Goal: Task Accomplishment & Management: Use online tool/utility

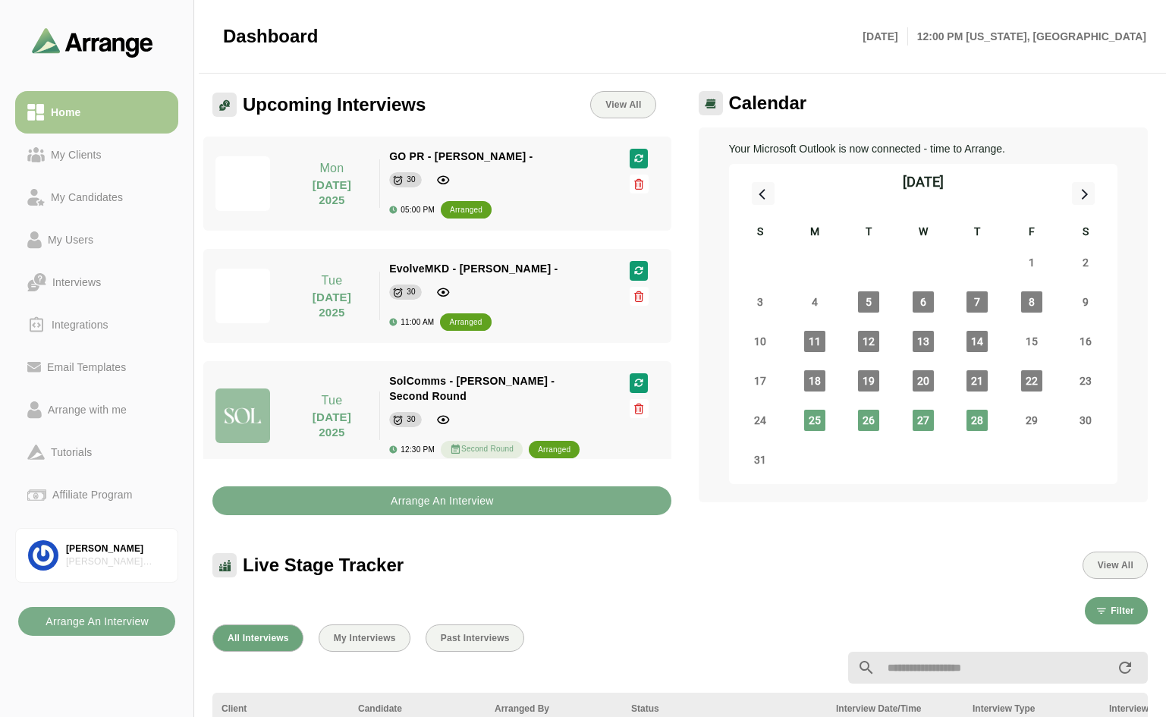
select select "*"
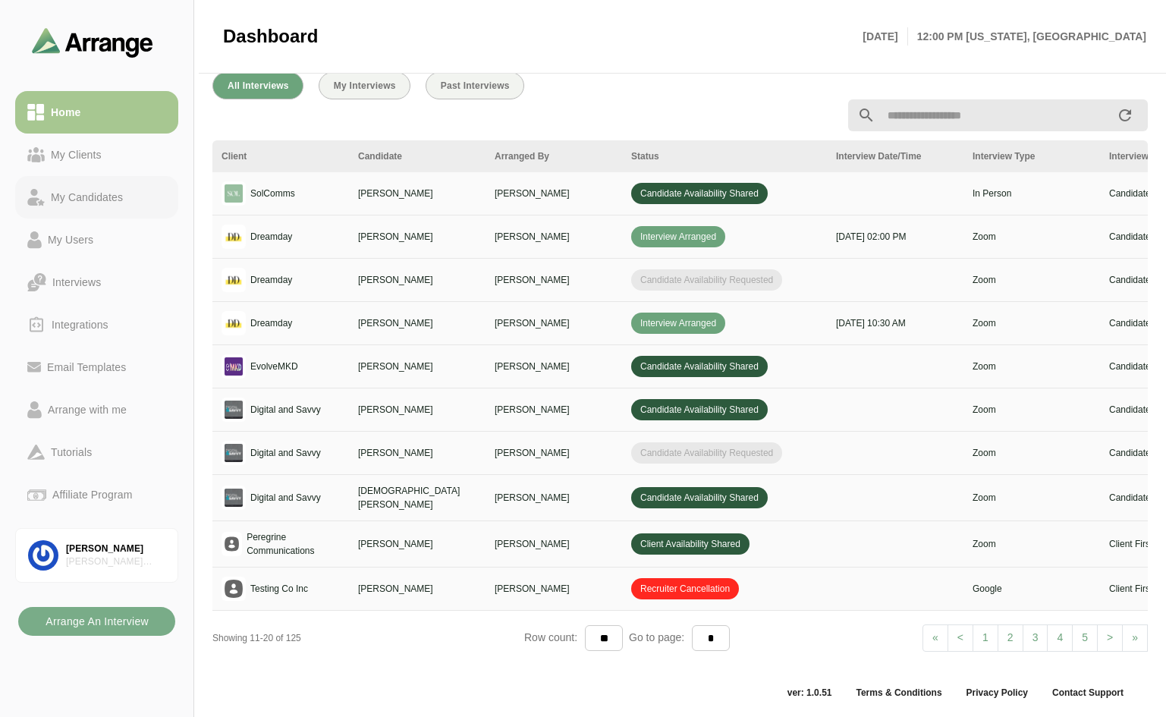
click at [109, 194] on div "My Candidates" at bounding box center [87, 197] width 84 height 18
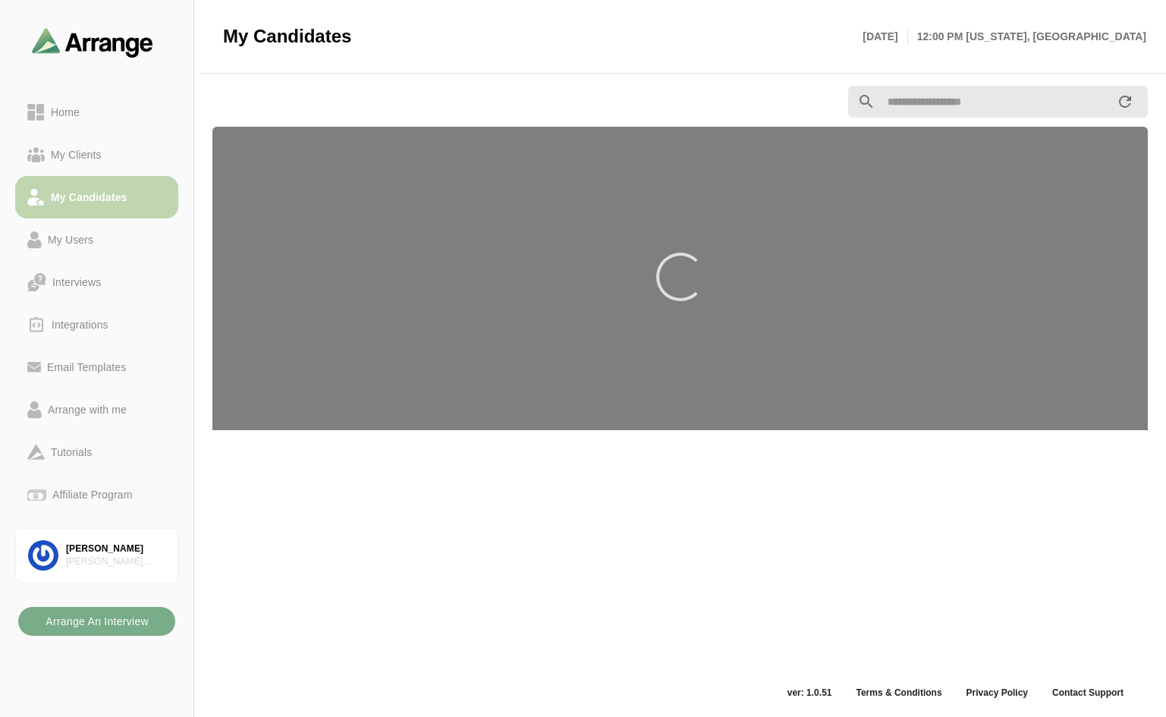
scroll to position [5, 0]
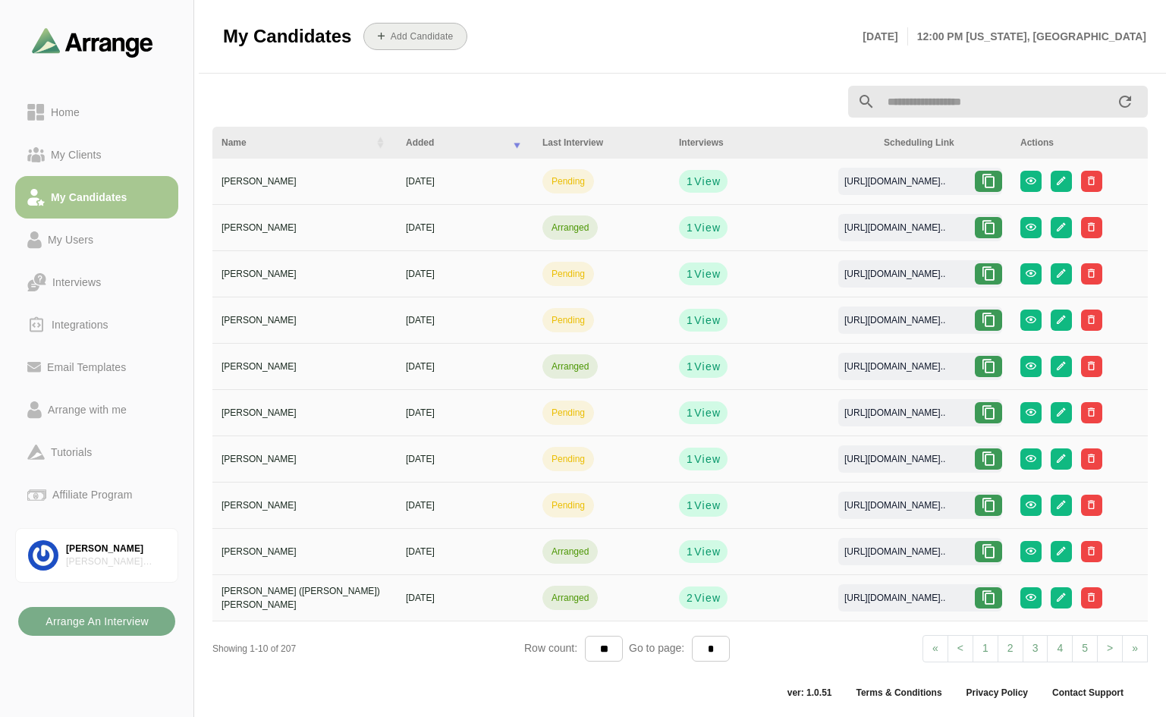
click at [404, 32] on b "Add Candidate" at bounding box center [422, 36] width 64 height 11
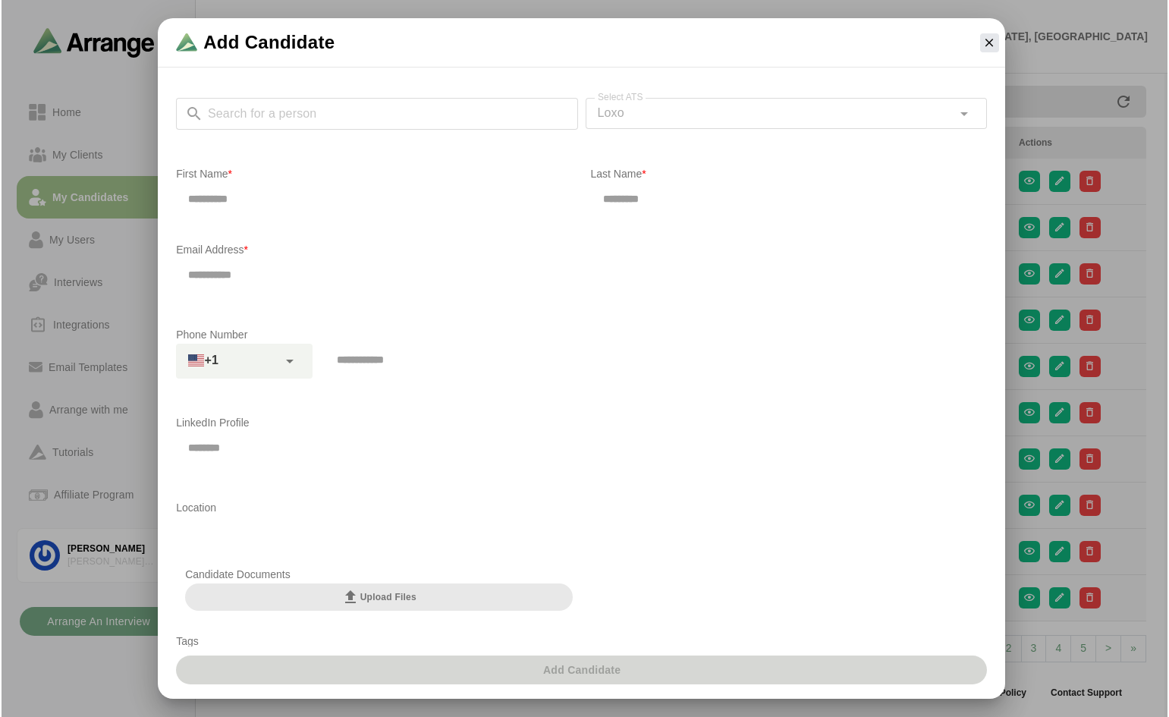
scroll to position [0, 0]
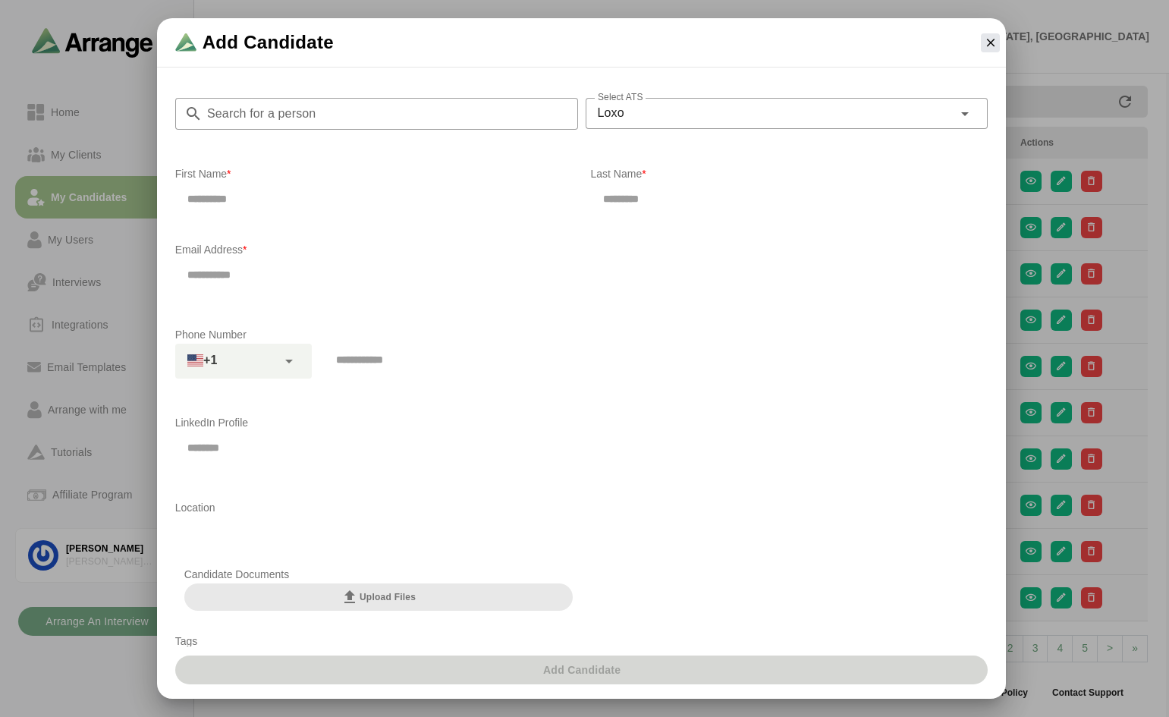
click at [376, 113] on input "Search for a person" at bounding box center [391, 114] width 376 height 32
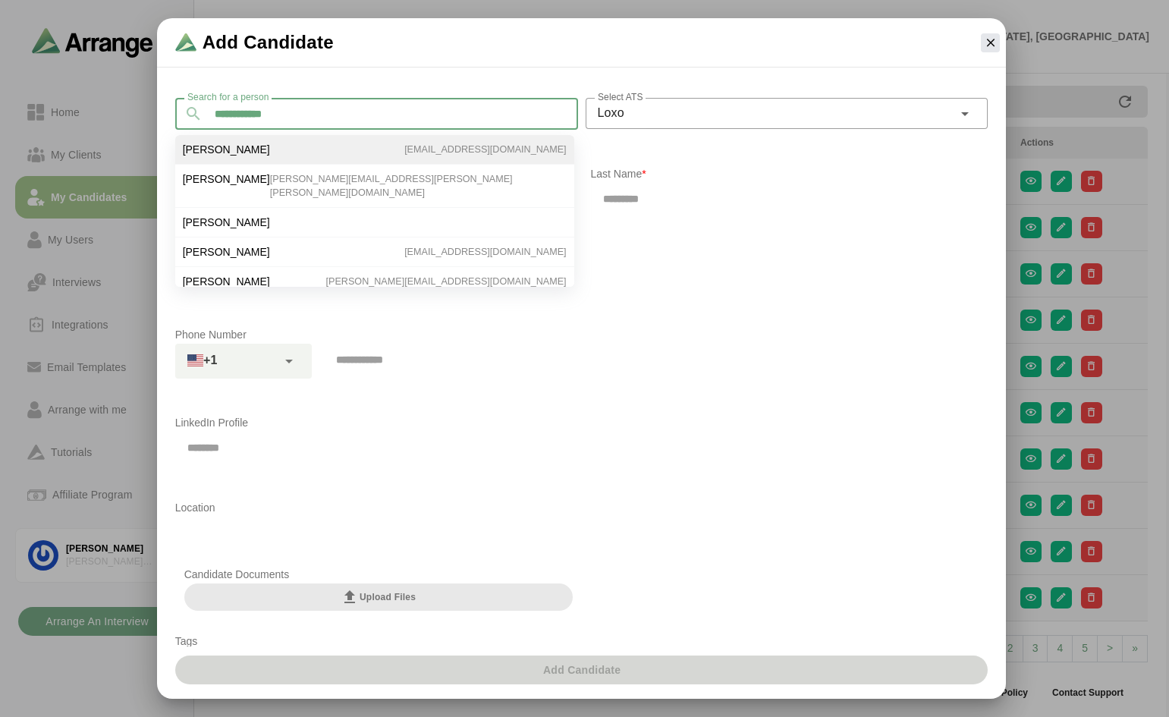
type input "**********"
click at [222, 148] on span "[PERSON_NAME]" at bounding box center [226, 150] width 87 height 14
type input "*****"
type input "******"
type input "**********"
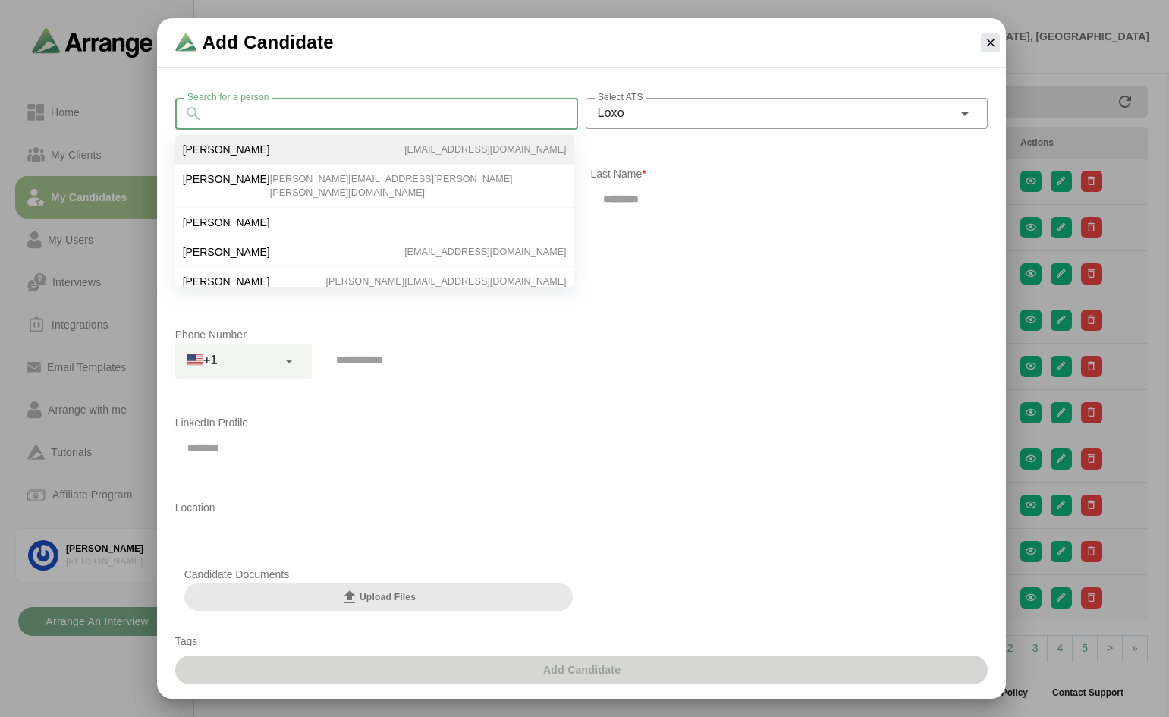
type input "**********"
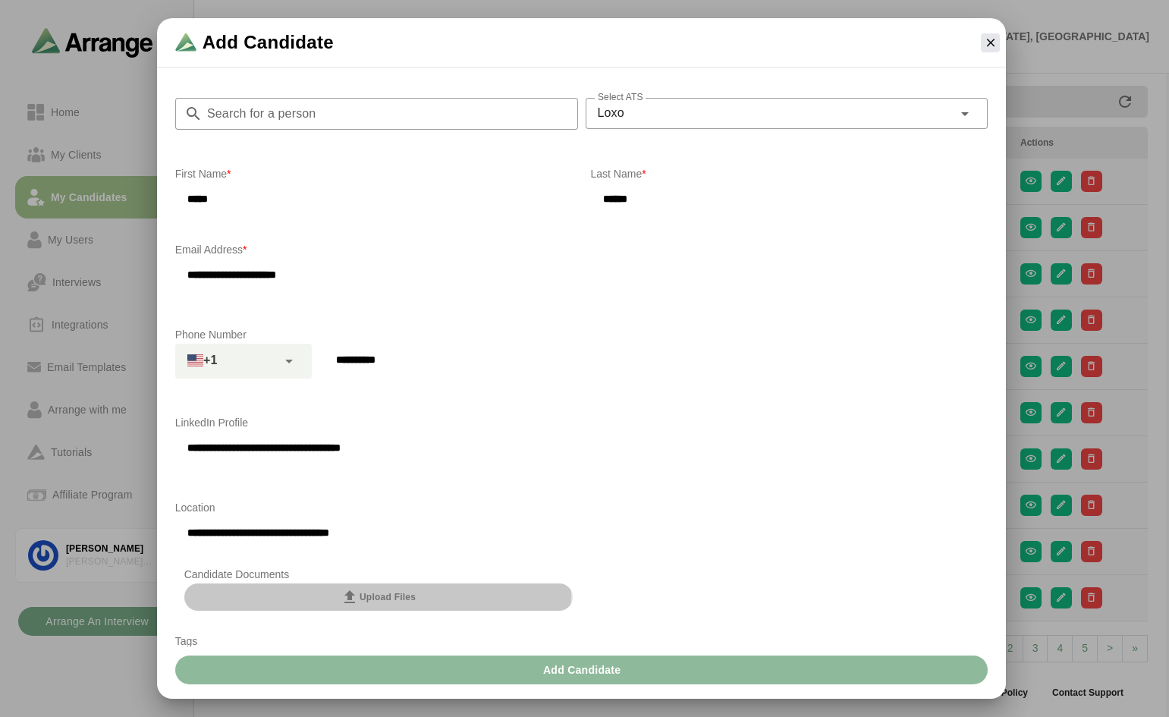
click at [363, 595] on span "Upload Files" at bounding box center [378, 597] width 75 height 18
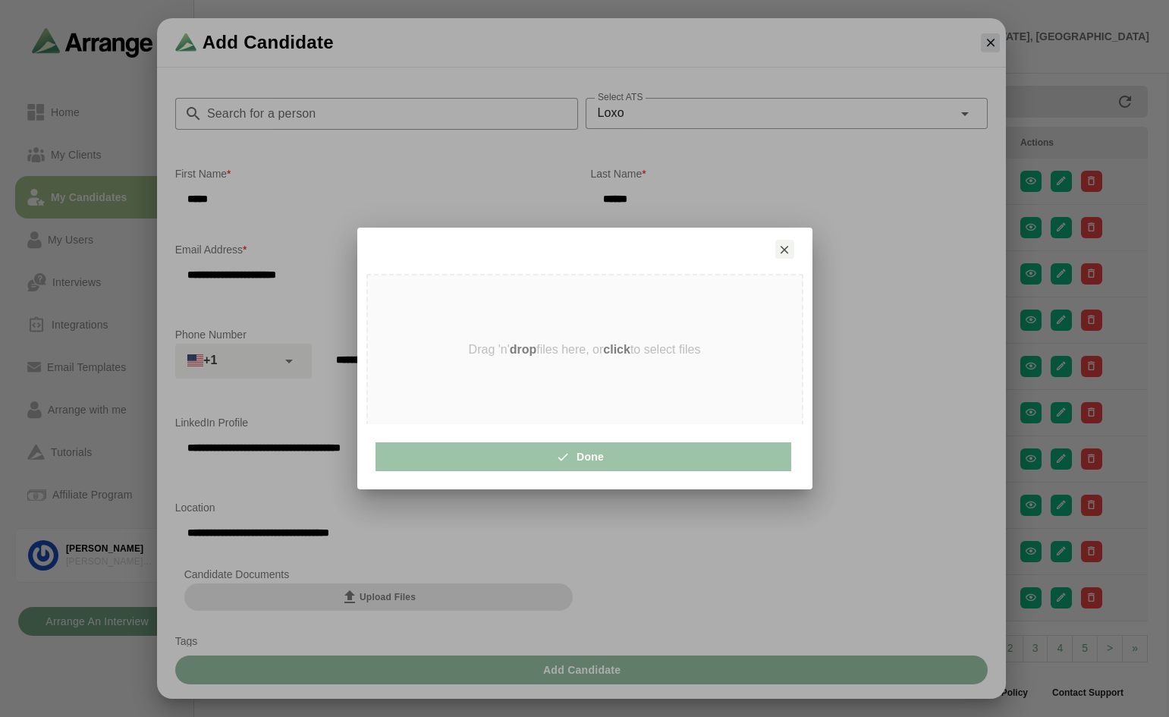
click at [611, 351] on strong "click" at bounding box center [616, 349] width 27 height 13
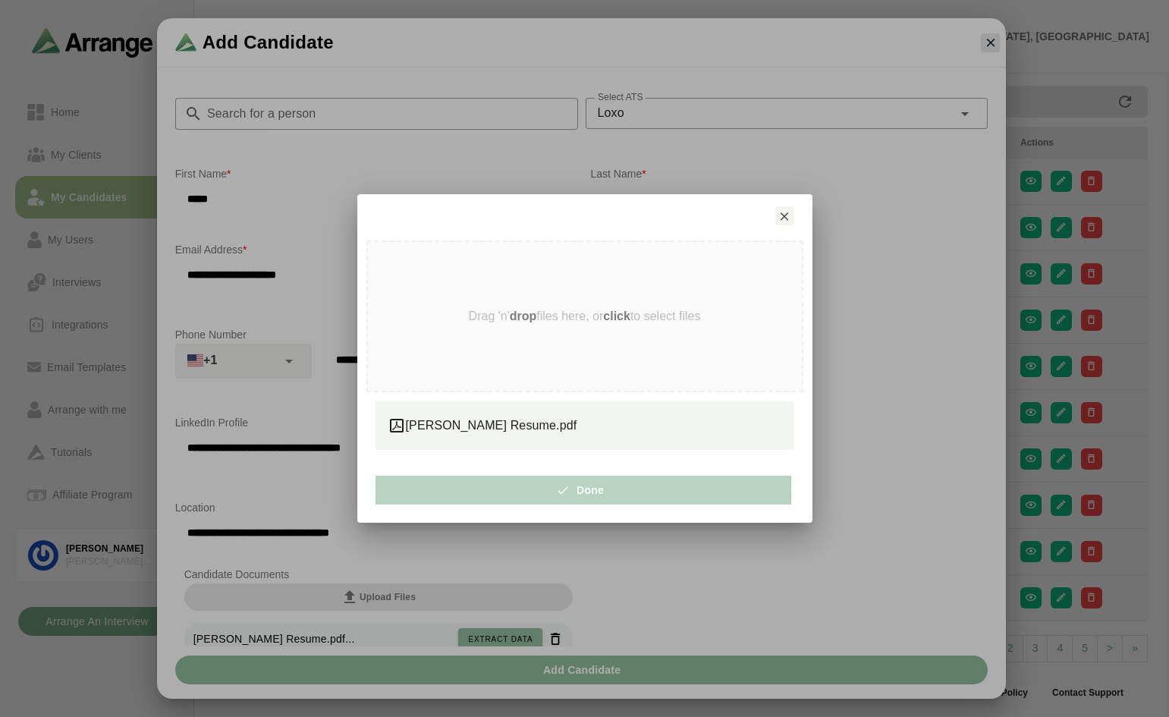
click at [579, 497] on span "Done" at bounding box center [583, 490] width 42 height 29
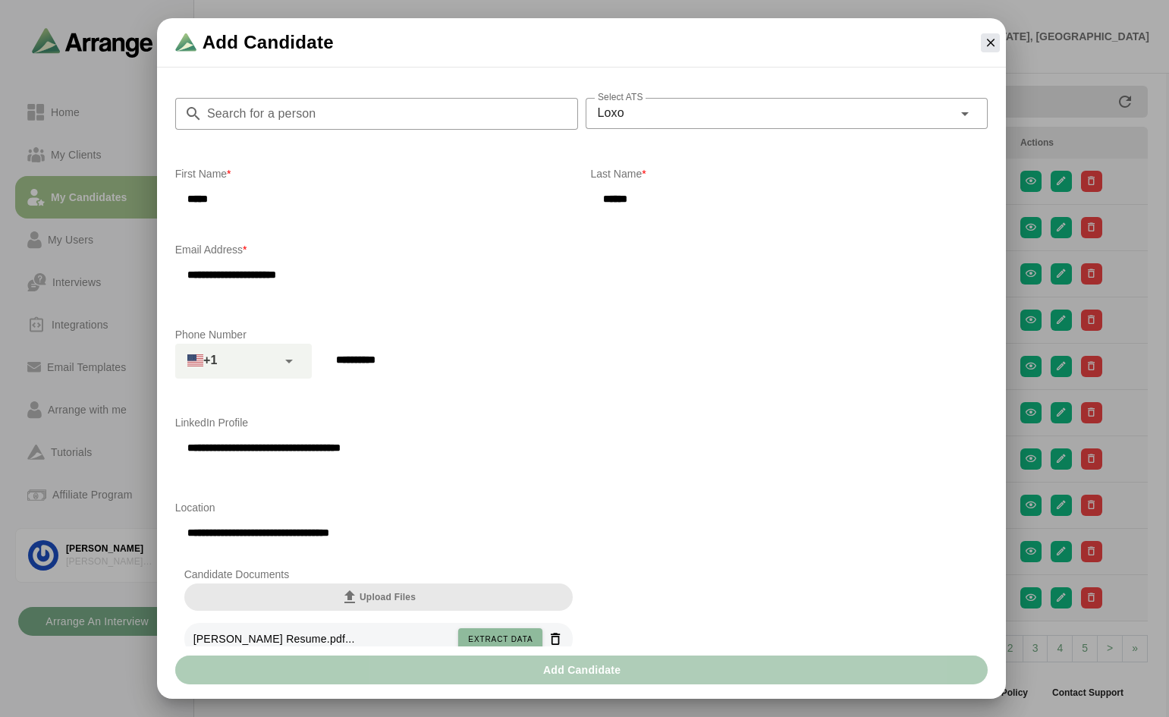
click at [571, 667] on span "Add Candidate" at bounding box center [582, 670] width 79 height 29
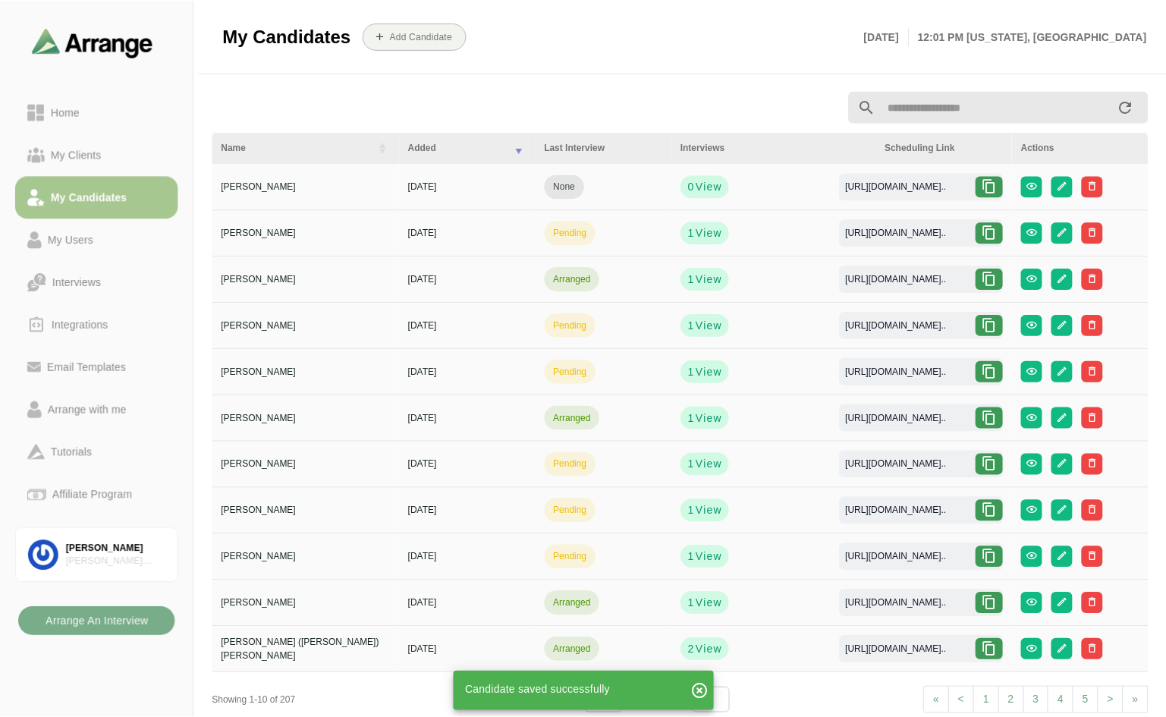
scroll to position [5, 0]
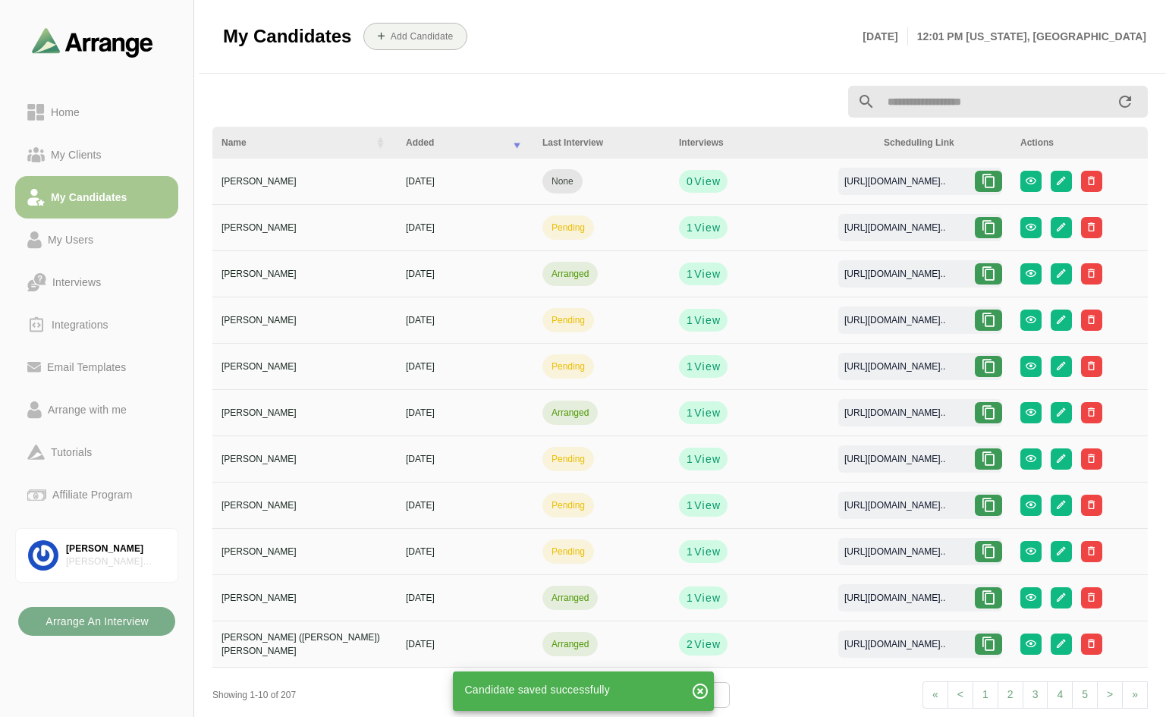
click at [987, 180] on icon at bounding box center [988, 181] width 15 height 15
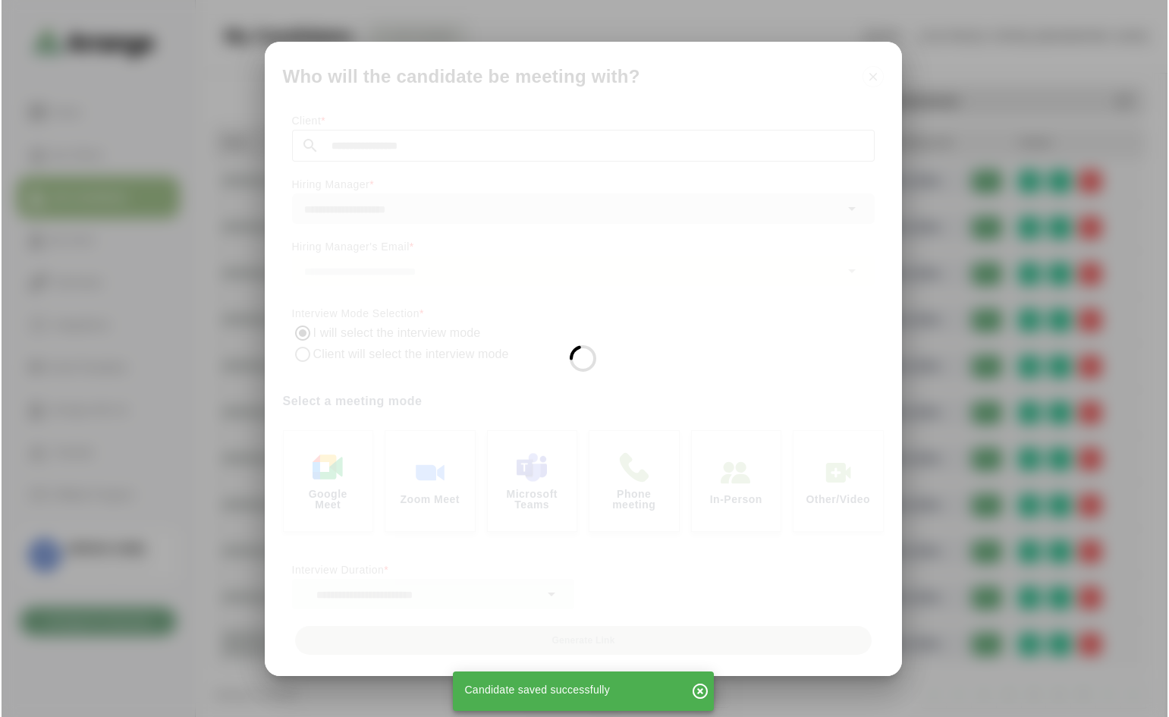
scroll to position [0, 0]
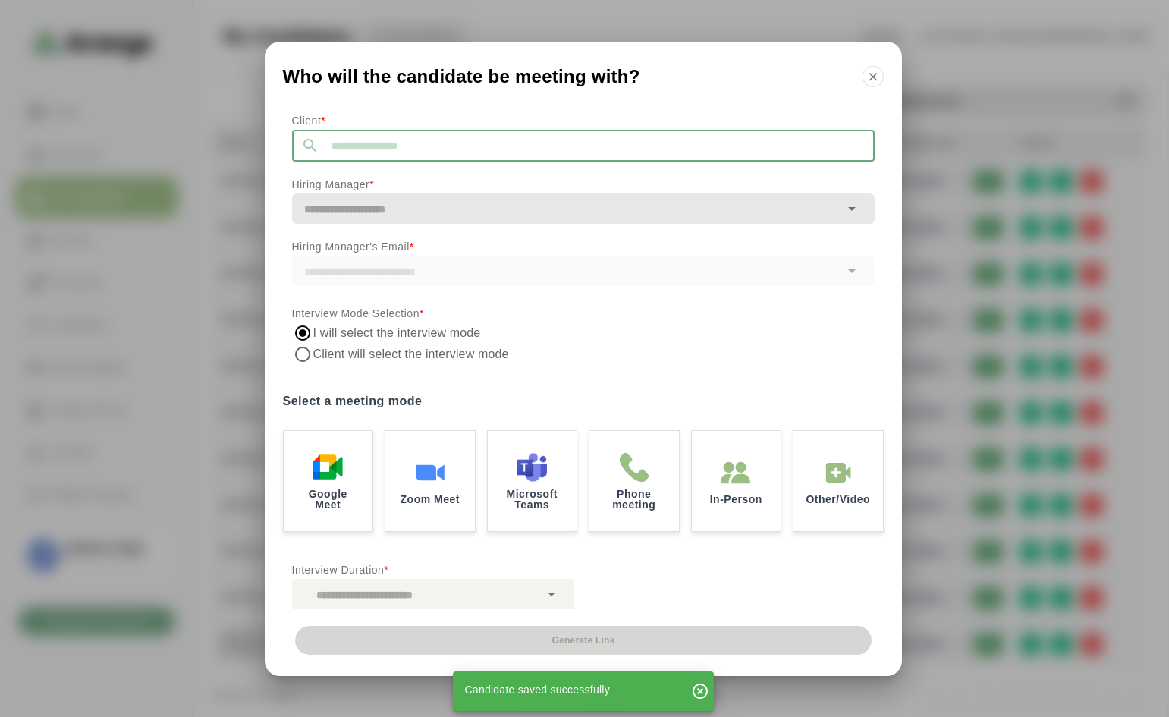
click at [545, 145] on input "text" at bounding box center [597, 146] width 556 height 32
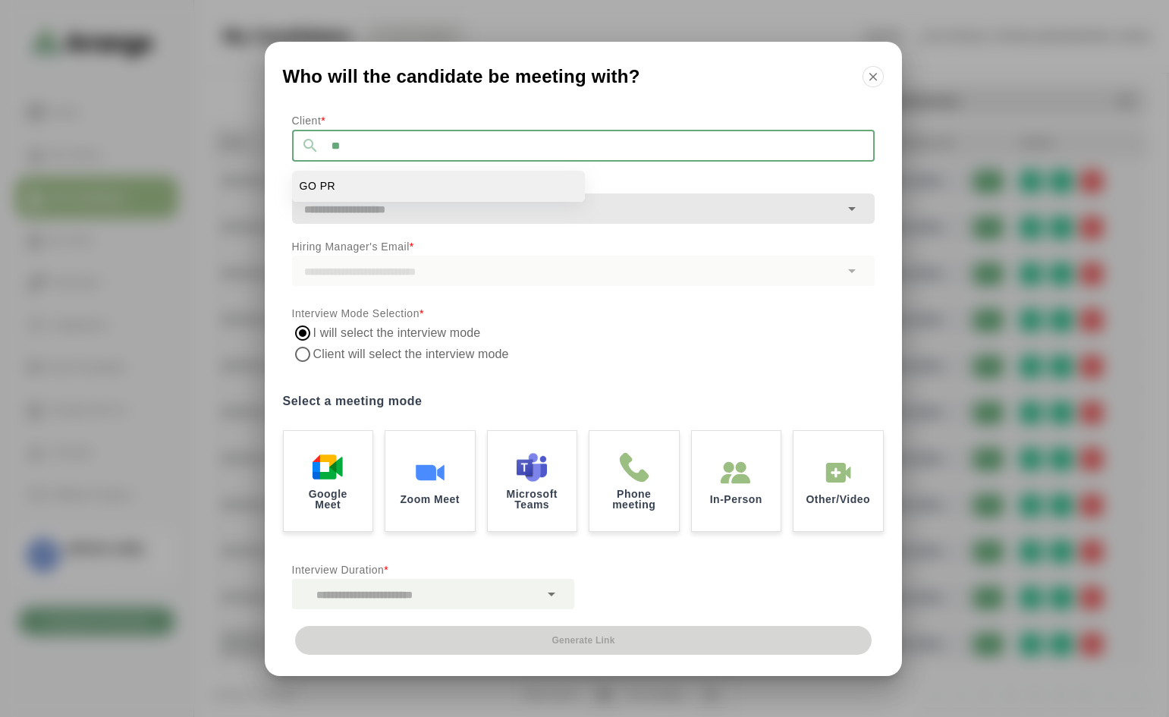
click at [356, 185] on li "GO PR" at bounding box center [438, 186] width 293 height 31
type input "*****"
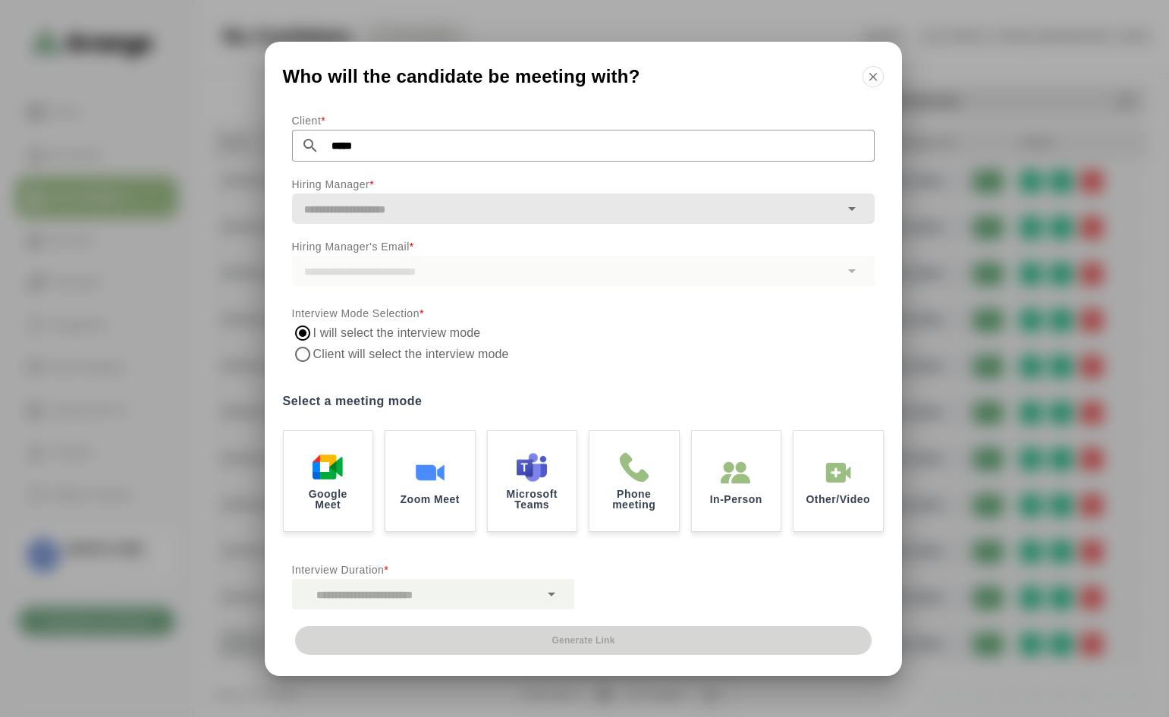
click at [367, 219] on input "text" at bounding box center [566, 209] width 548 height 21
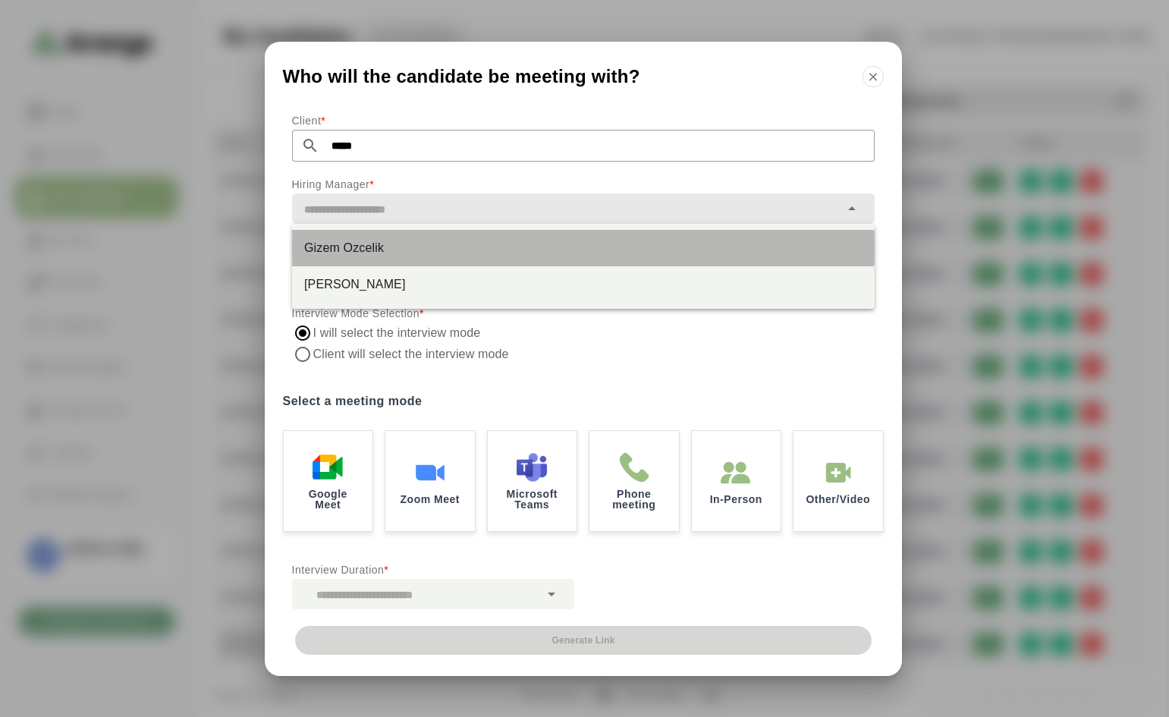
click at [359, 253] on div "Gizem Ozcelik" at bounding box center [583, 248] width 559 height 18
type input "**********"
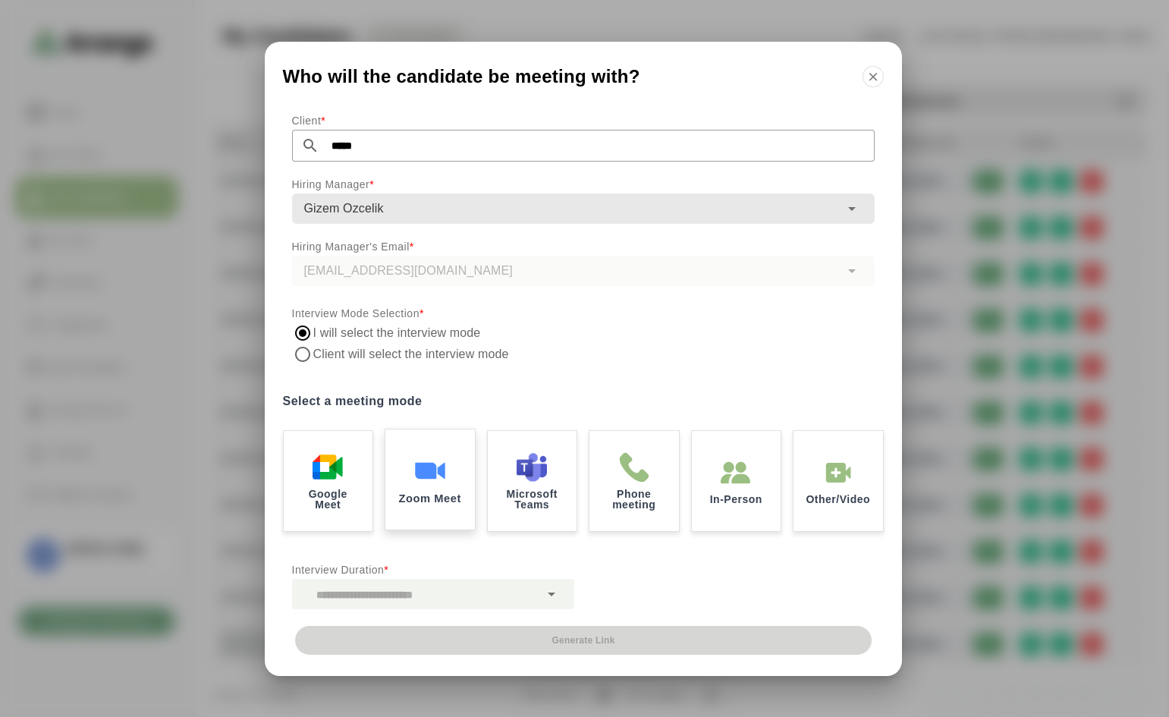
click at [433, 466] on img at bounding box center [430, 471] width 32 height 32
click at [552, 592] on icon at bounding box center [552, 594] width 18 height 18
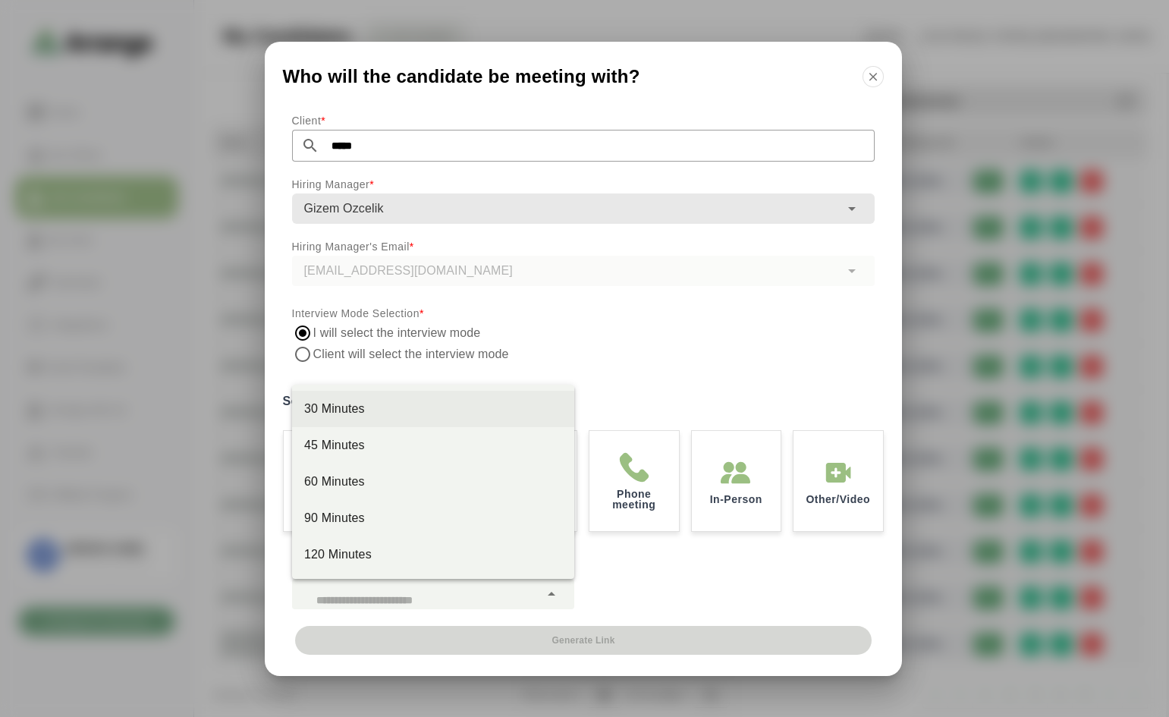
click at [391, 414] on div "30 Minutes" at bounding box center [433, 409] width 258 height 18
type input "**"
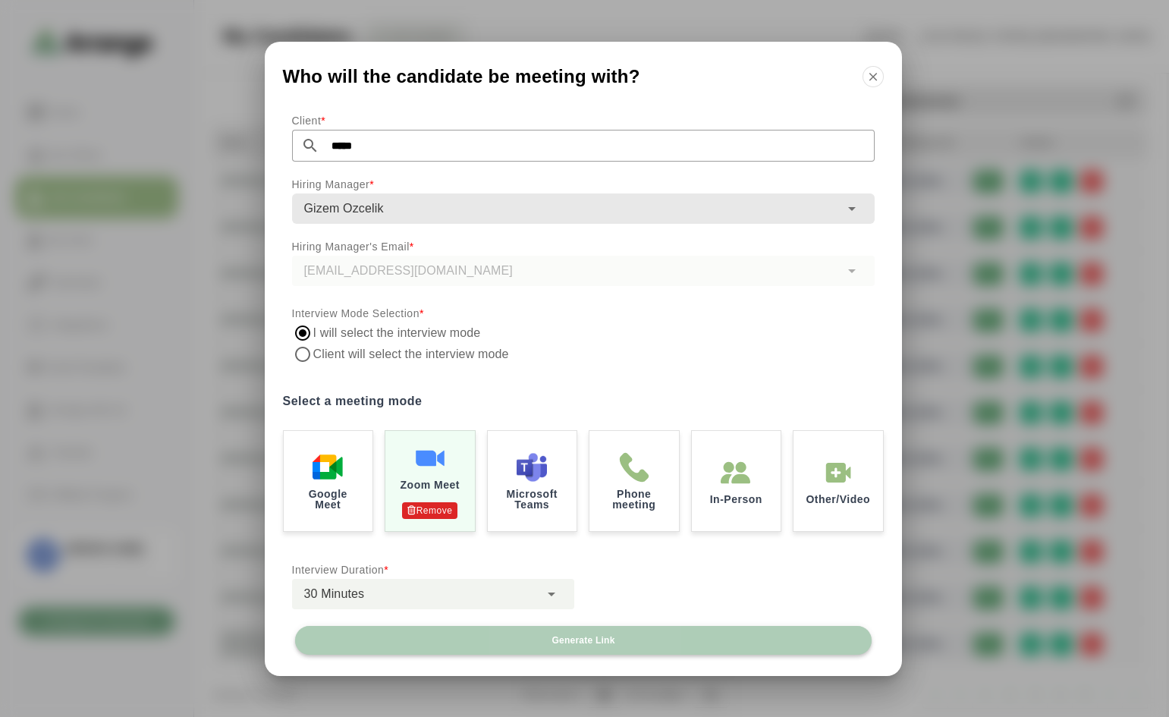
click at [555, 635] on span "Generate Link" at bounding box center [583, 640] width 64 height 12
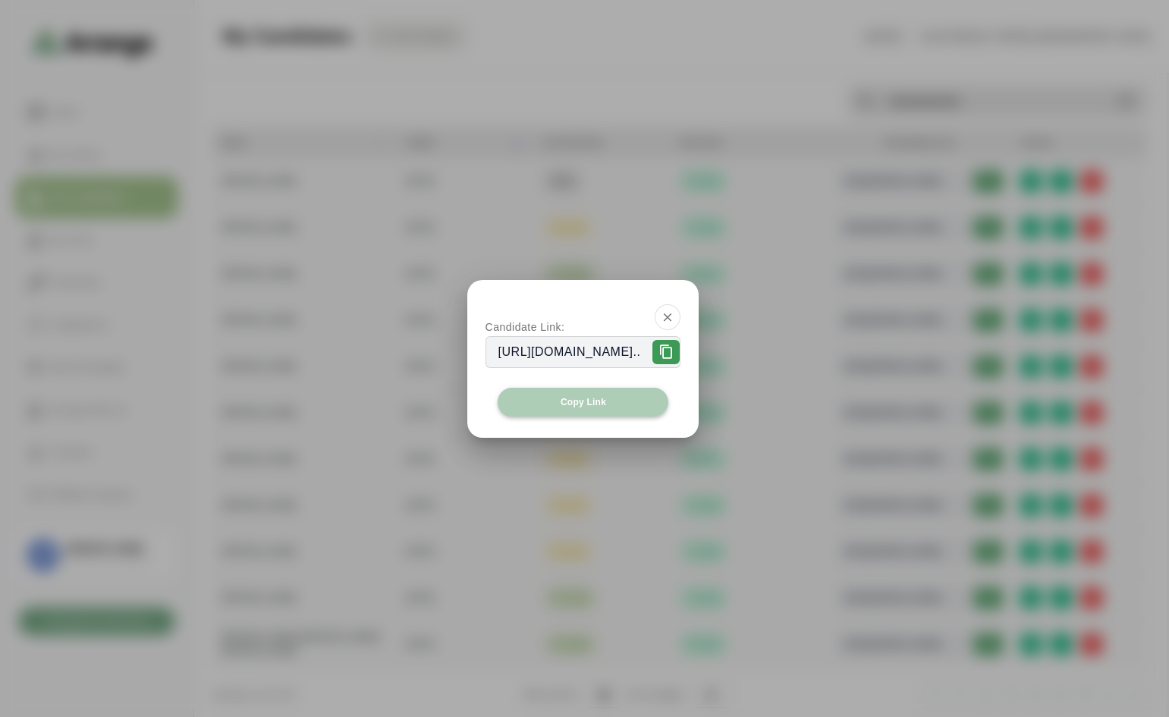
click at [590, 401] on span "Copy Link" at bounding box center [583, 402] width 46 height 12
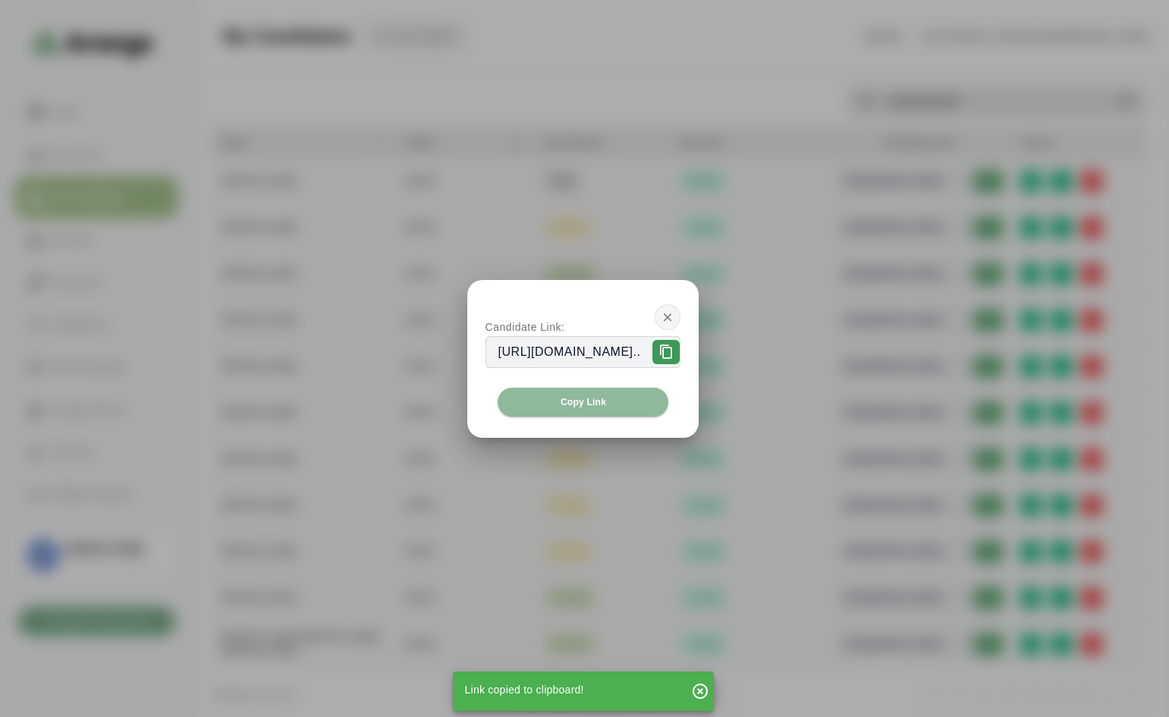
click at [675, 310] on icon "button" at bounding box center [668, 317] width 14 height 14
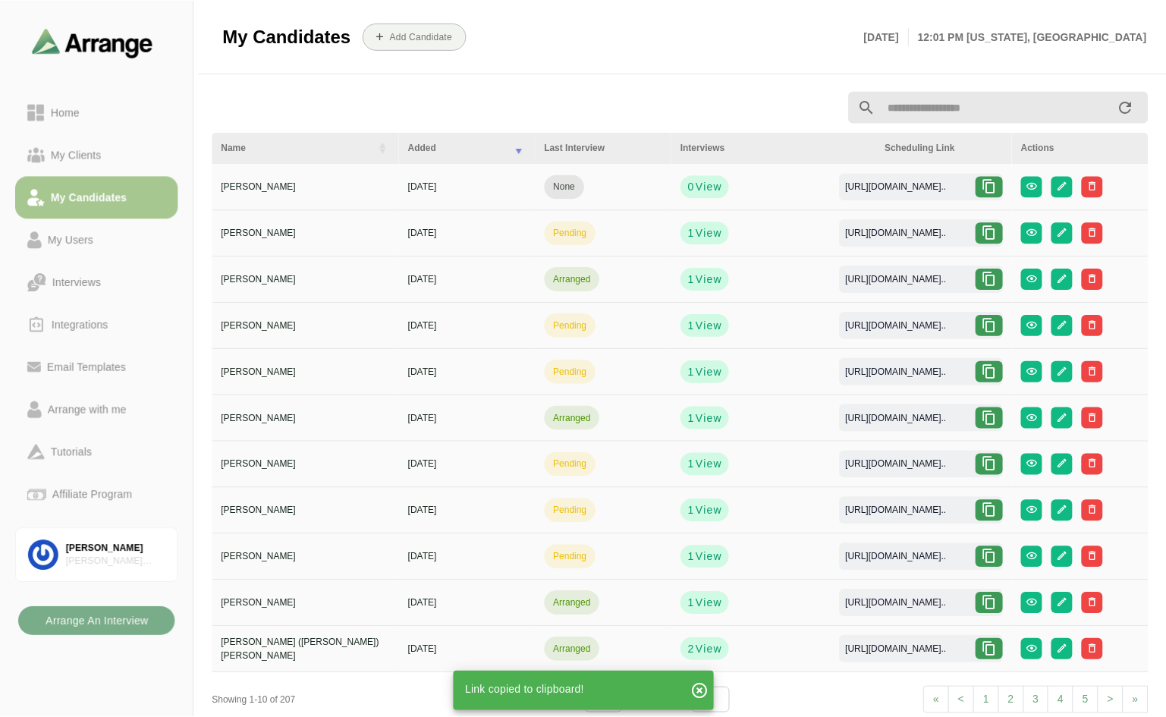
scroll to position [5, 0]
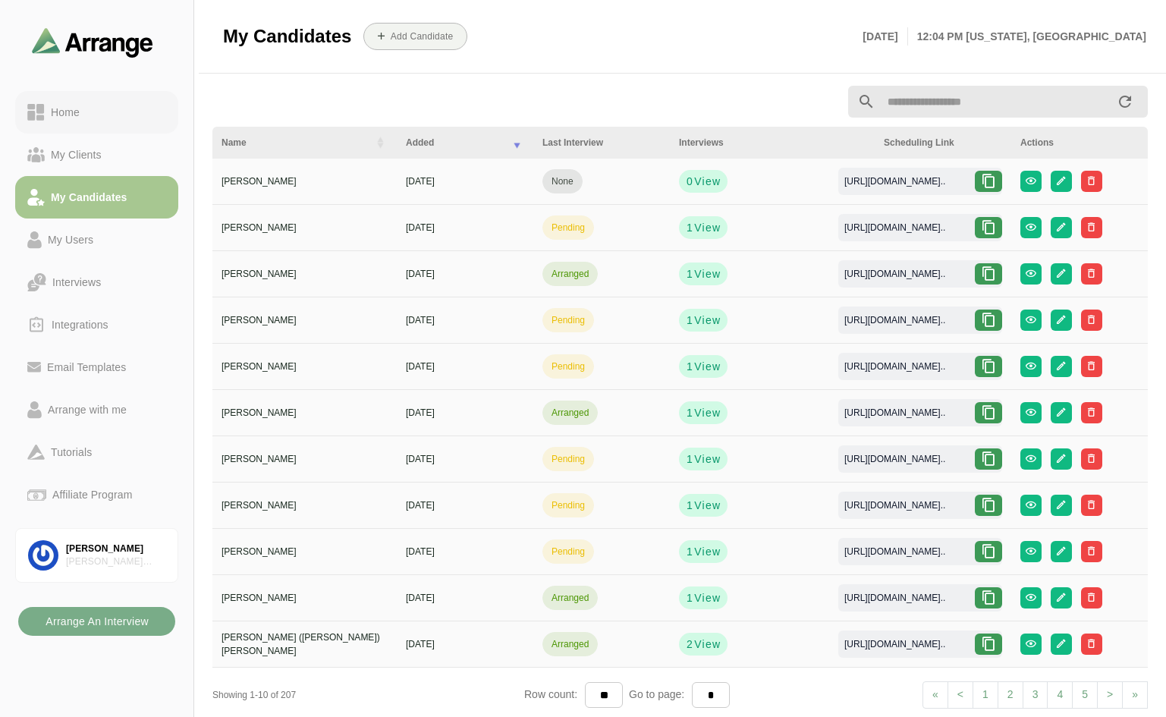
click at [56, 112] on div "Home" at bounding box center [65, 112] width 41 height 18
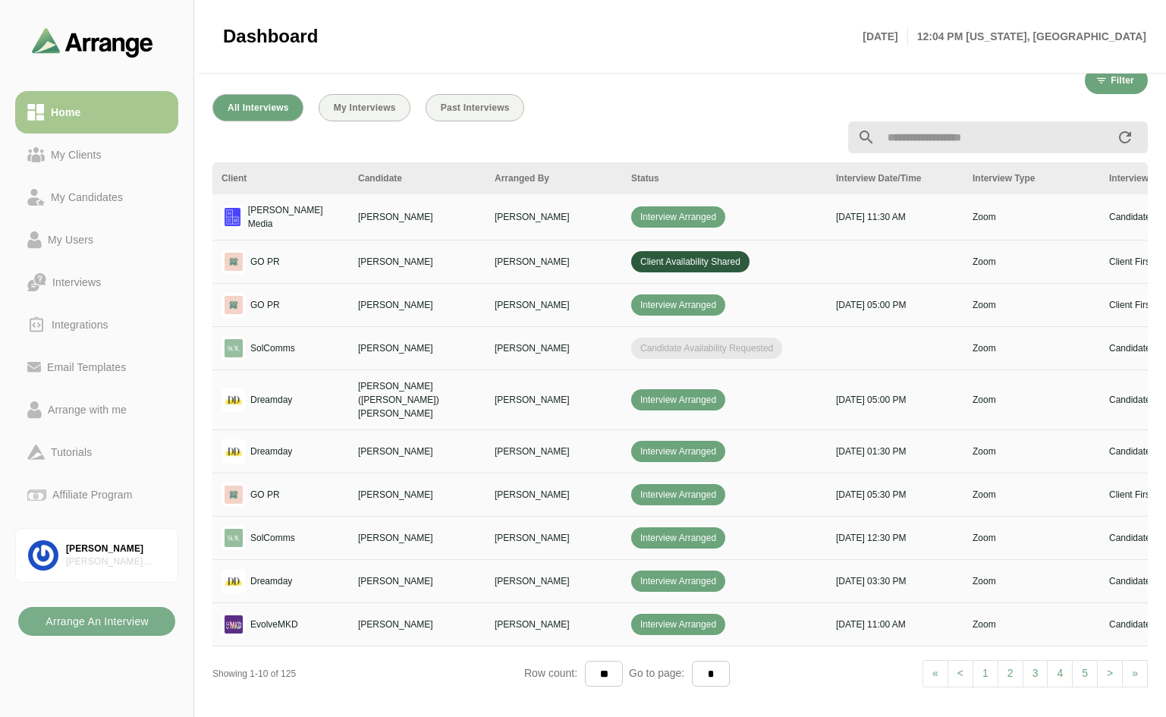
scroll to position [537, 0]
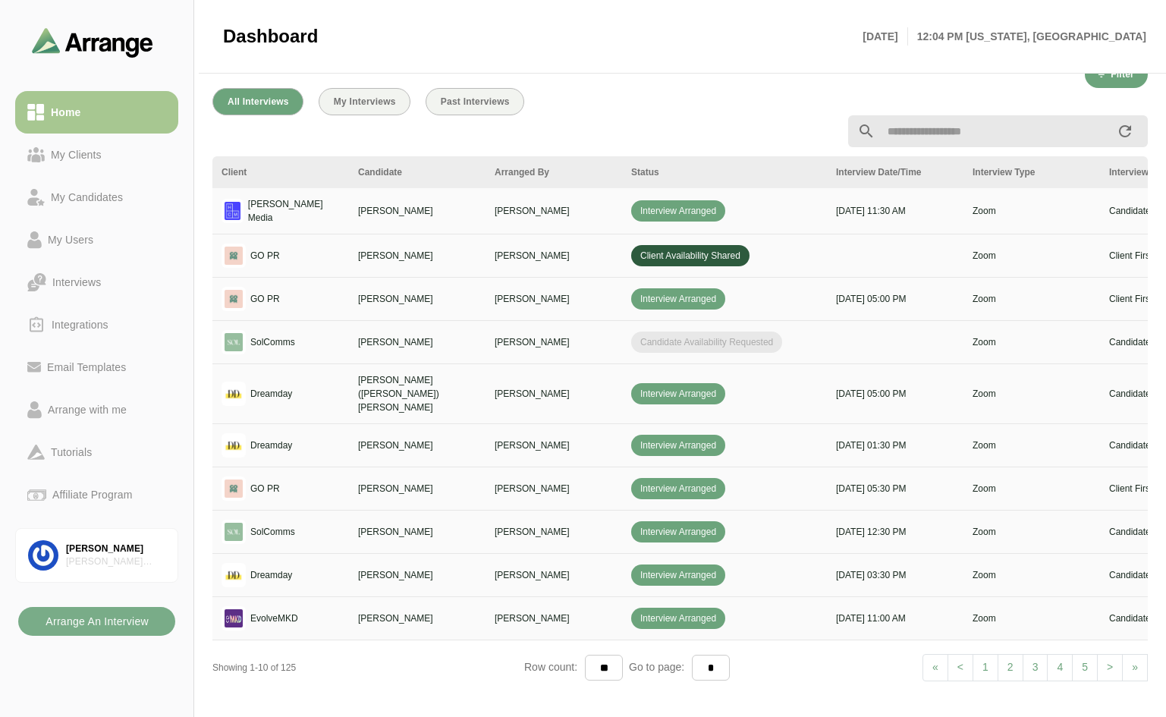
click at [1106, 655] on link "> Next" at bounding box center [1110, 667] width 26 height 27
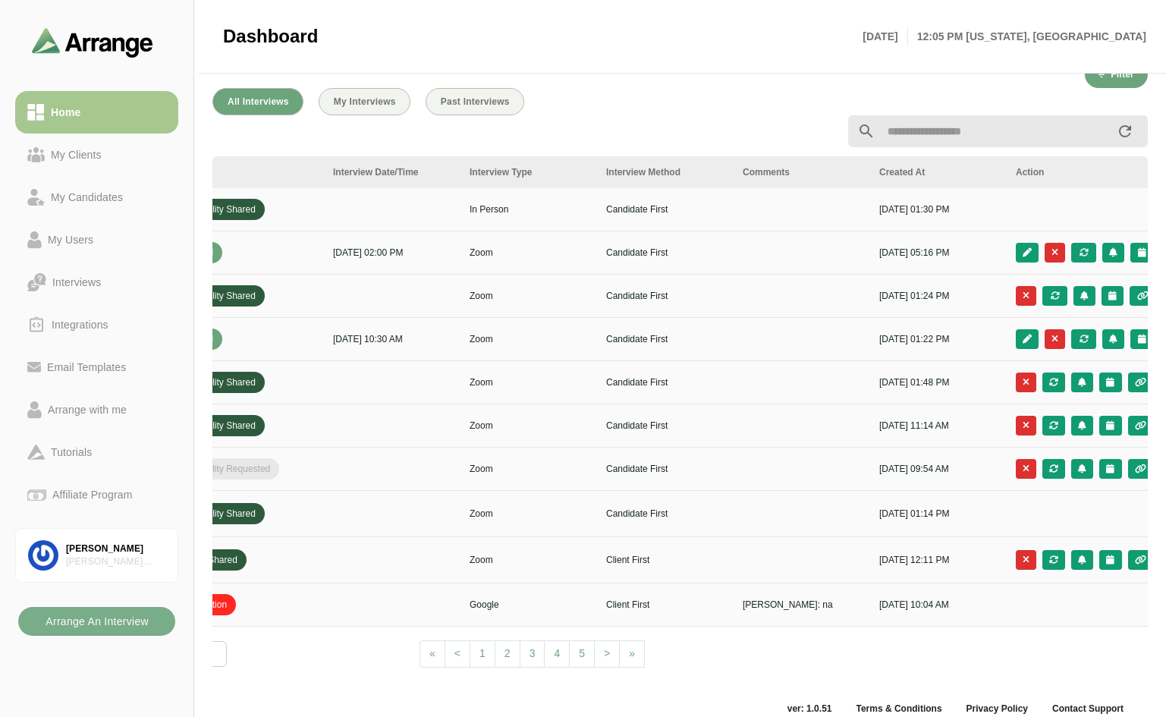
scroll to position [0, 548]
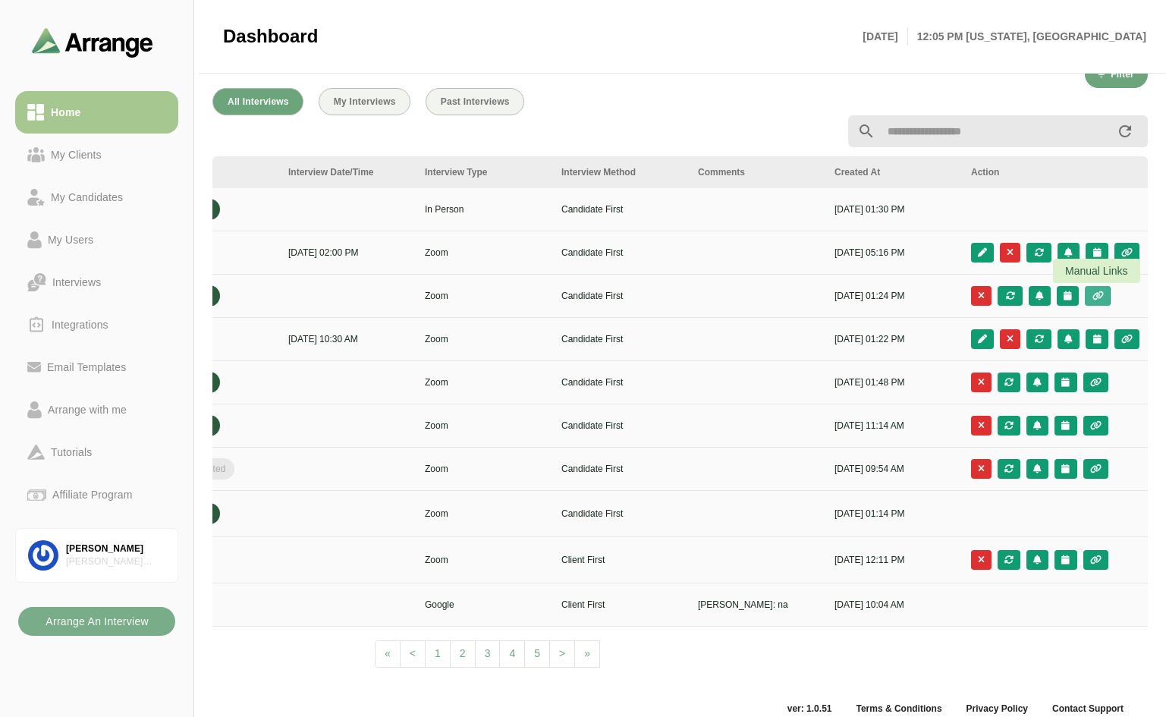
click at [1092, 292] on icon "button" at bounding box center [1097, 295] width 13 height 9
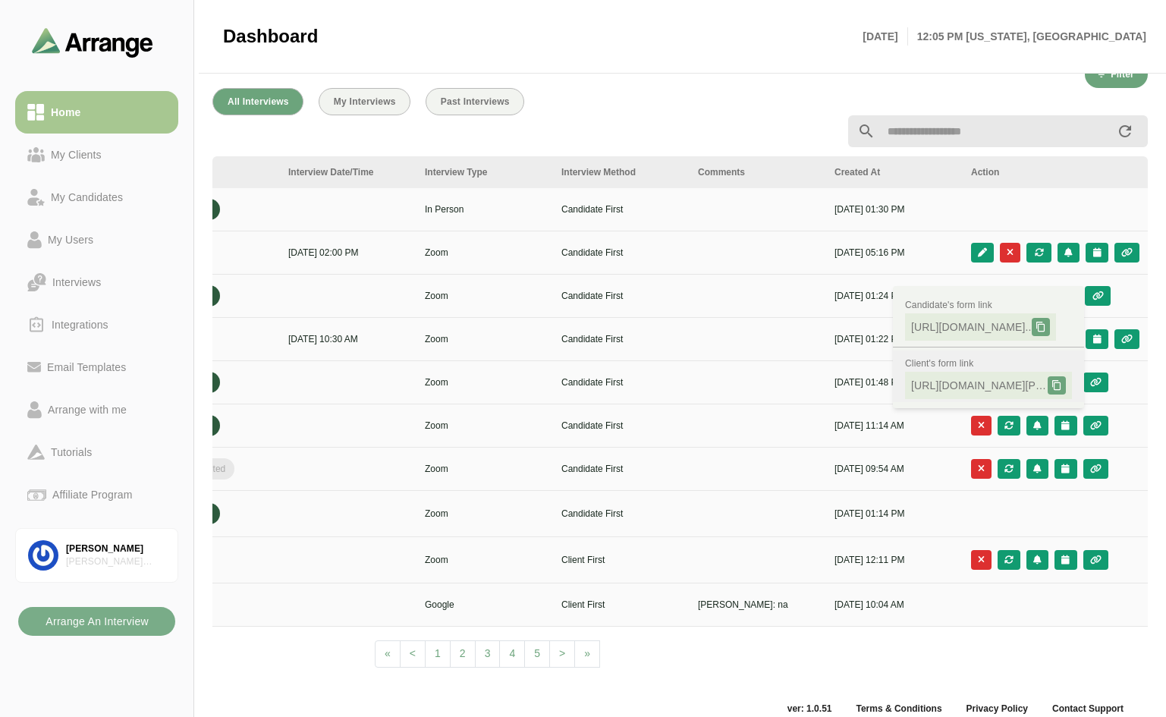
click at [1061, 389] on icon at bounding box center [1057, 385] width 11 height 11
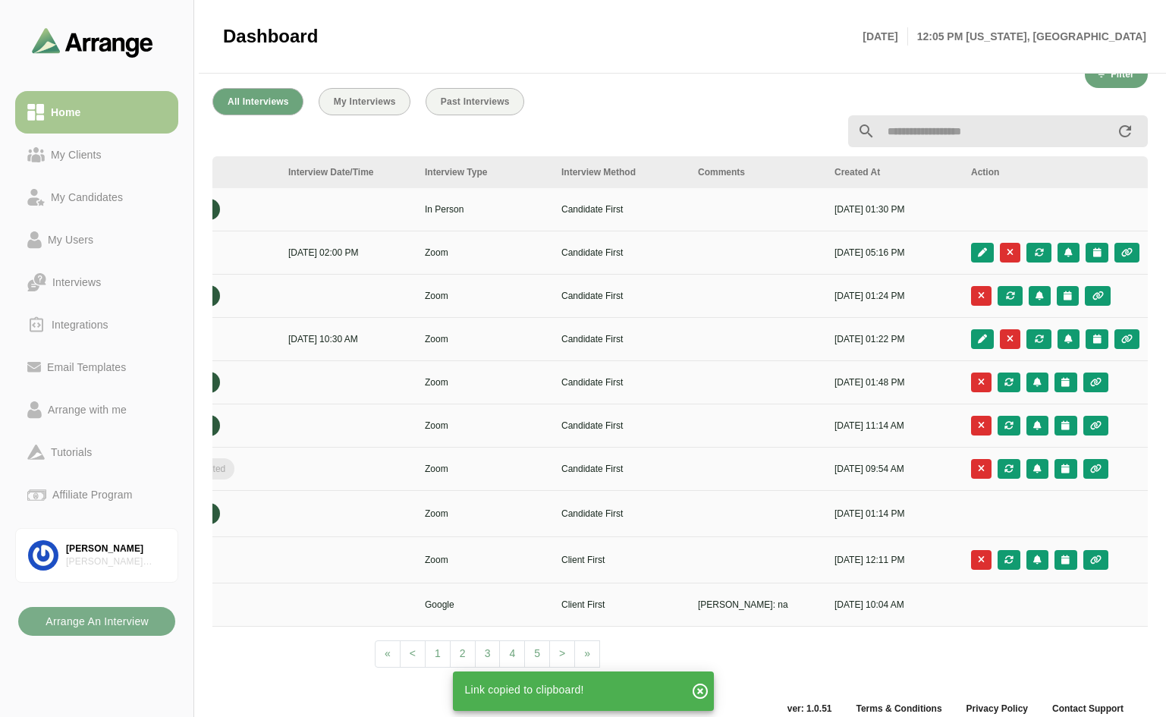
click at [701, 688] on icon "button" at bounding box center [700, 691] width 18 height 18
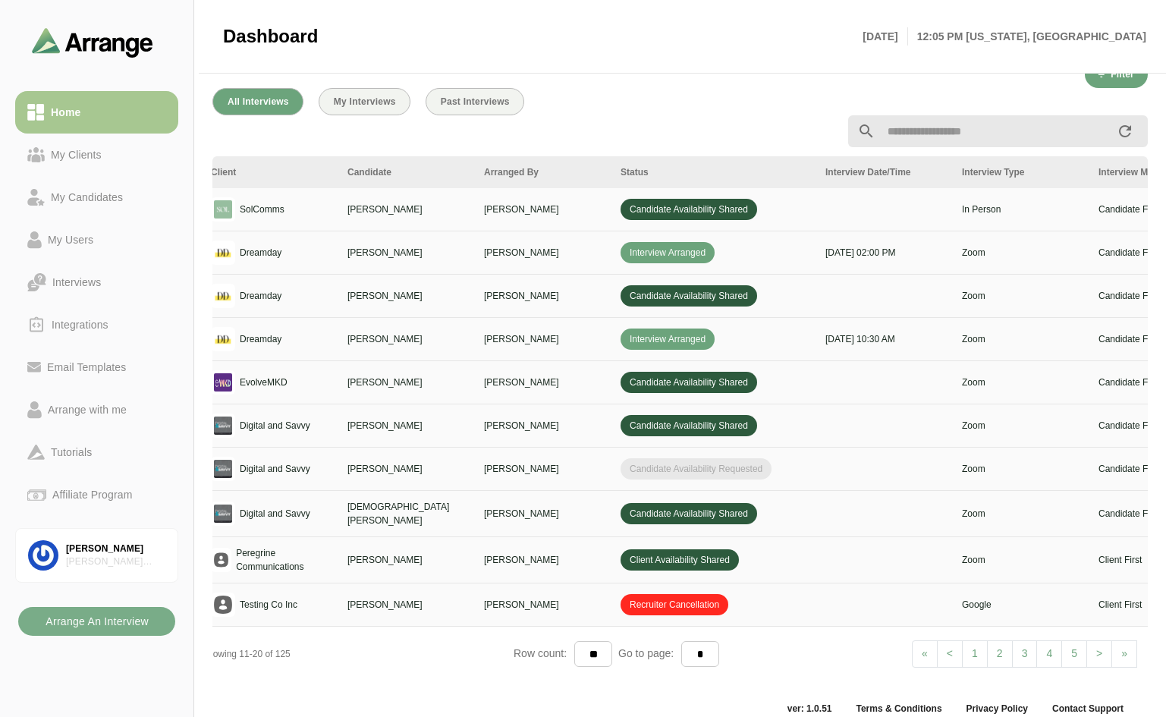
scroll to position [0, 0]
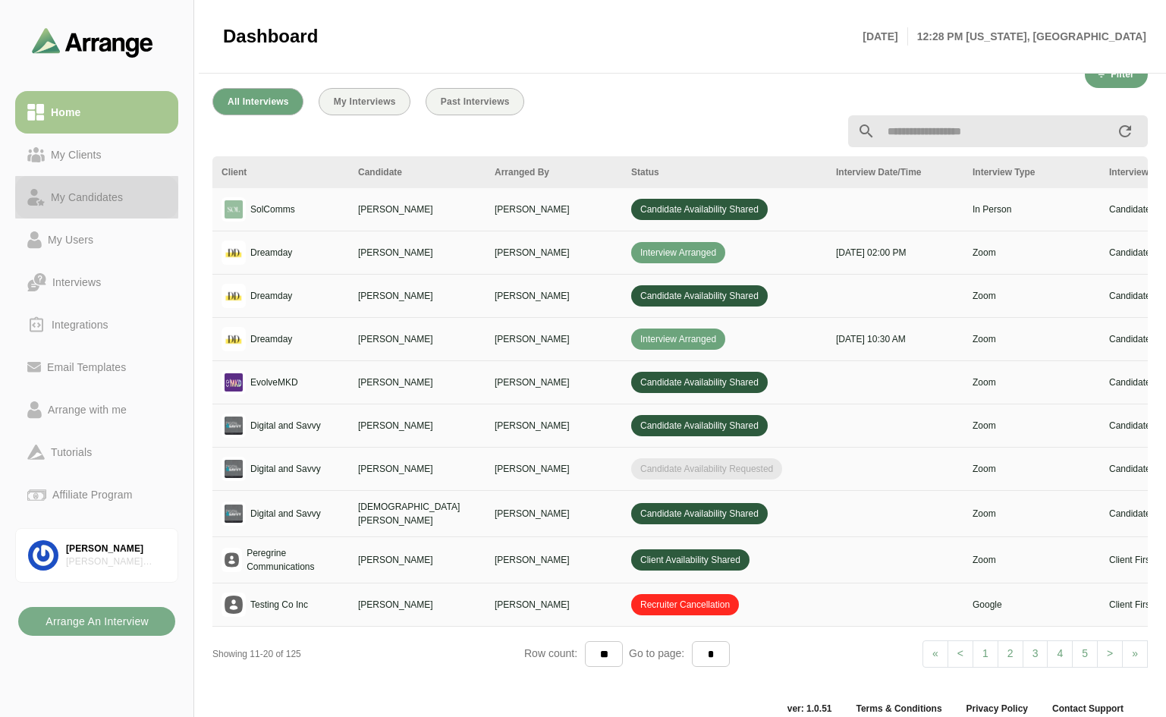
click at [88, 189] on div "My Candidates" at bounding box center [87, 197] width 84 height 18
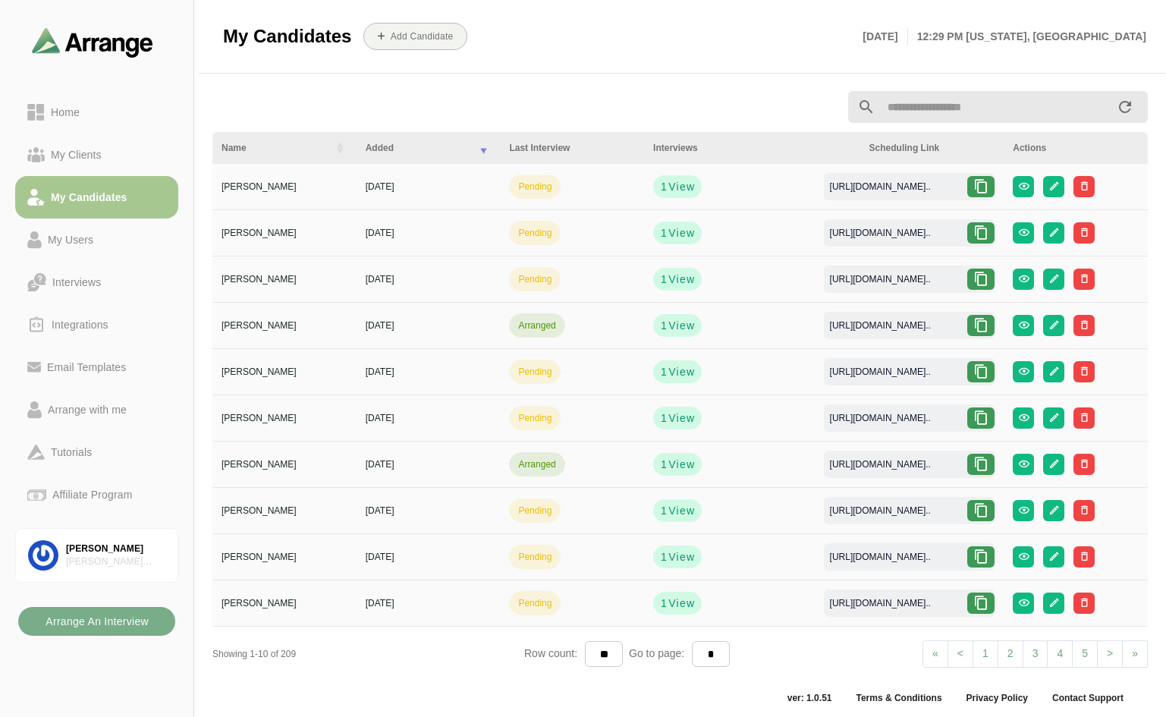
click at [979, 183] on icon at bounding box center [981, 186] width 15 height 15
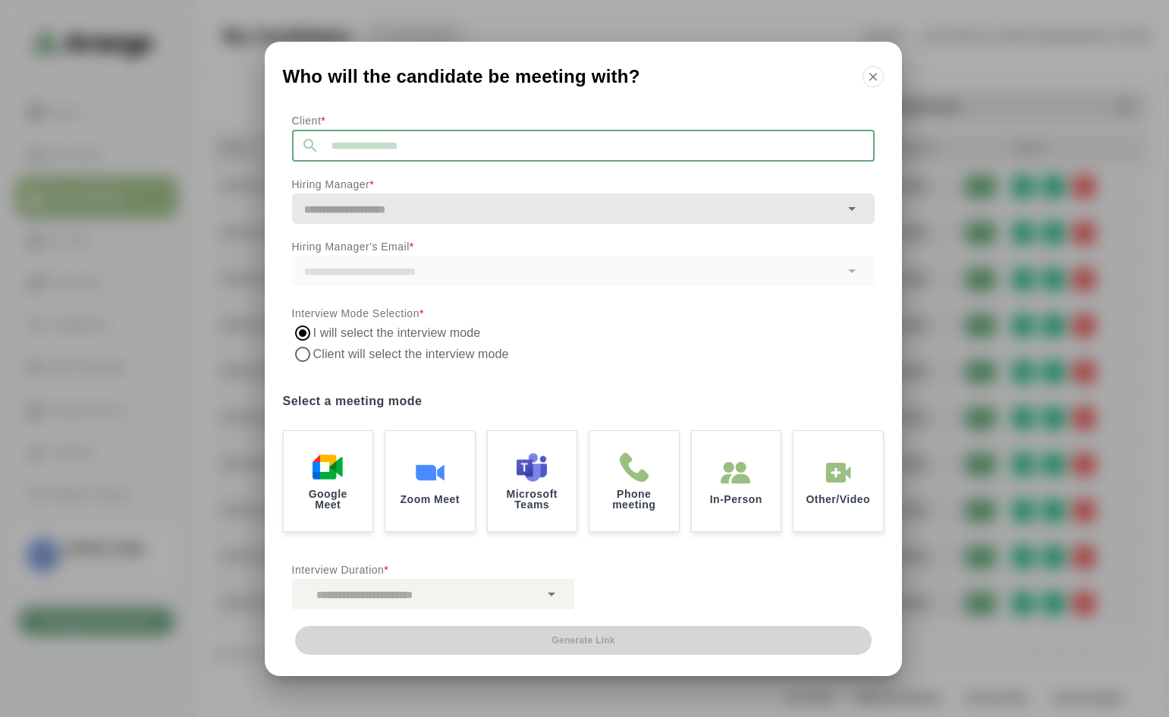
click at [521, 154] on input "text" at bounding box center [597, 146] width 556 height 32
click at [870, 70] on icon "button" at bounding box center [874, 77] width 14 height 14
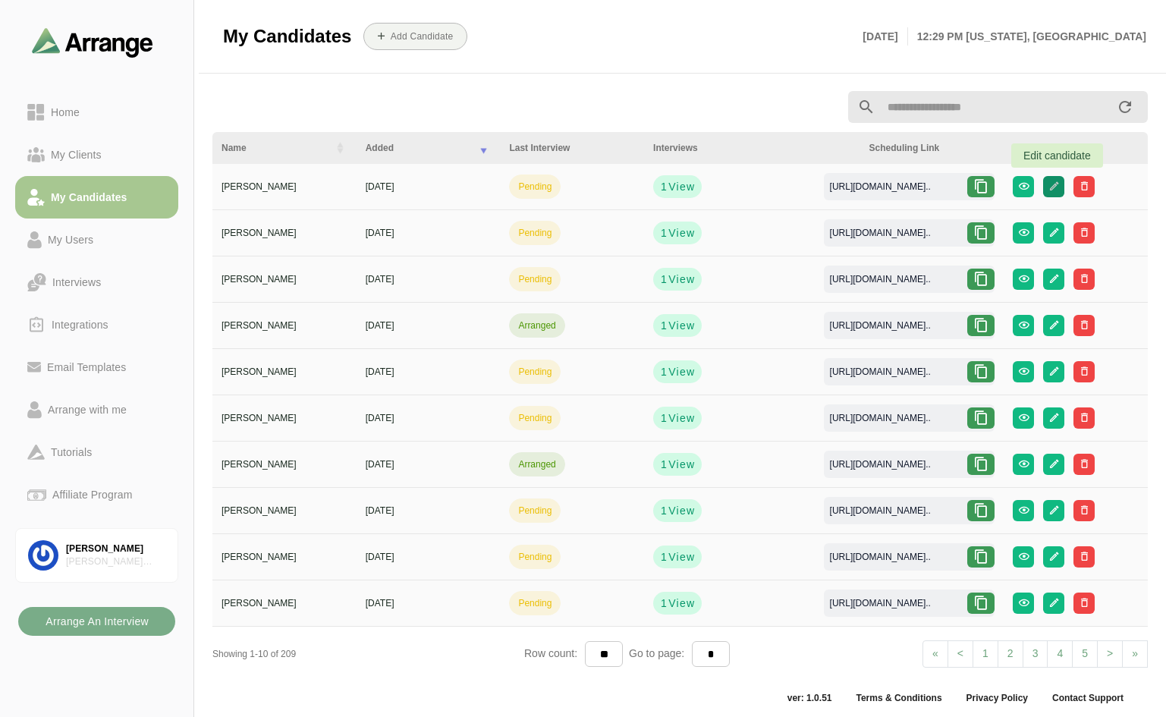
click at [1057, 184] on icon "button" at bounding box center [1054, 186] width 11 height 11
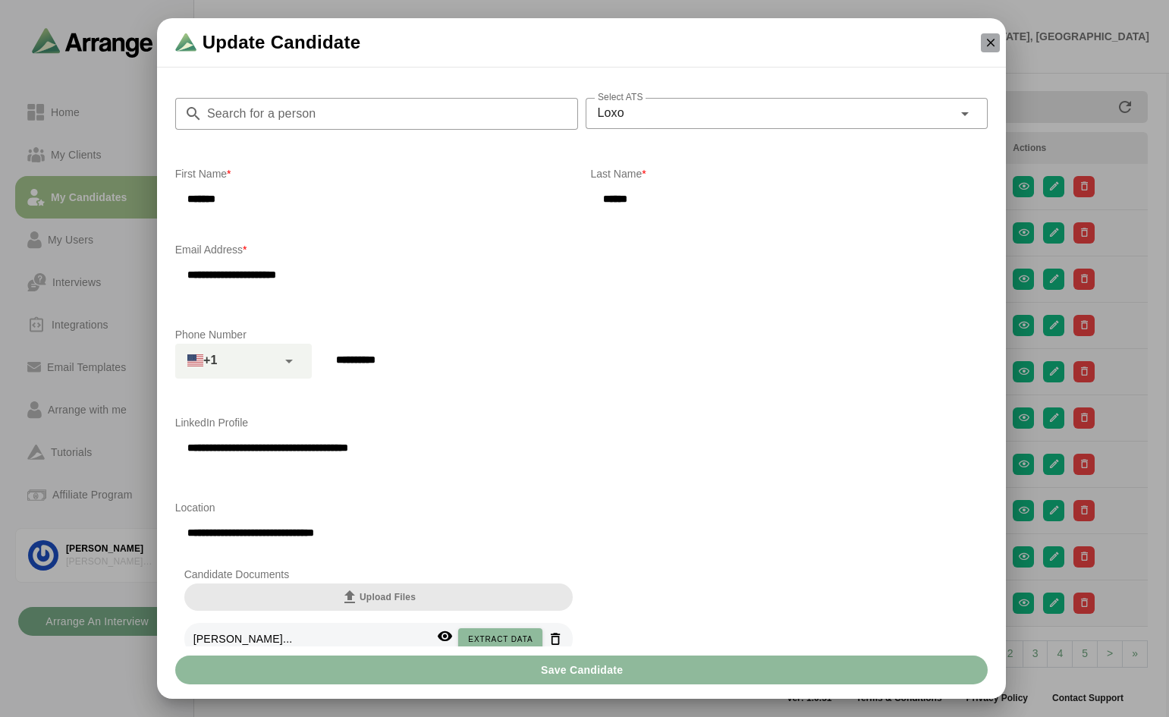
click at [987, 39] on icon "button" at bounding box center [991, 43] width 14 height 14
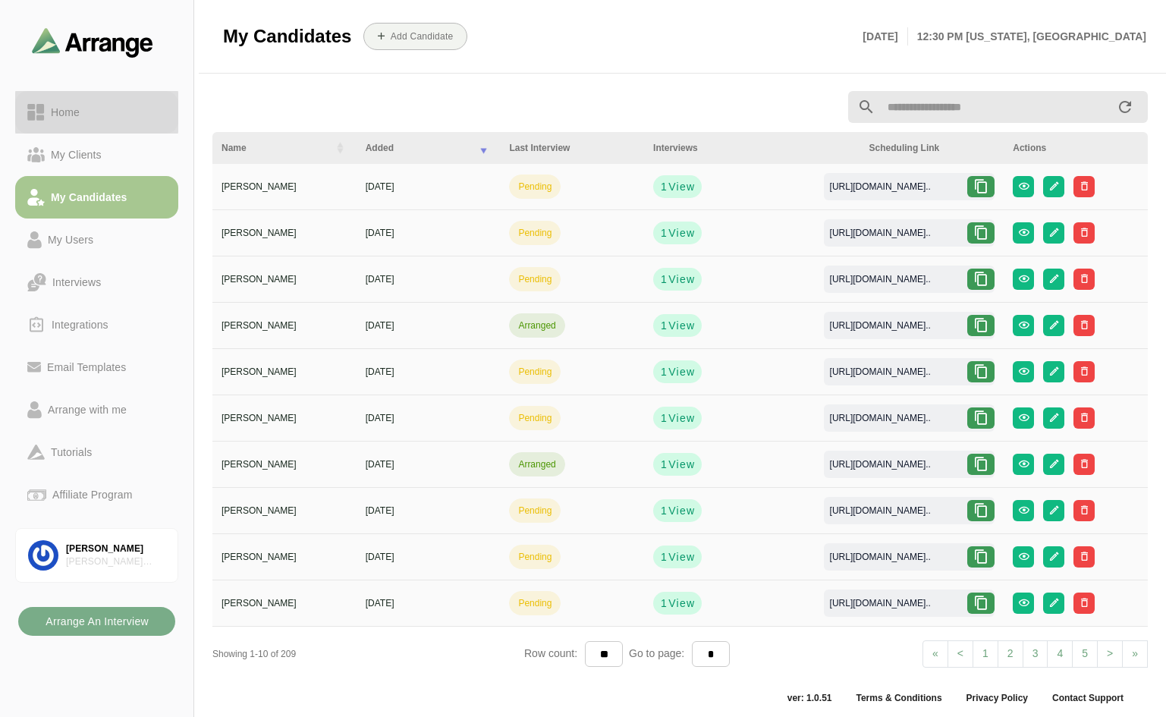
click at [71, 115] on div "Home" at bounding box center [65, 112] width 41 height 18
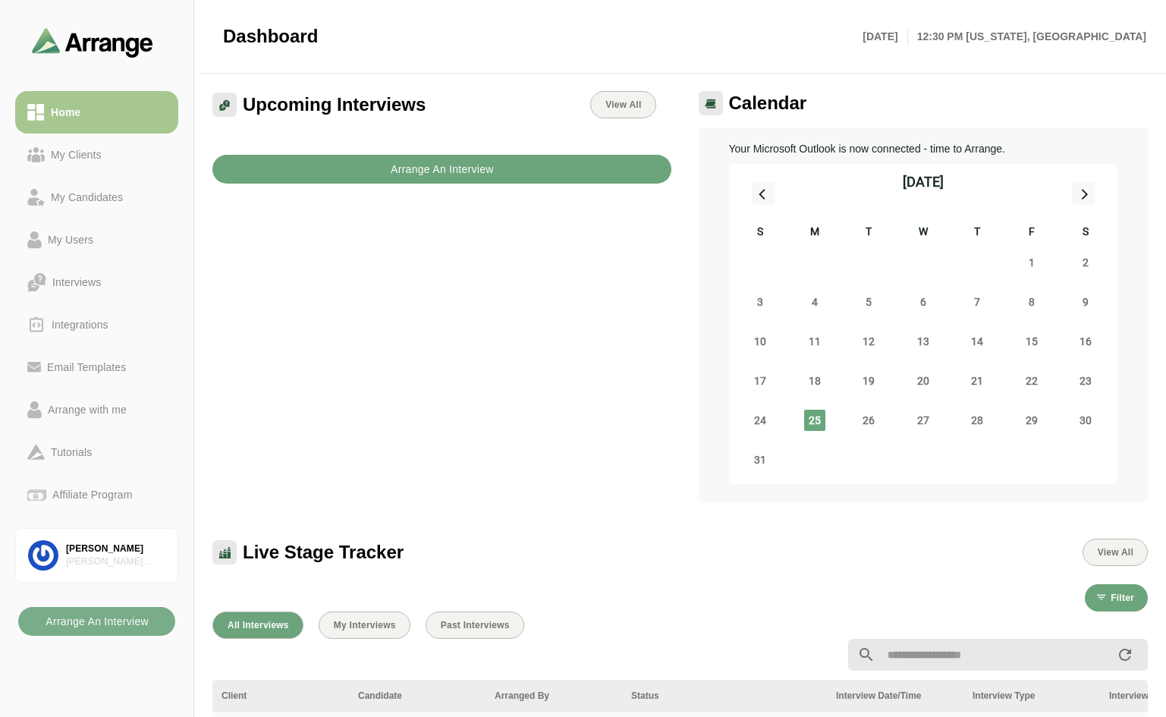
click at [417, 172] on b "Arrange An Interview" at bounding box center [442, 169] width 104 height 29
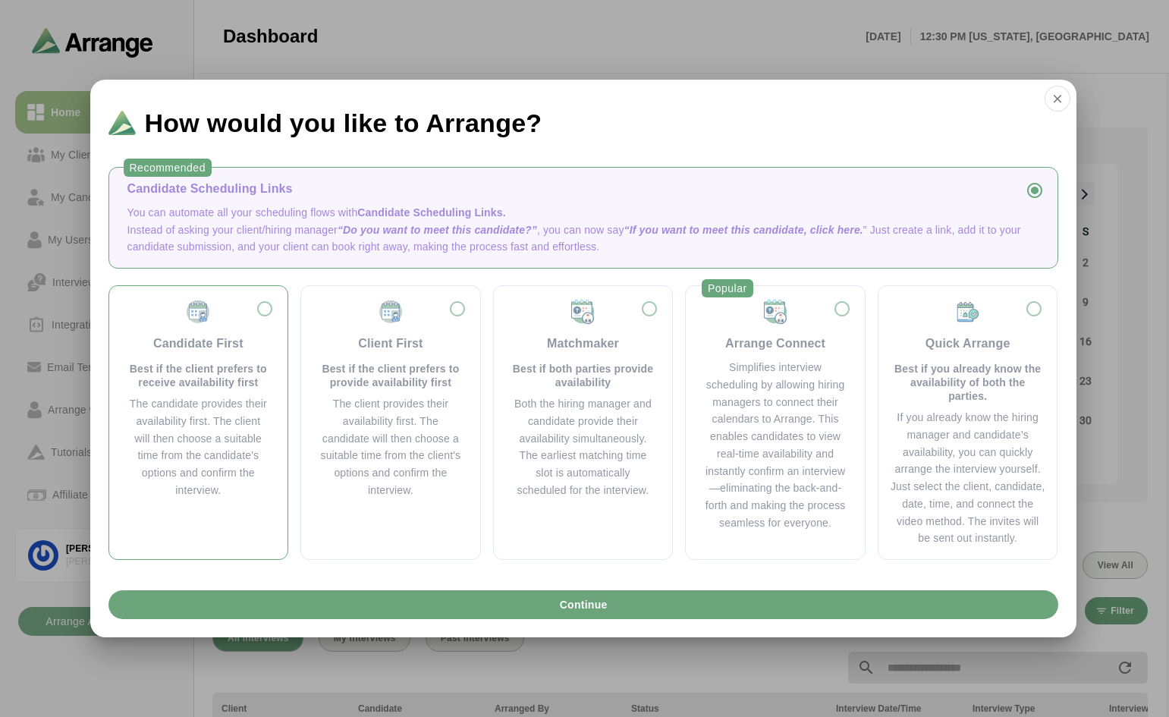
click at [263, 307] on div "Candidate First Best if the client prefers to receive availability first" at bounding box center [198, 343] width 143 height 91
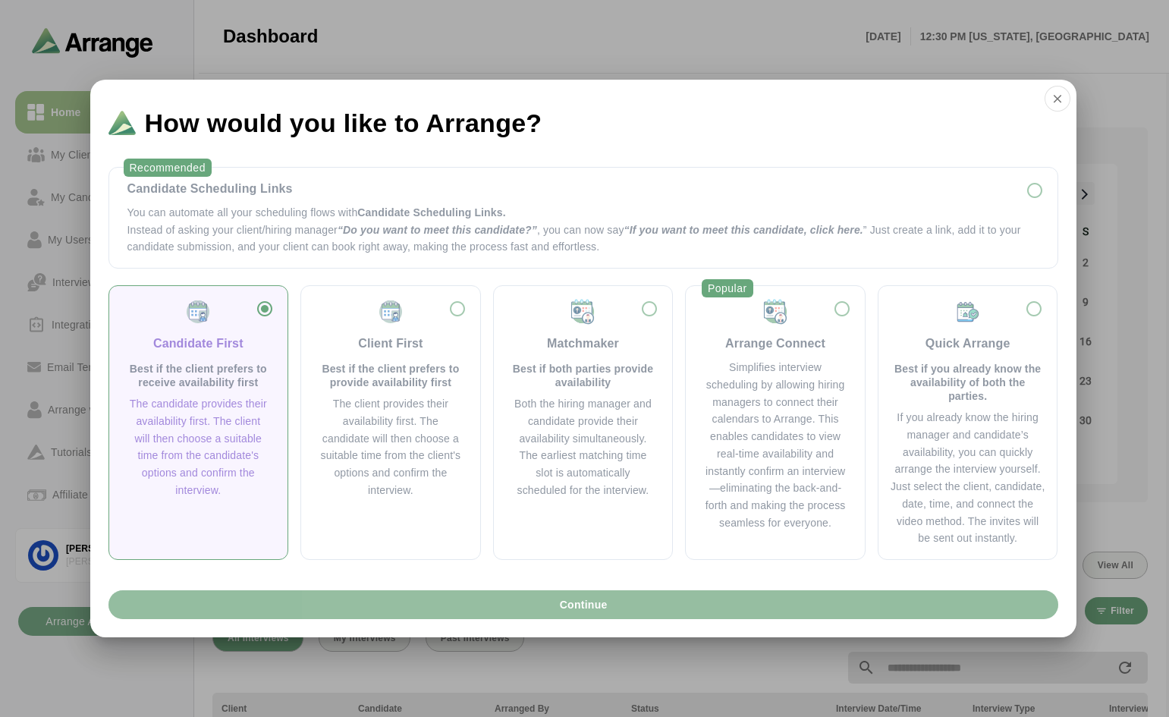
click at [608, 606] on button "Continue" at bounding box center [584, 604] width 950 height 29
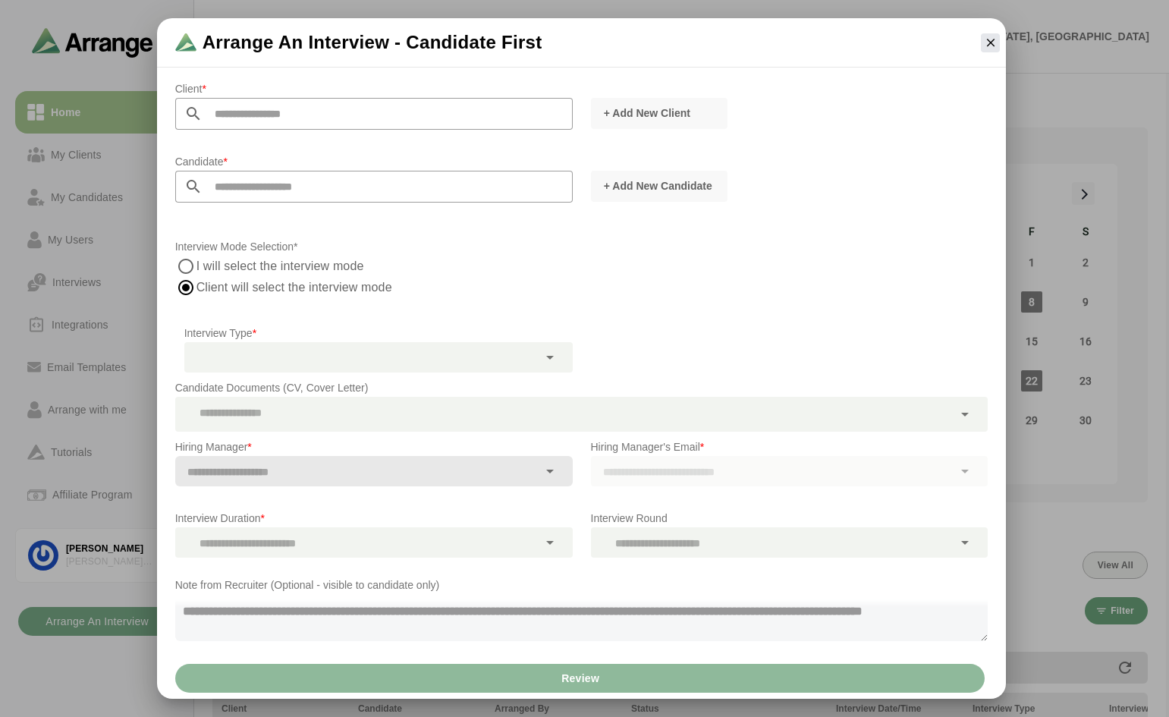
click at [333, 118] on input "text" at bounding box center [388, 114] width 370 height 32
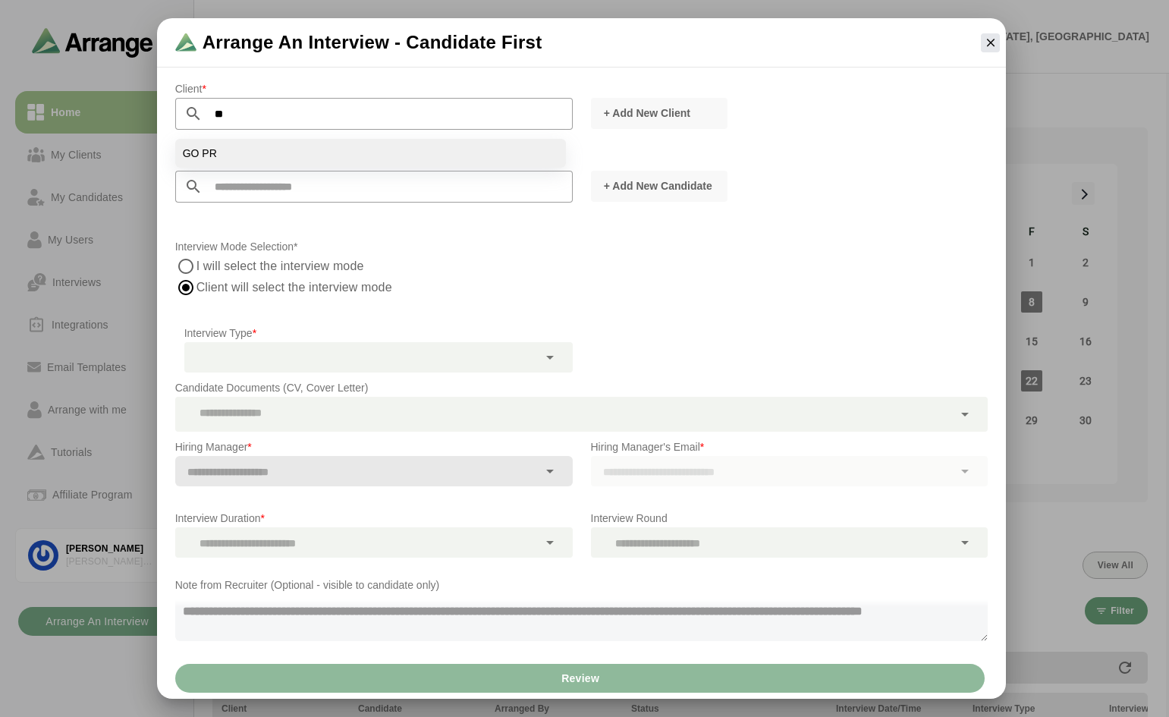
click at [203, 146] on li "GO PR" at bounding box center [370, 153] width 391 height 29
type input "*****"
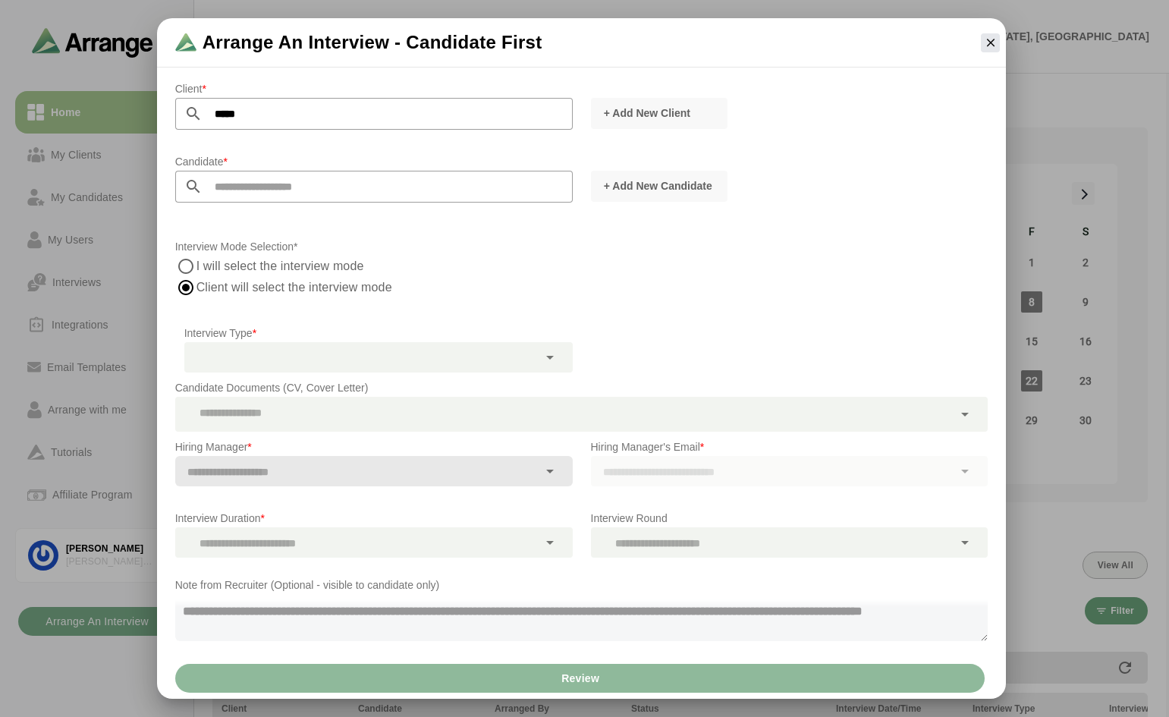
click at [239, 178] on input "text" at bounding box center [388, 187] width 370 height 32
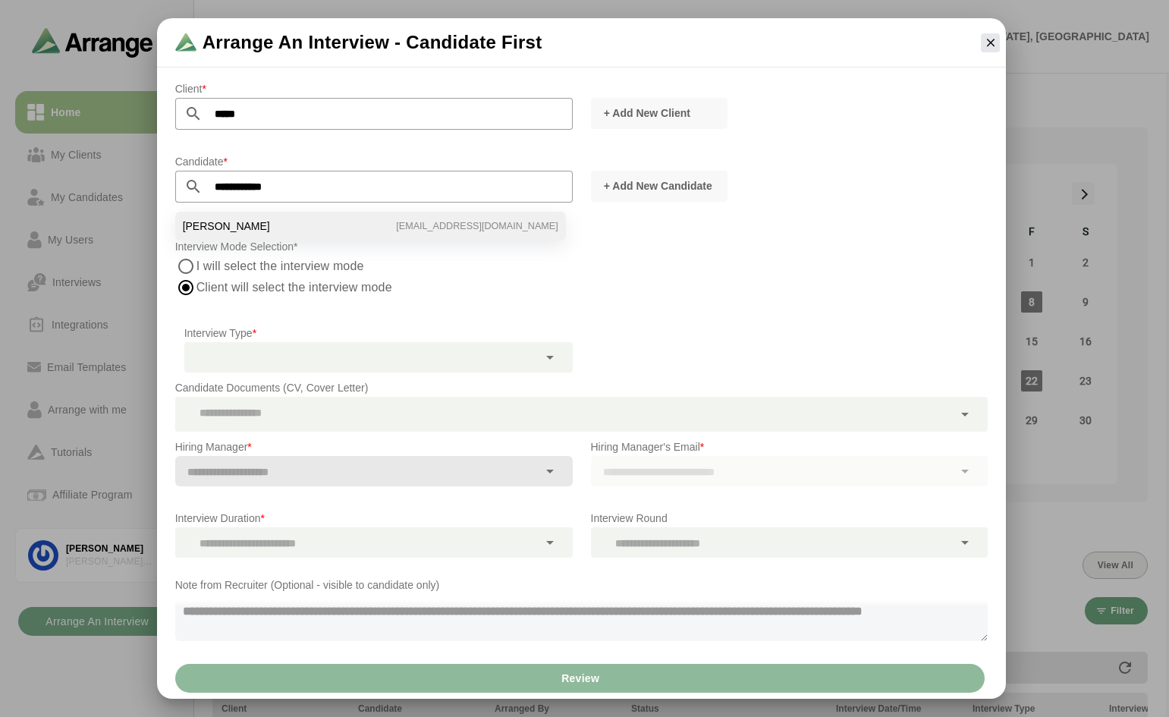
click at [227, 223] on span "[PERSON_NAME]" at bounding box center [226, 226] width 87 height 14
type input "**********"
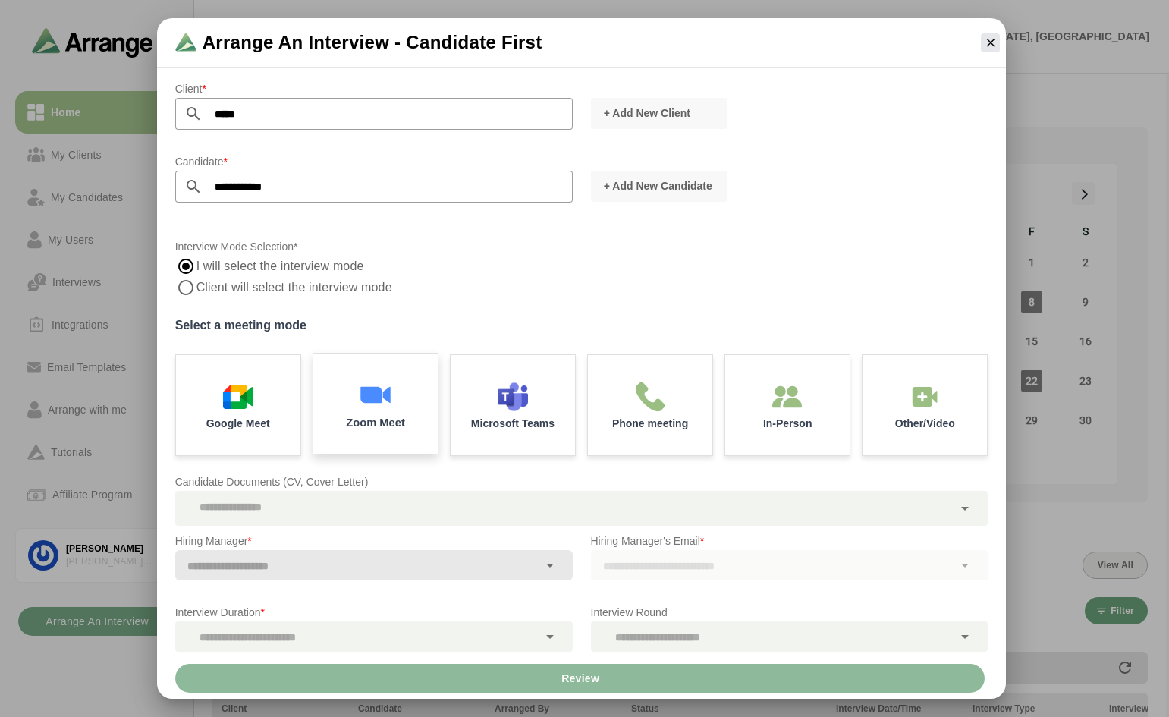
click at [374, 392] on img at bounding box center [376, 395] width 32 height 32
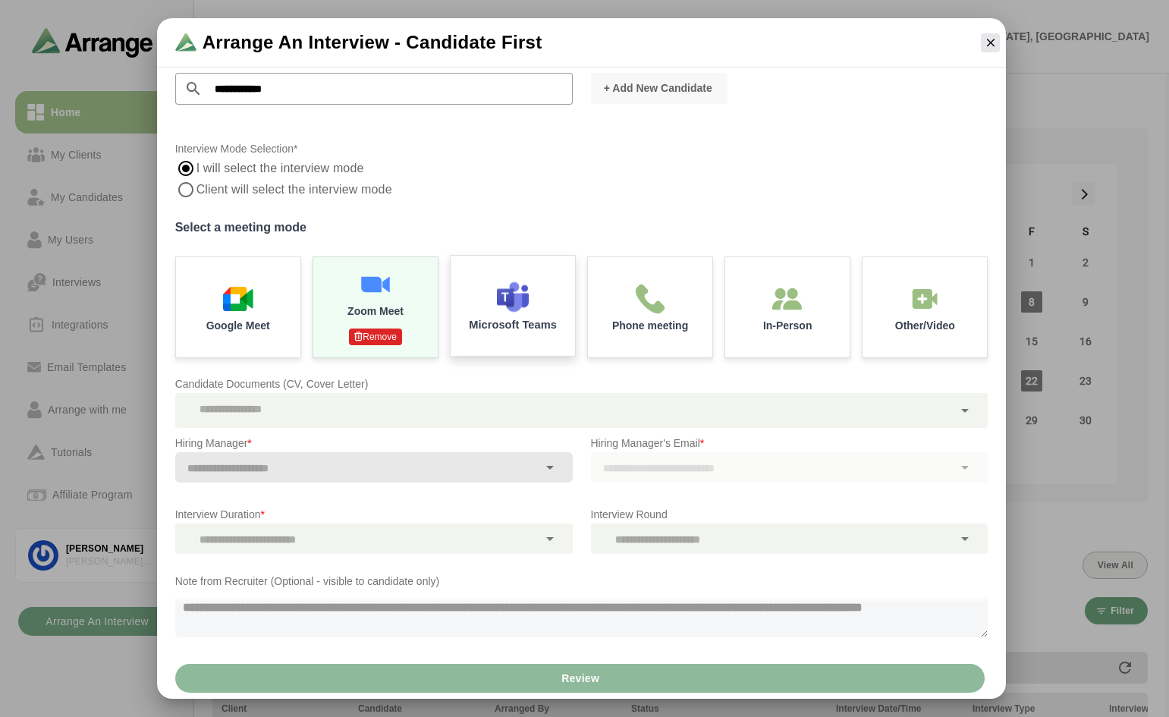
scroll to position [103, 0]
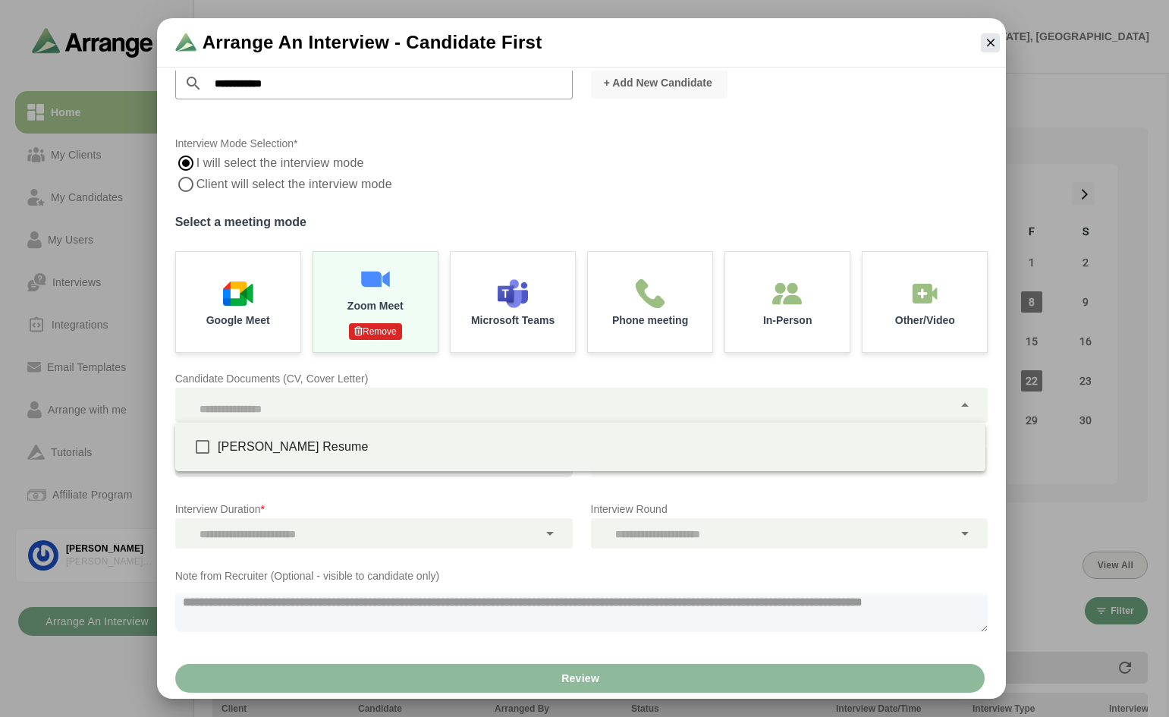
click at [964, 404] on icon at bounding box center [965, 405] width 18 height 18
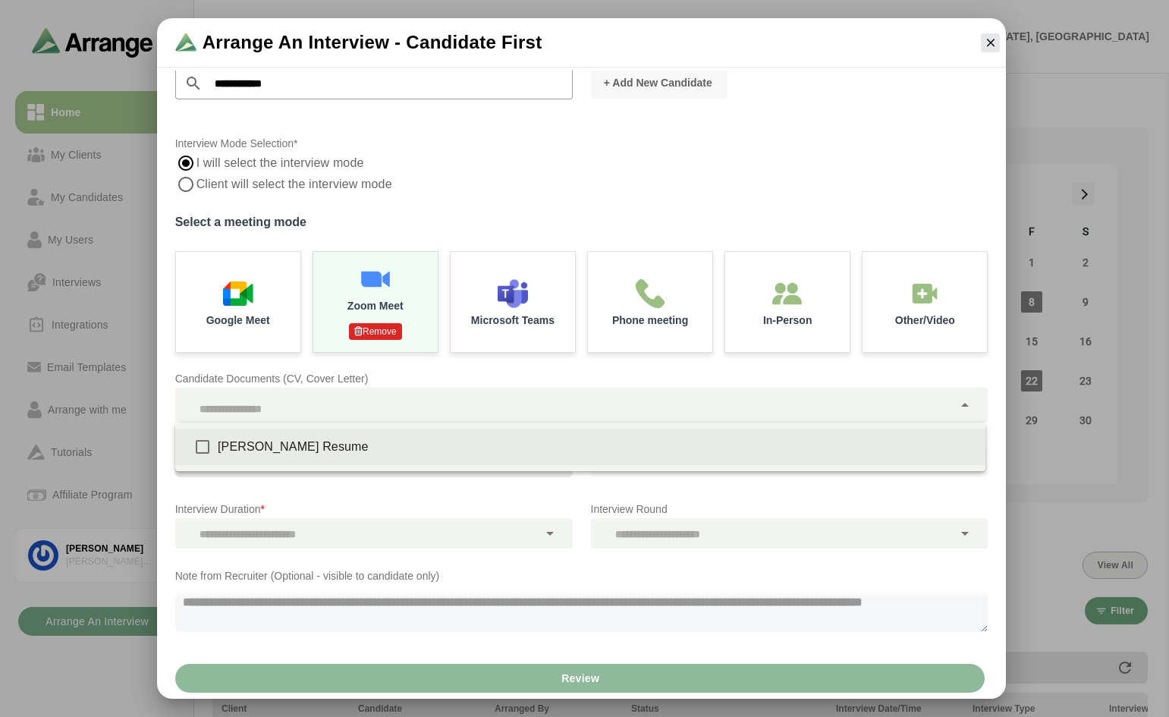
type input "**********"
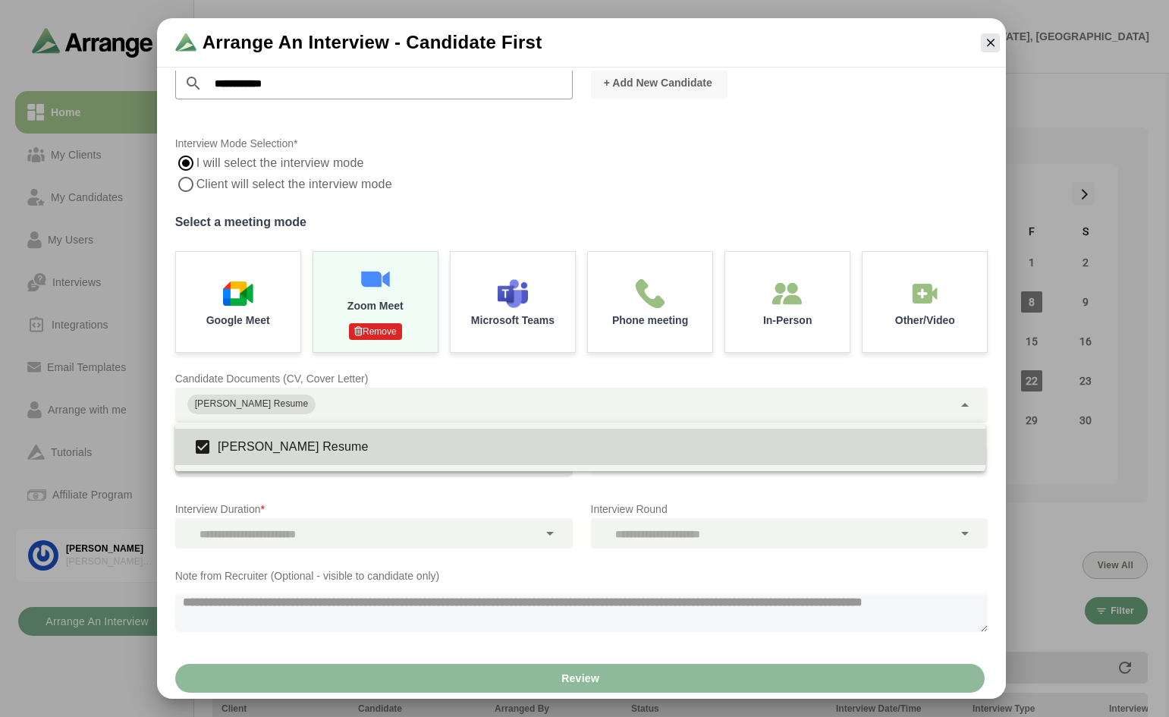
click at [801, 488] on div "Hiring Manager's Email *" at bounding box center [790, 461] width 416 height 83
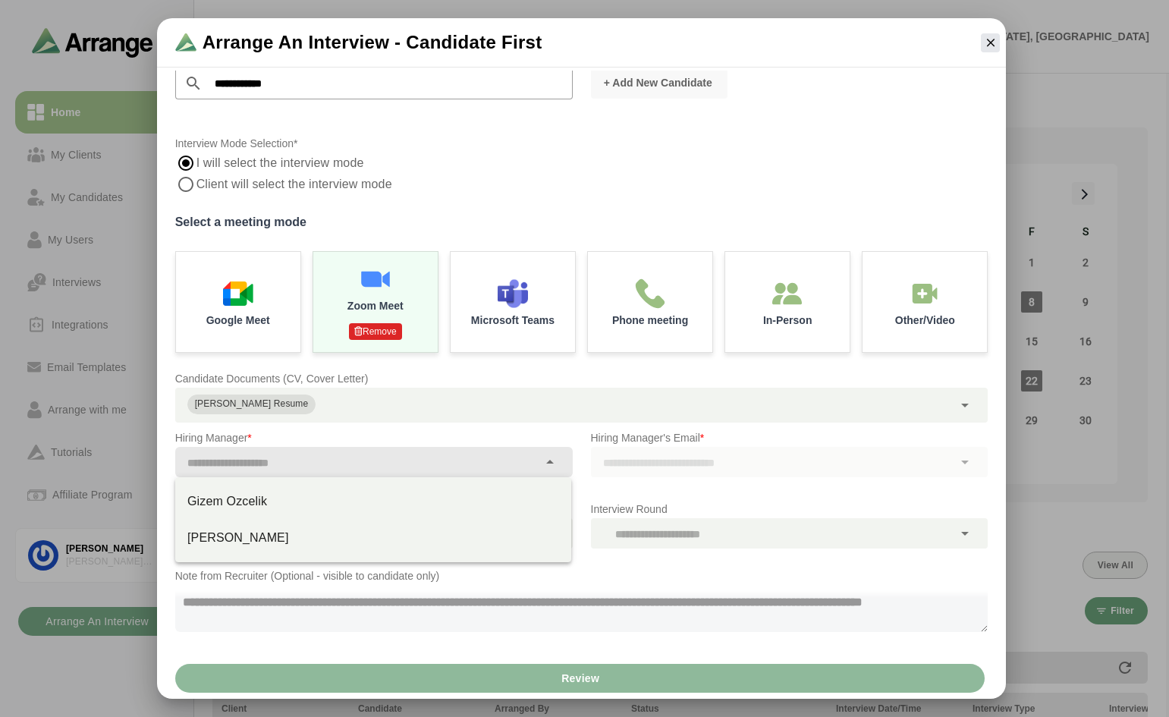
click at [544, 463] on icon at bounding box center [550, 462] width 18 height 18
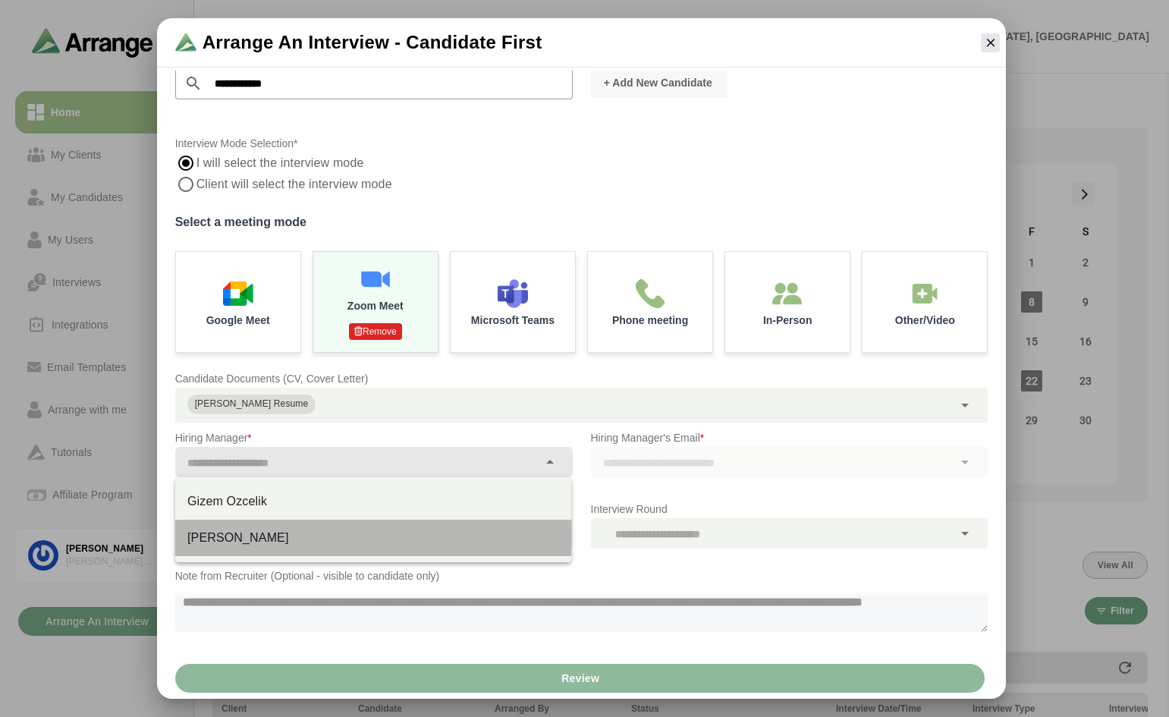
click at [240, 535] on div "Mara Bitton" at bounding box center [373, 538] width 372 height 18
type input "**********"
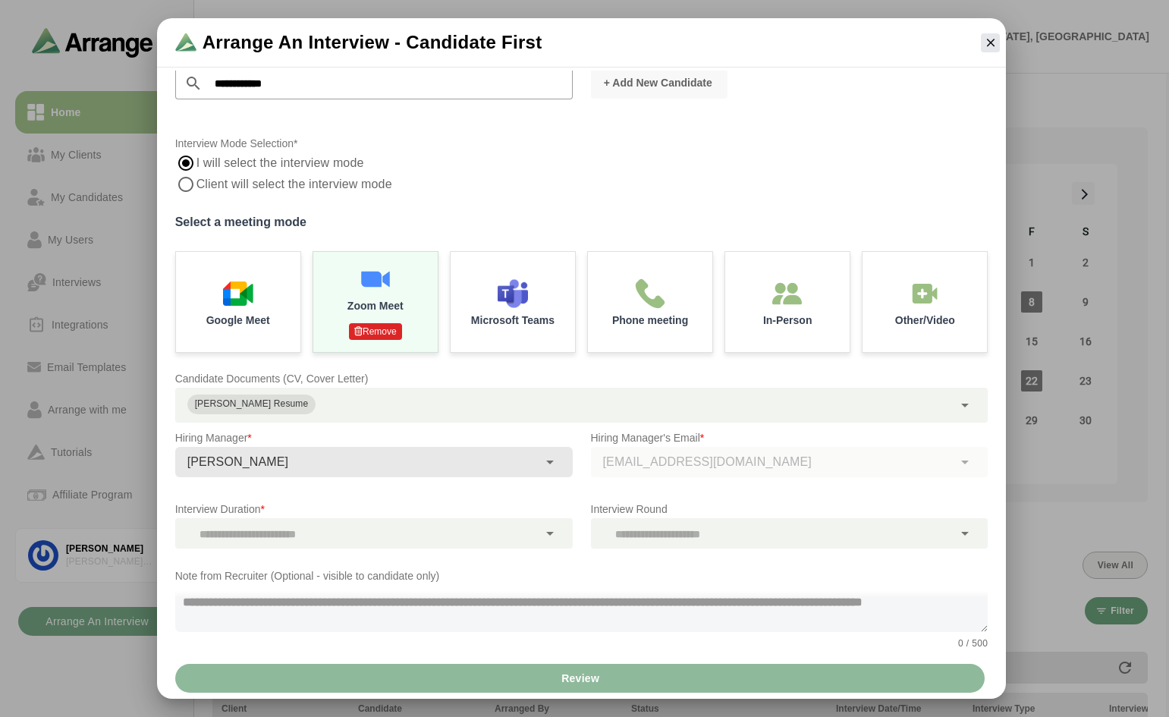
drag, startPoint x: 250, startPoint y: 616, endPoint x: 188, endPoint y: 589, distance: 68.0
click at [188, 589] on textarea at bounding box center [582, 608] width 814 height 47
drag, startPoint x: 181, startPoint y: 603, endPoint x: 256, endPoint y: 618, distance: 75.9
click at [256, 618] on textarea at bounding box center [582, 608] width 814 height 47
click at [569, 672] on div "Review" at bounding box center [582, 678] width 850 height 41
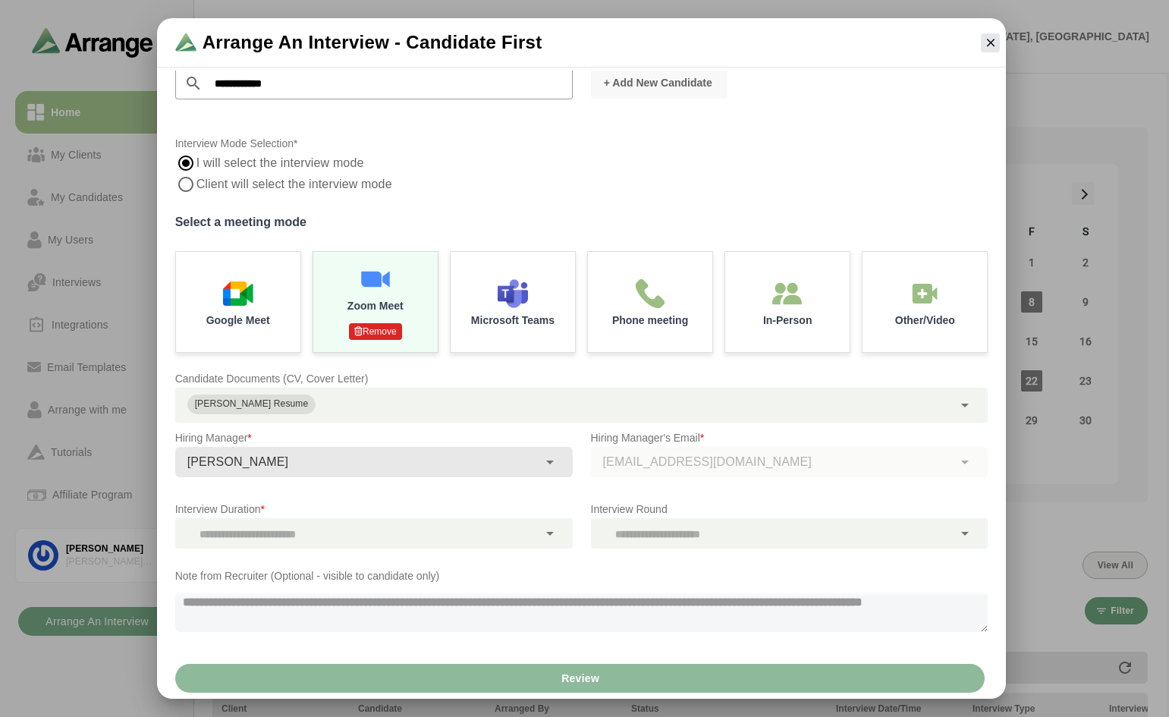
click at [547, 531] on icon at bounding box center [550, 533] width 18 height 18
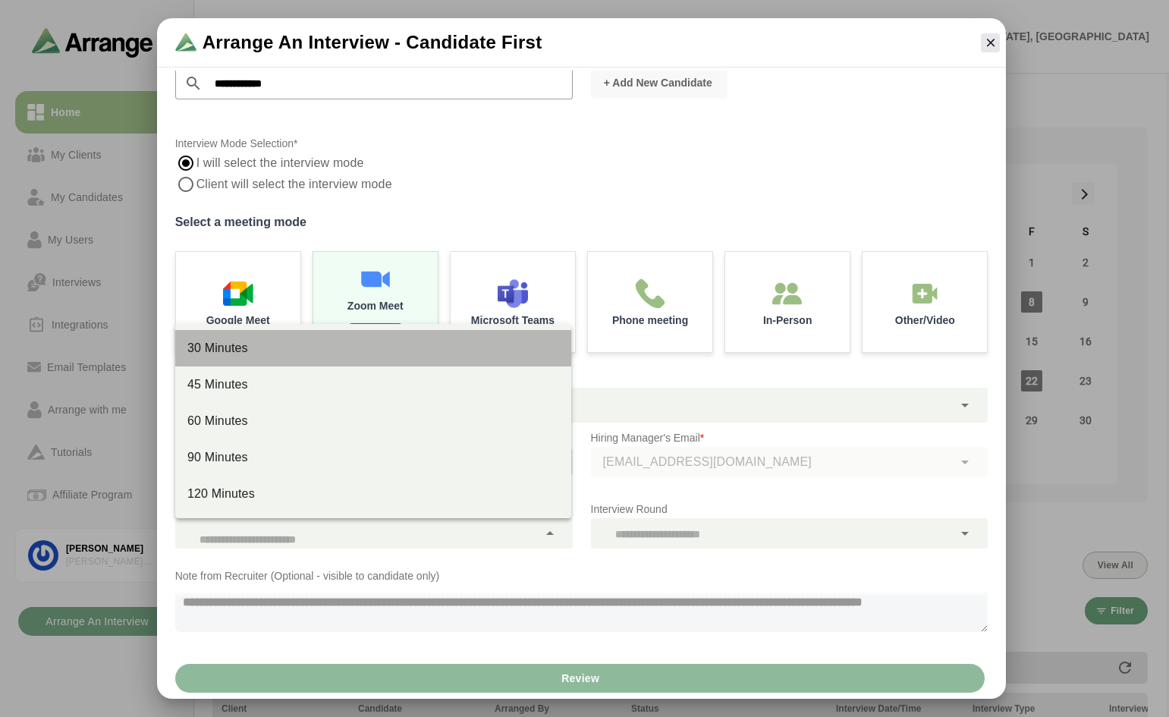
click at [222, 349] on div "30 Minutes" at bounding box center [373, 348] width 372 height 18
type input "**"
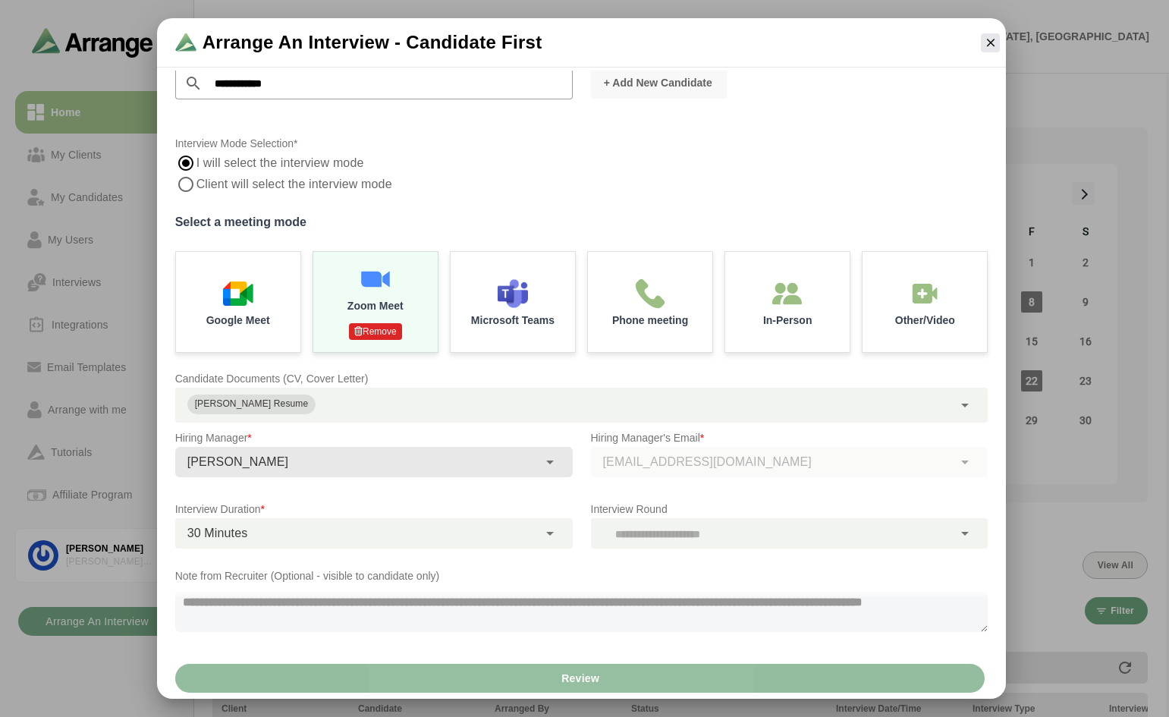
click at [590, 671] on span "Review" at bounding box center [580, 678] width 39 height 29
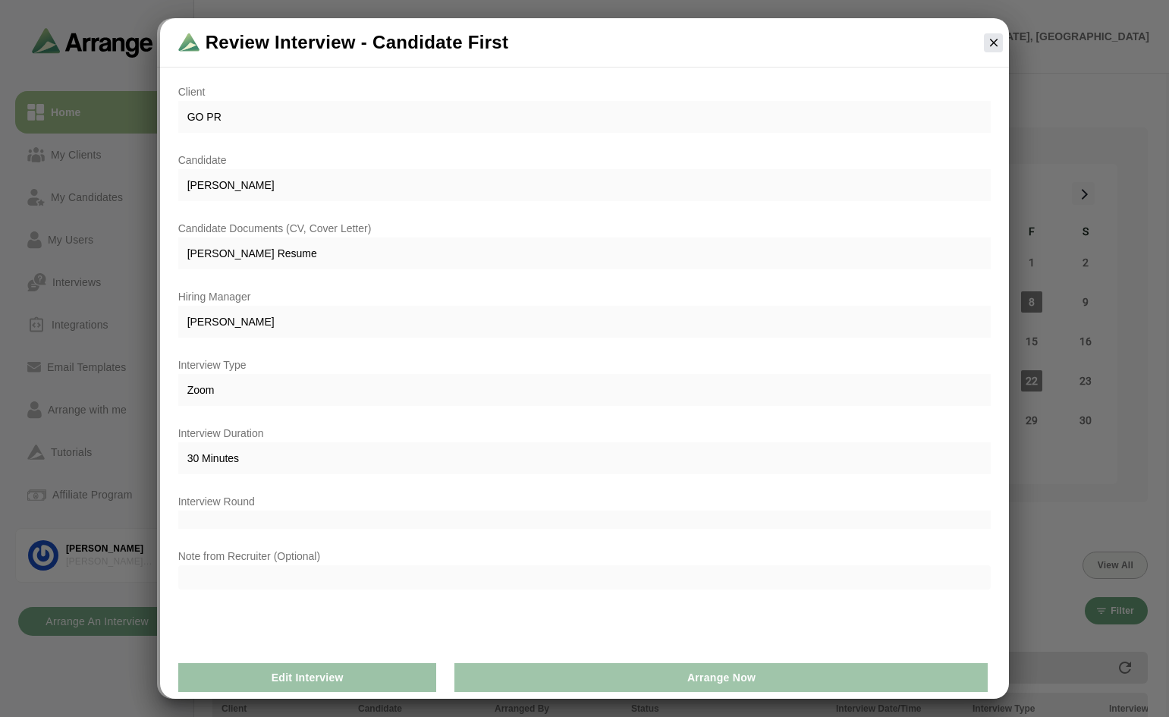
click at [737, 677] on span "Arrange Now" at bounding box center [721, 677] width 69 height 29
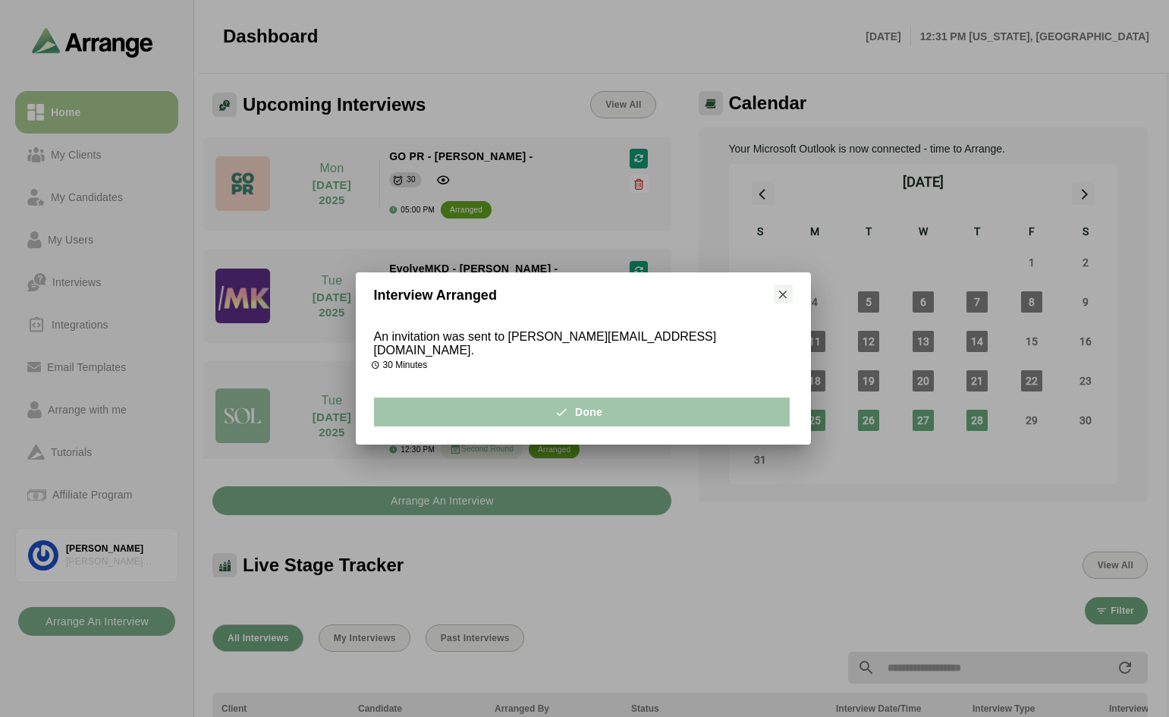
click at [630, 401] on button "Done" at bounding box center [582, 412] width 416 height 29
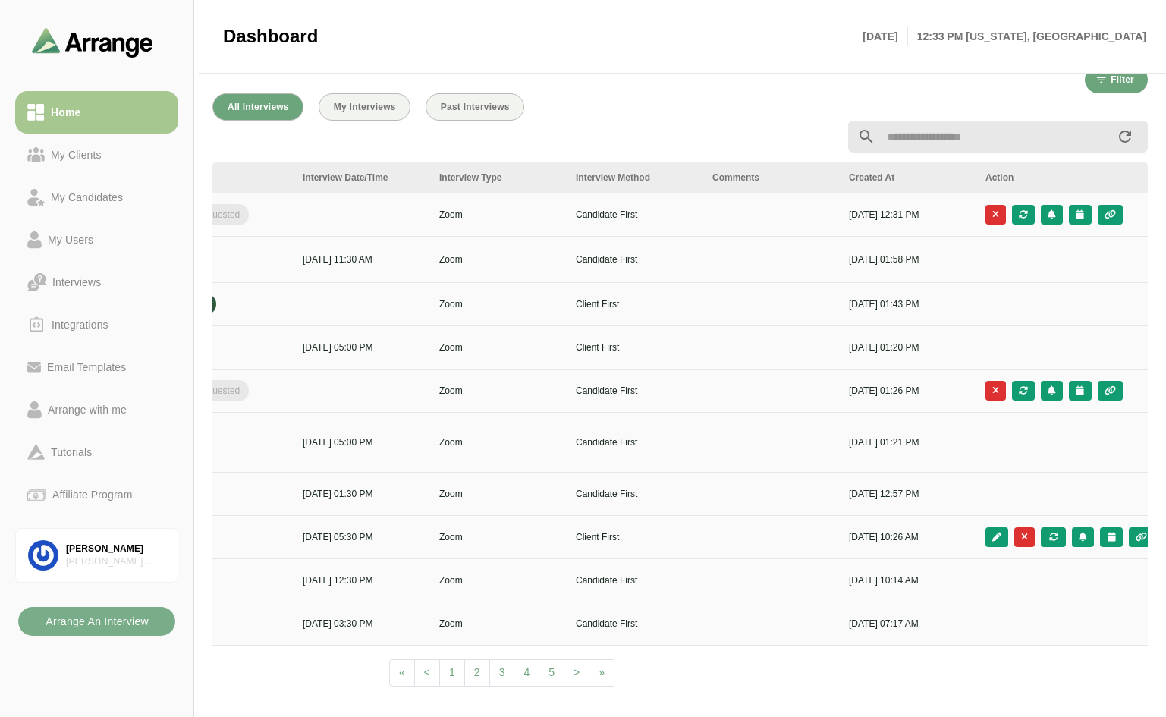
scroll to position [0, 548]
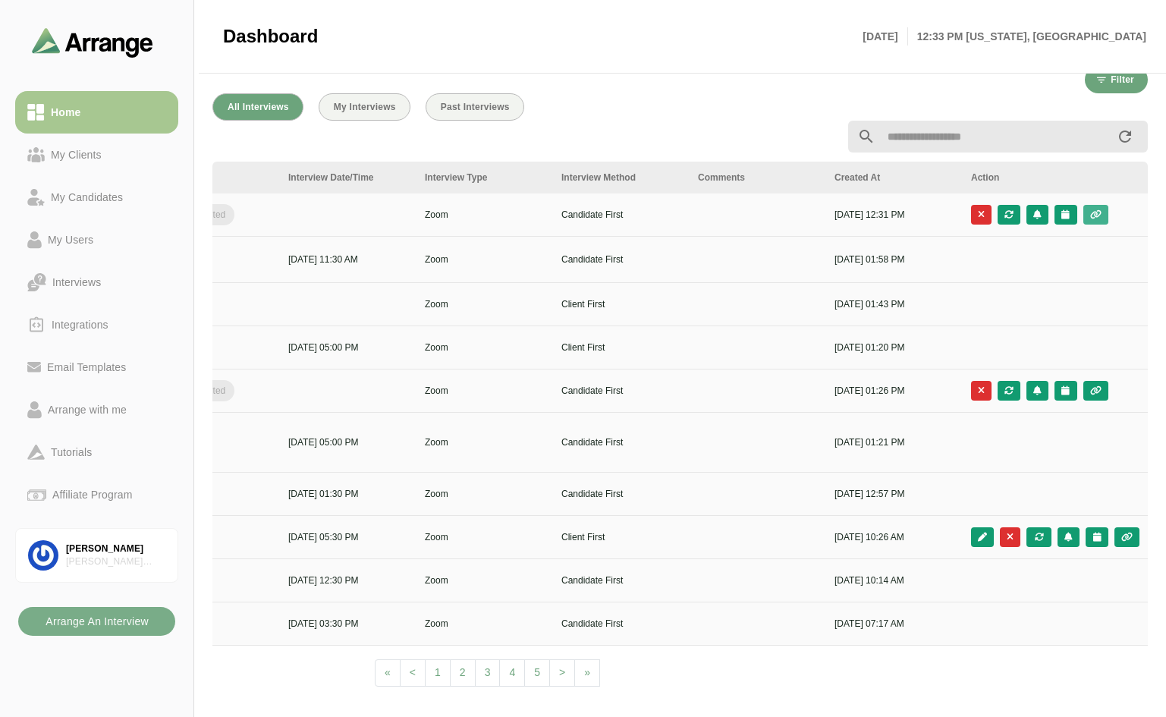
click at [1097, 206] on button "button" at bounding box center [1096, 215] width 25 height 20
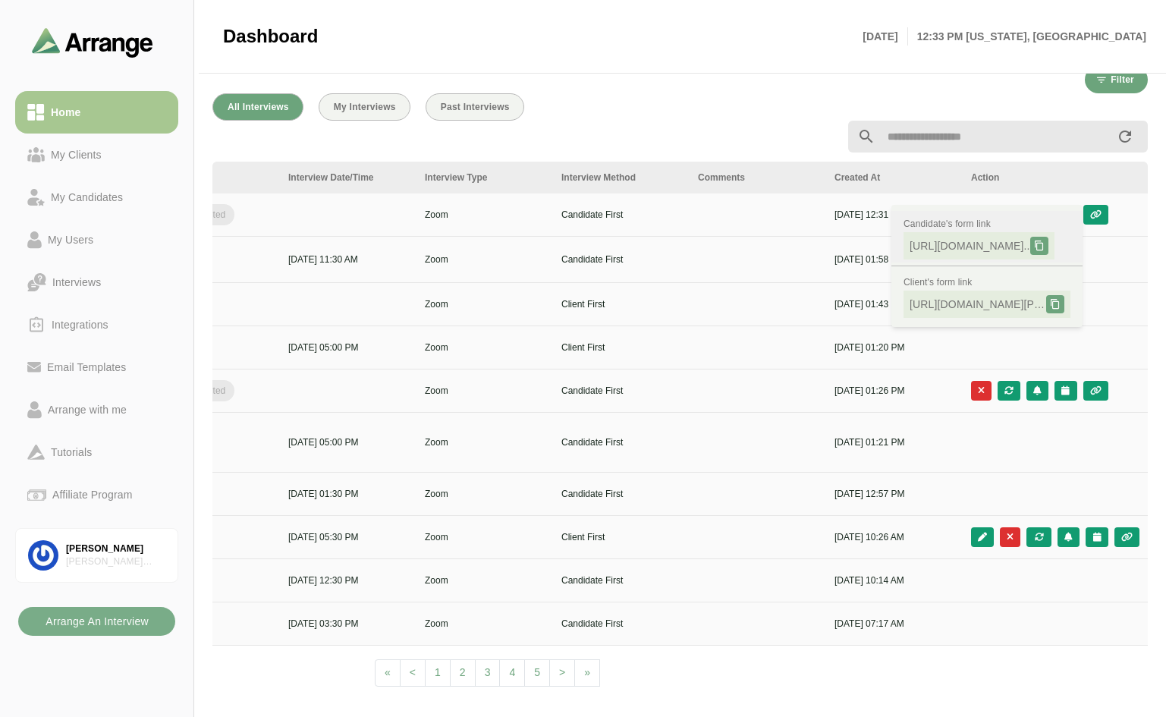
click at [1045, 242] on icon at bounding box center [1039, 246] width 11 height 11
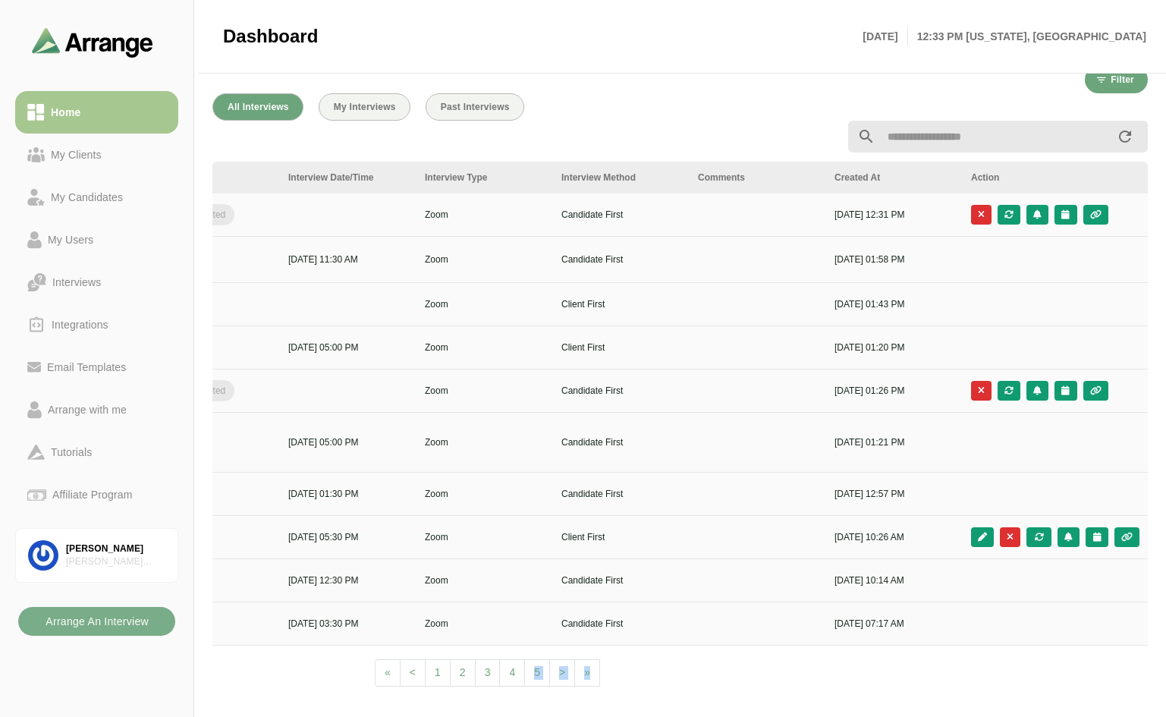
drag, startPoint x: 792, startPoint y: 691, endPoint x: 518, endPoint y: 687, distance: 274.8
click at [518, 687] on div "All Interviews My Interviews Past Interviews Client Candidate Arranged By Statu…" at bounding box center [680, 395] width 954 height 622
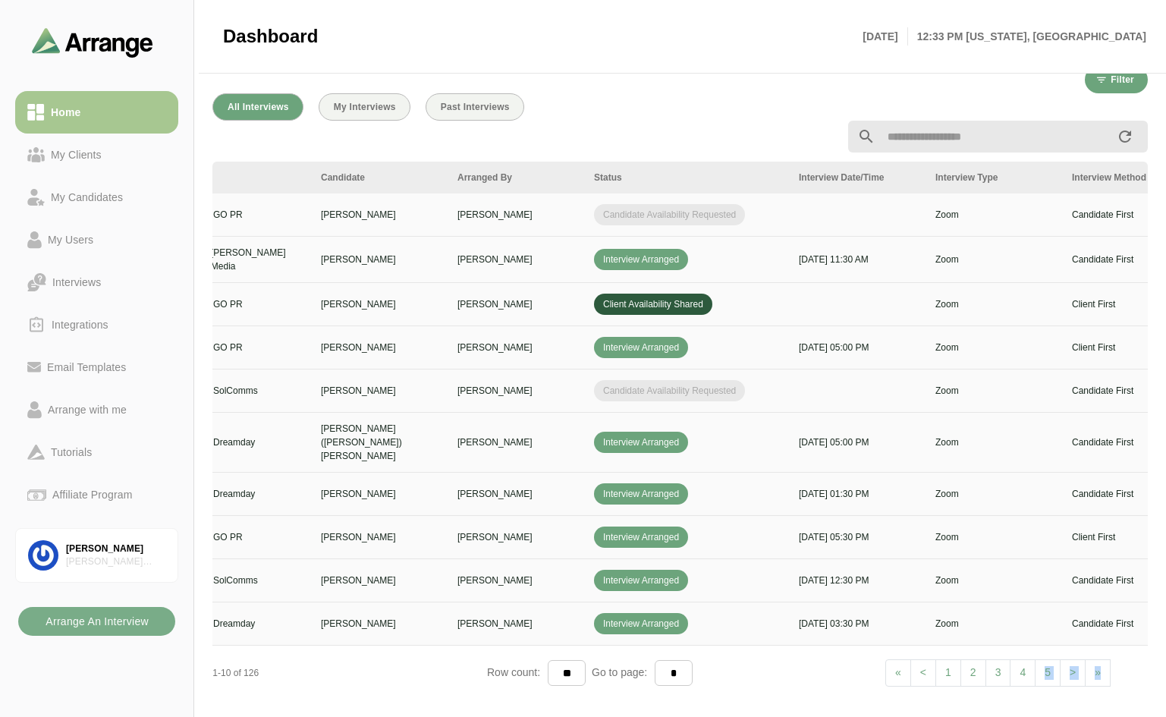
scroll to position [0, 0]
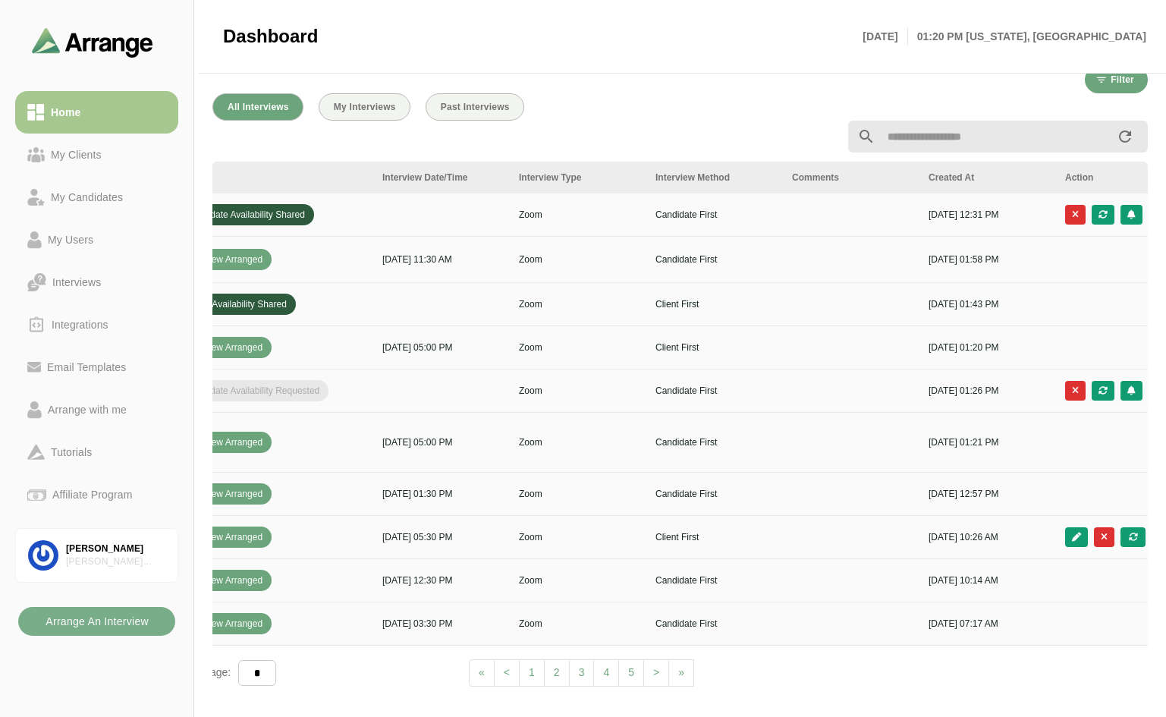
scroll to position [0, 548]
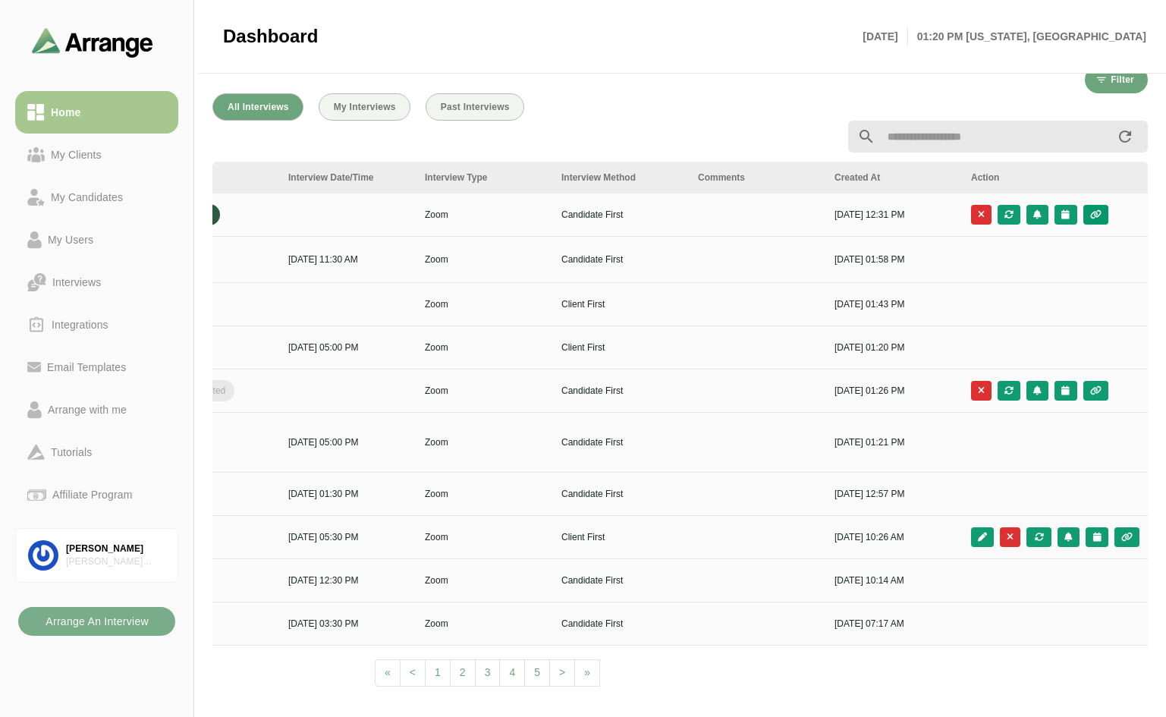
click at [1092, 209] on button "button" at bounding box center [1096, 215] width 25 height 20
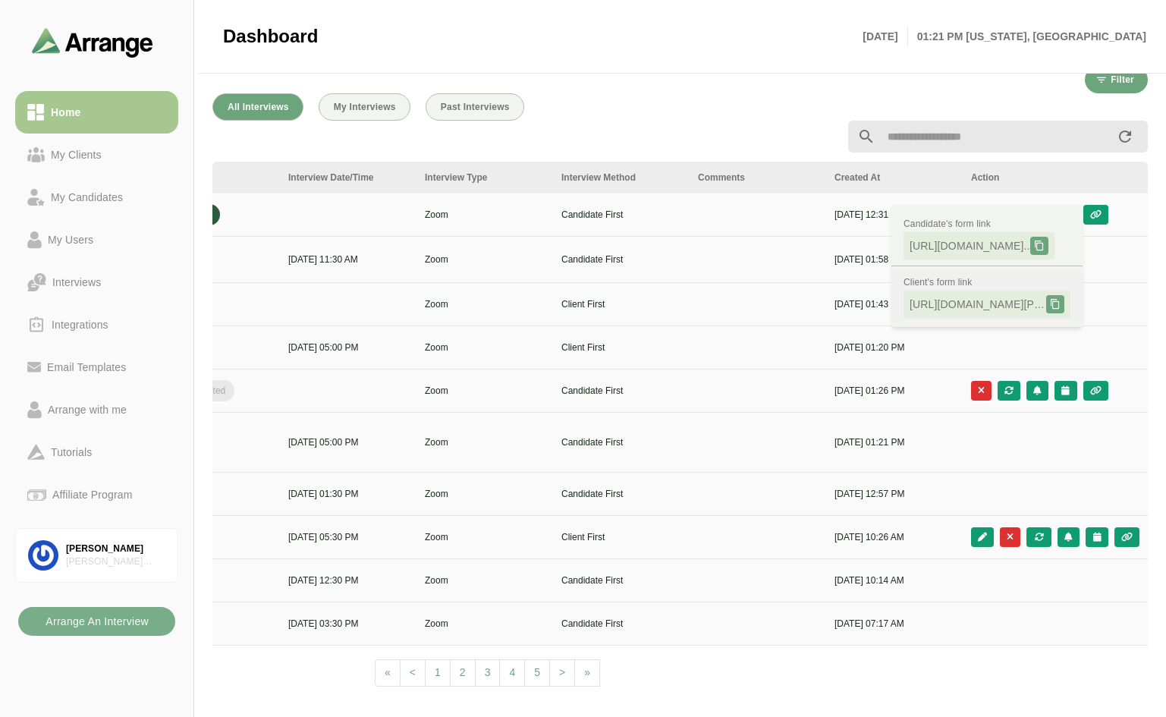
click at [1055, 301] on icon at bounding box center [1055, 304] width 11 height 11
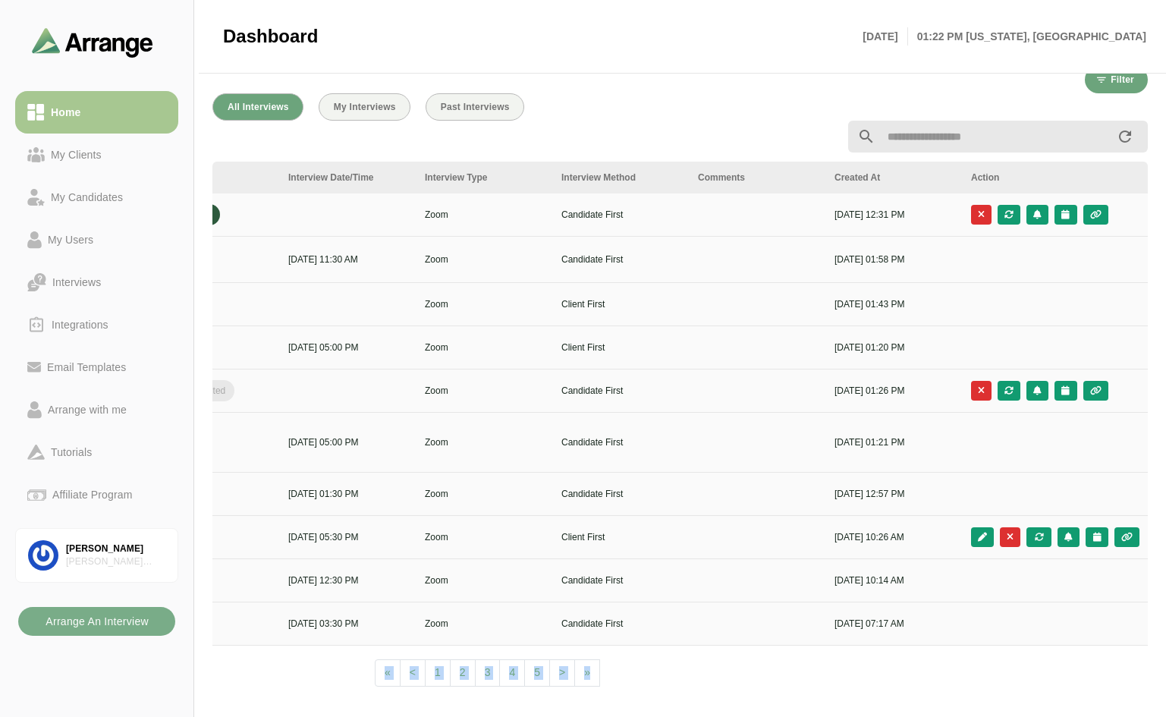
drag, startPoint x: 727, startPoint y: 683, endPoint x: 319, endPoint y: 675, distance: 408.4
click at [319, 675] on div "Client Candidate Arranged By Status Interview Date/Time Interview Type Intervie…" at bounding box center [680, 430] width 936 height 536
click at [637, 639] on div "Client Candidate Arranged By Status Interview Date/Time Interview Type Intervie…" at bounding box center [680, 430] width 936 height 536
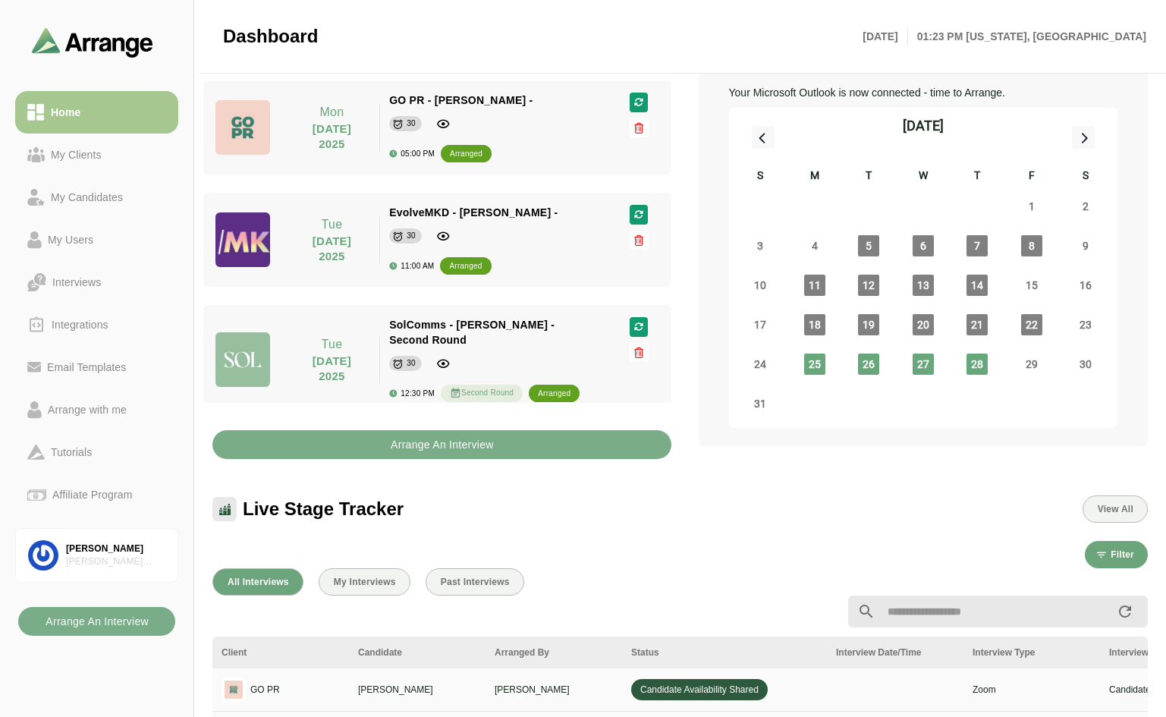
scroll to position [0, 0]
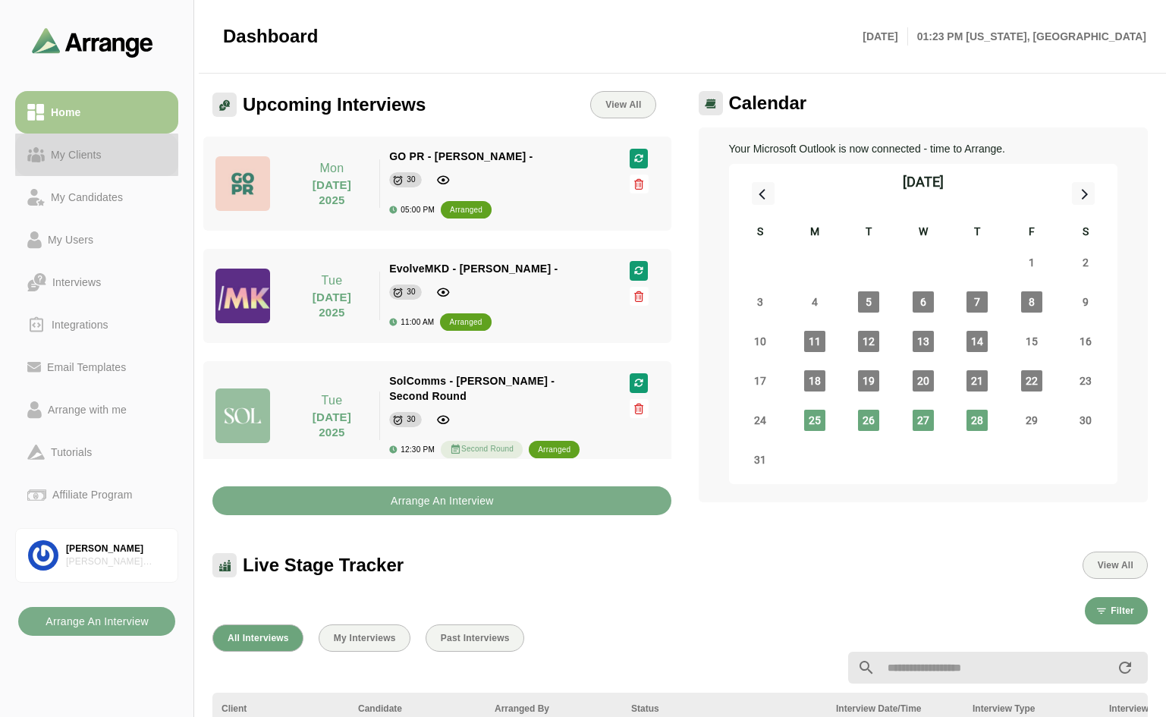
click at [77, 144] on link "My Clients" at bounding box center [96, 155] width 163 height 42
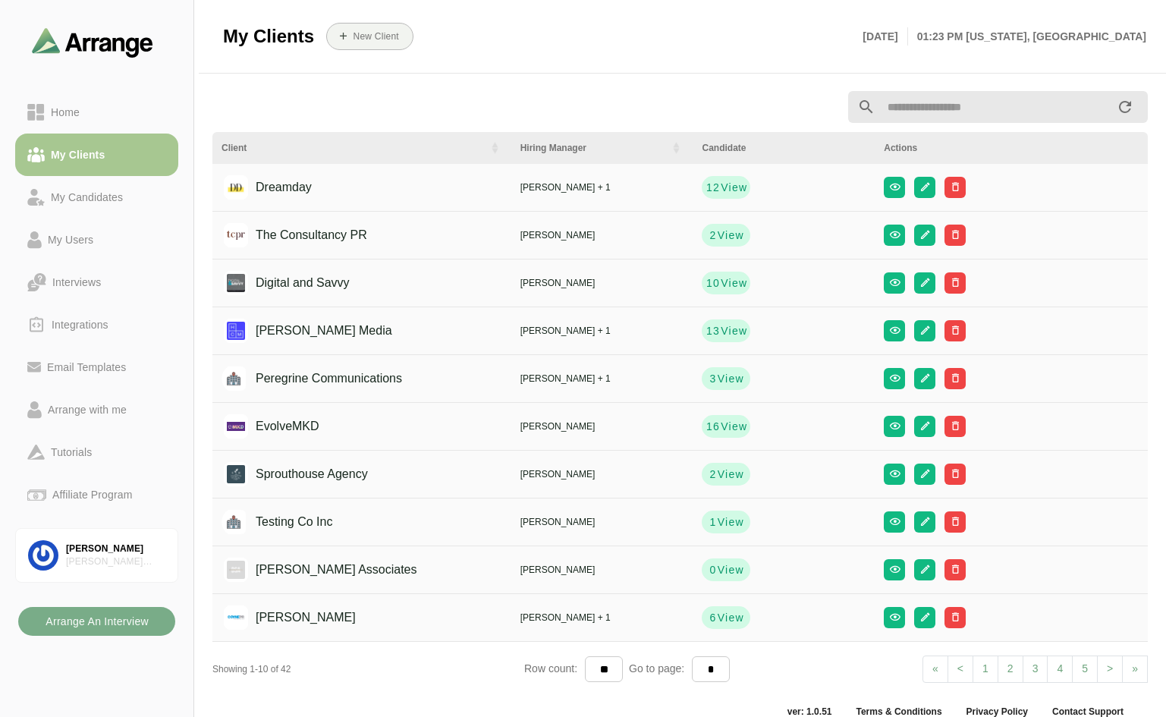
scroll to position [19, 0]
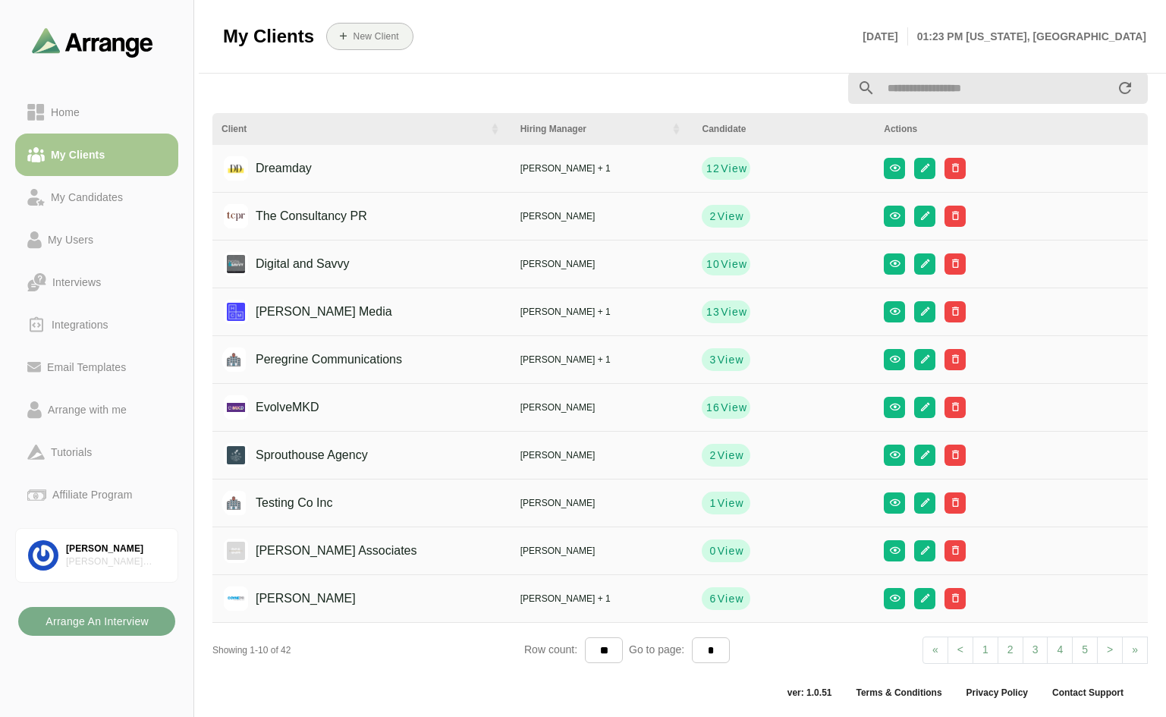
click at [1106, 650] on link "> Next" at bounding box center [1110, 650] width 26 height 27
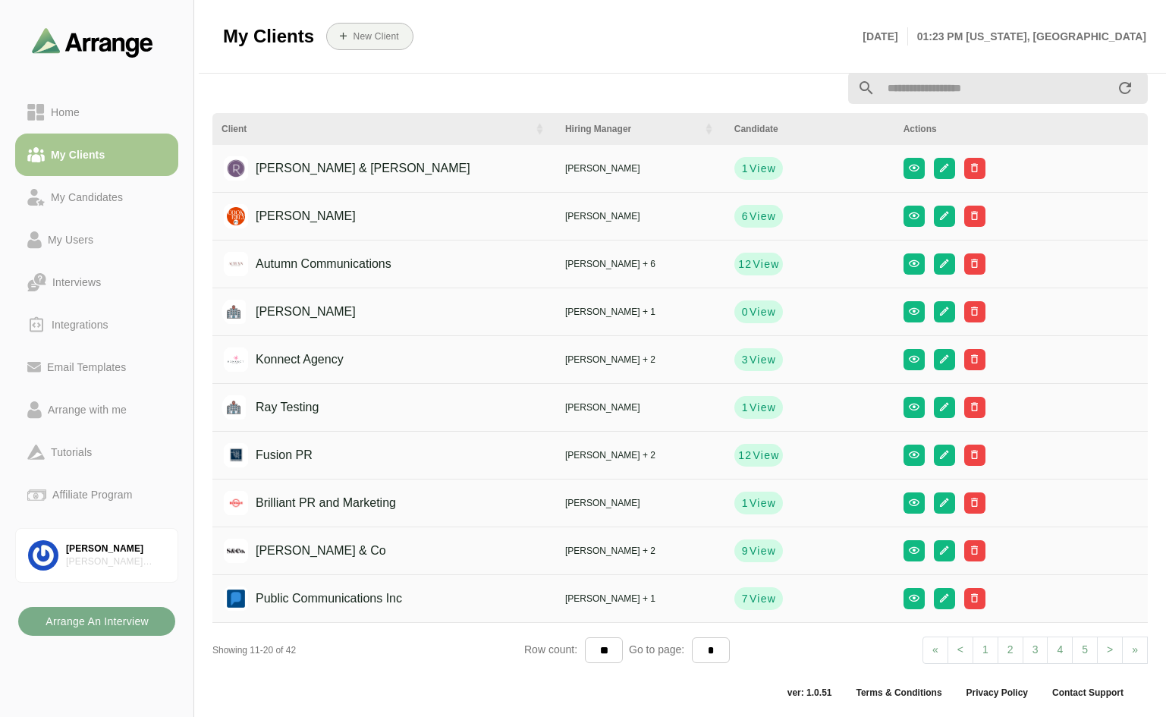
click at [1110, 644] on span ">" at bounding box center [1110, 650] width 6 height 12
select select "*"
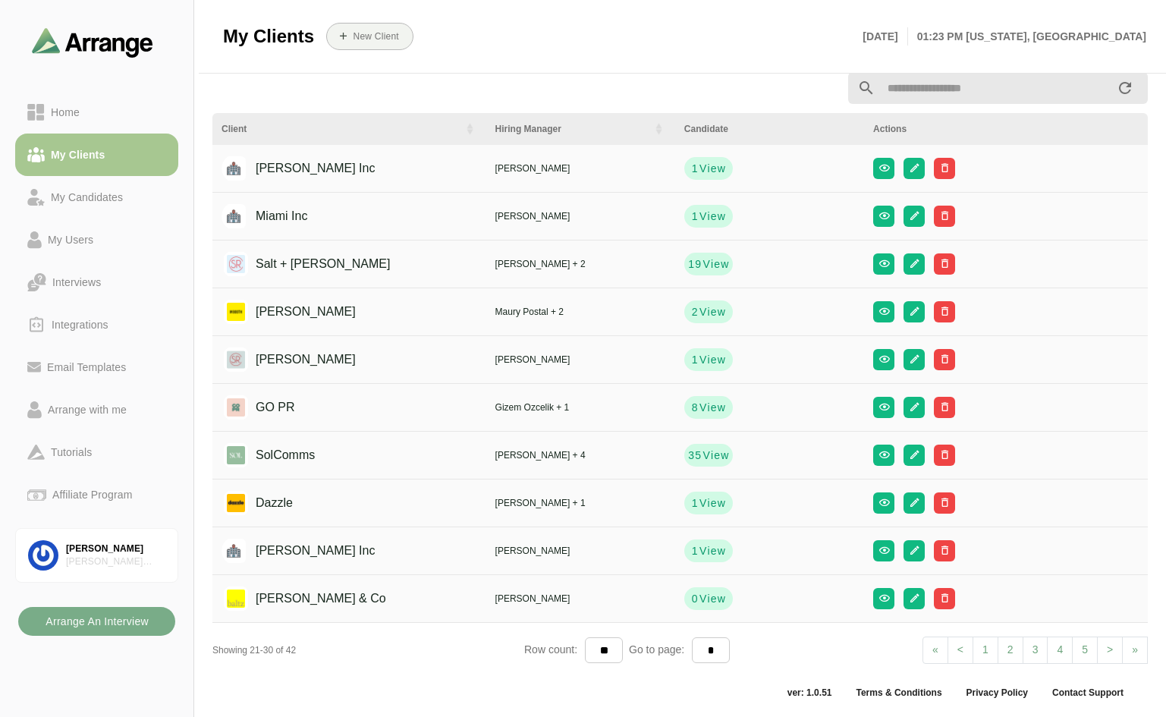
click at [279, 407] on div "GO PR" at bounding box center [263, 407] width 63 height 29
click at [878, 413] on icon "button" at bounding box center [883, 406] width 11 height 11
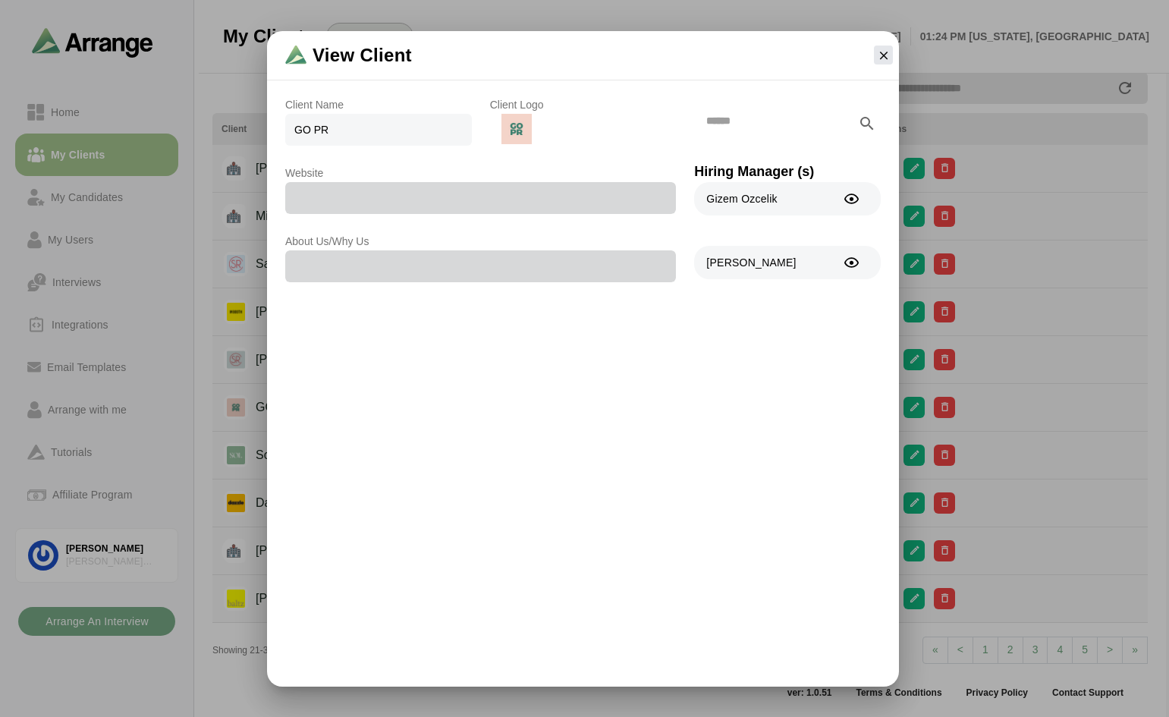
click at [801, 260] on div "Mara Bitton" at bounding box center [757, 262] width 120 height 33
click at [853, 262] on icon "button" at bounding box center [852, 263] width 16 height 16
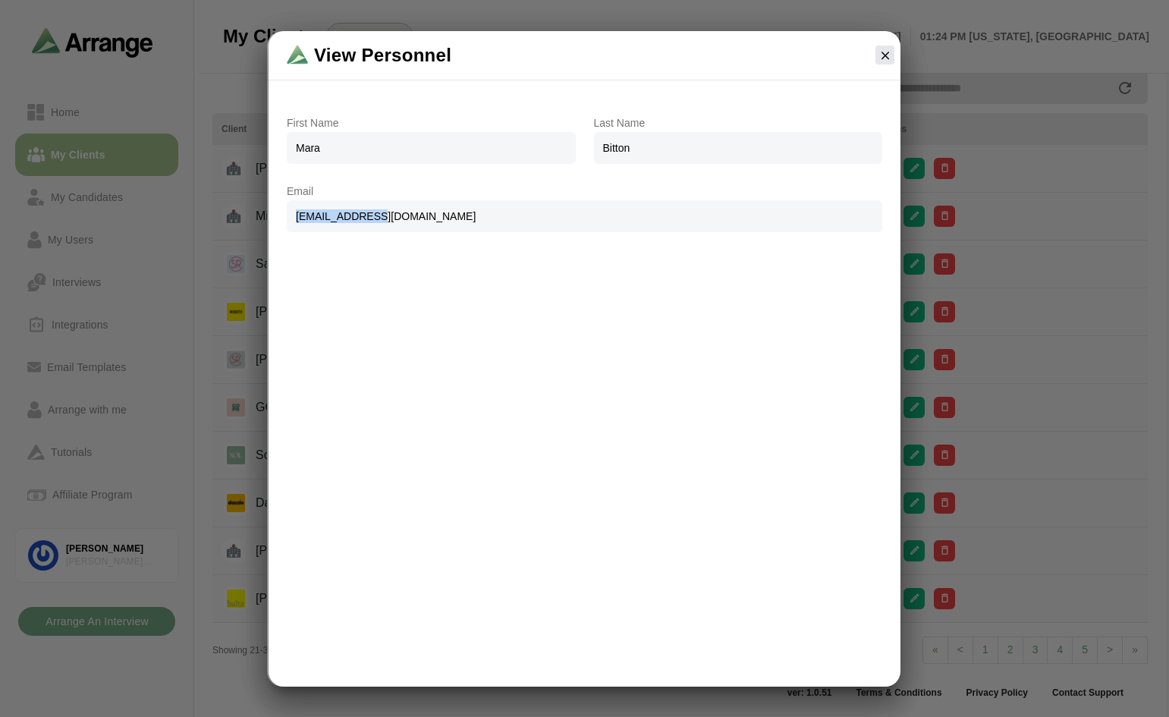
drag, startPoint x: 382, startPoint y: 217, endPoint x: 287, endPoint y: 208, distance: 95.3
click at [287, 208] on span "mara@go-pr.com" at bounding box center [585, 216] width 596 height 32
copy span "mara@go-pr.com"
click at [879, 52] on icon "button" at bounding box center [886, 56] width 14 height 14
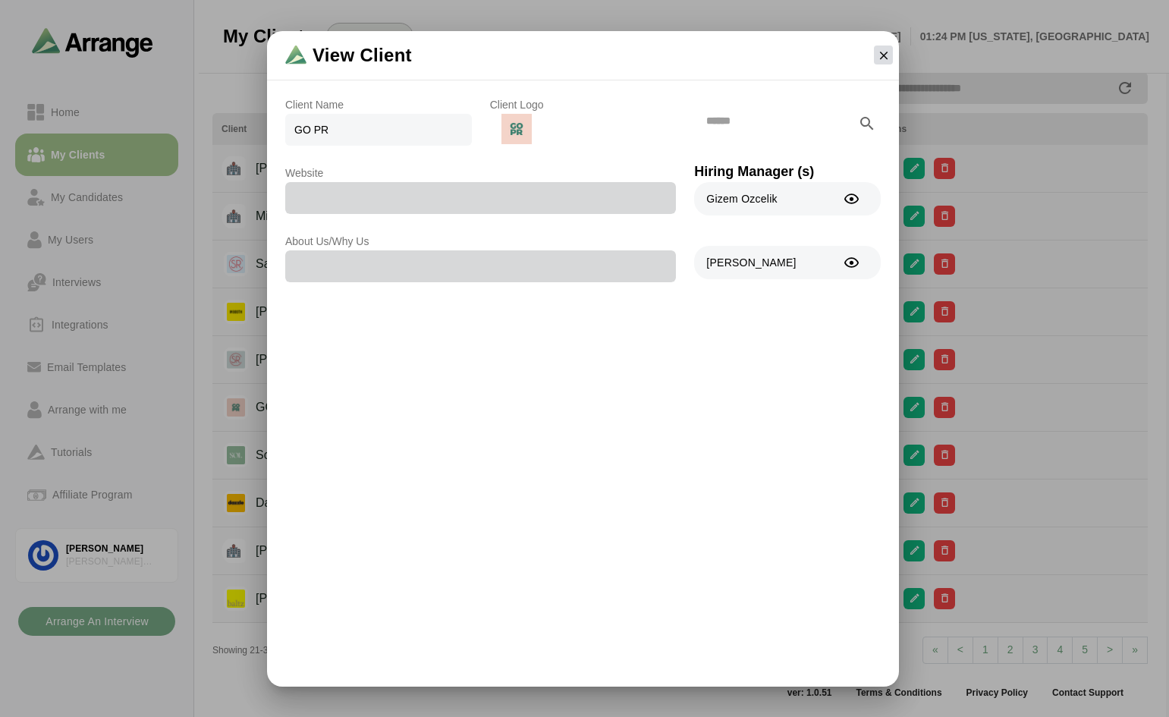
click at [885, 52] on icon "button" at bounding box center [884, 56] width 14 height 14
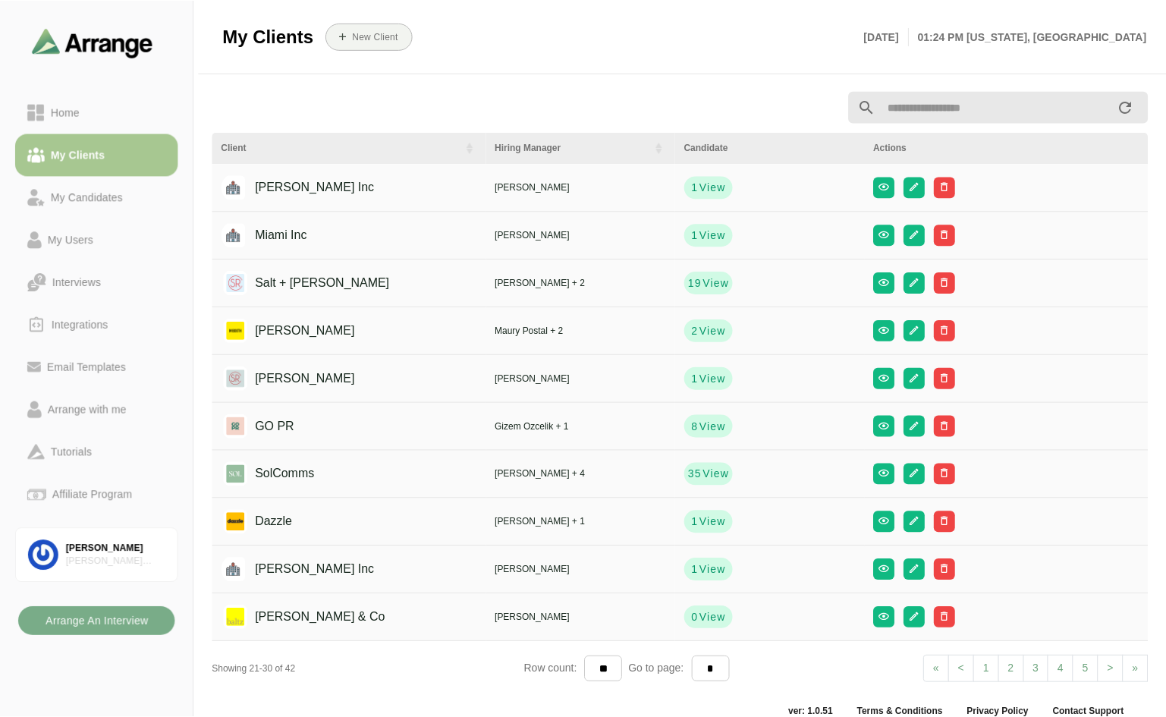
scroll to position [19, 0]
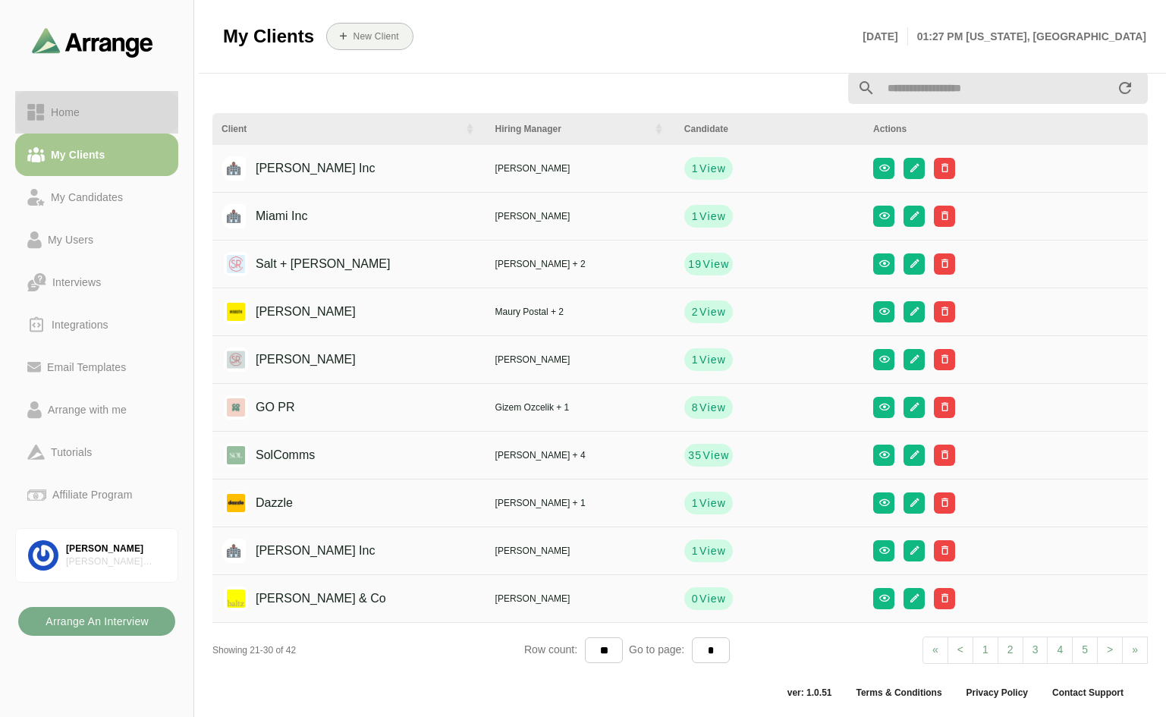
click at [70, 118] on div "Home" at bounding box center [65, 112] width 41 height 18
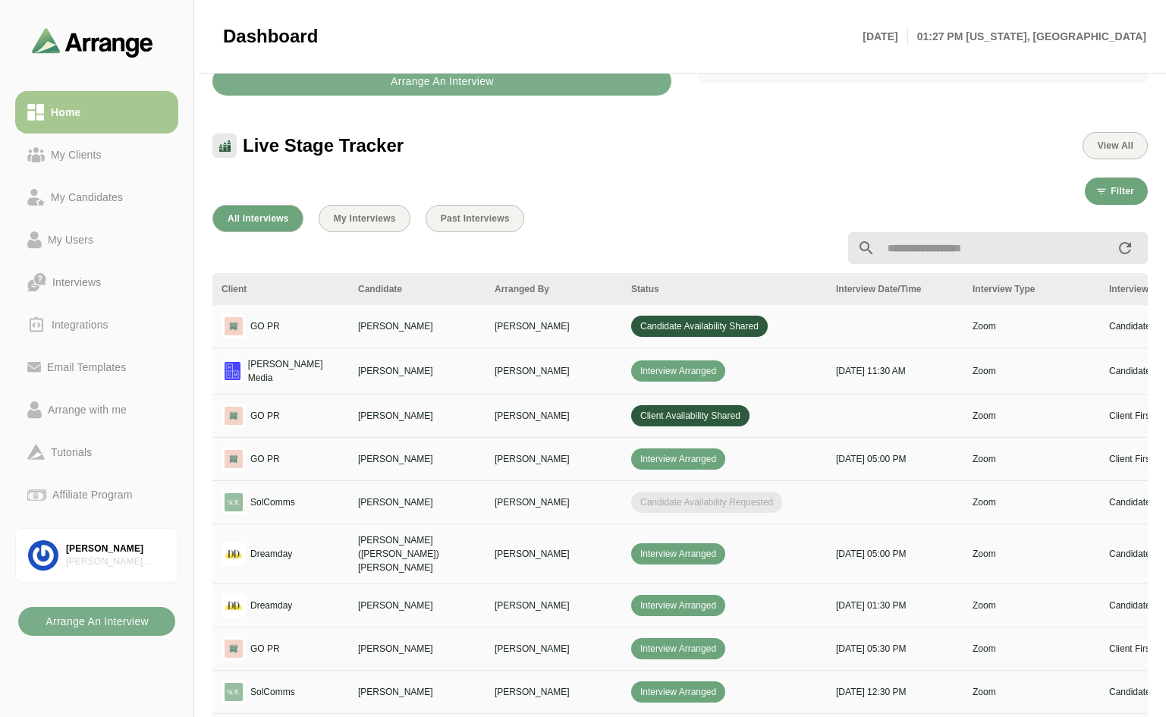
scroll to position [474, 0]
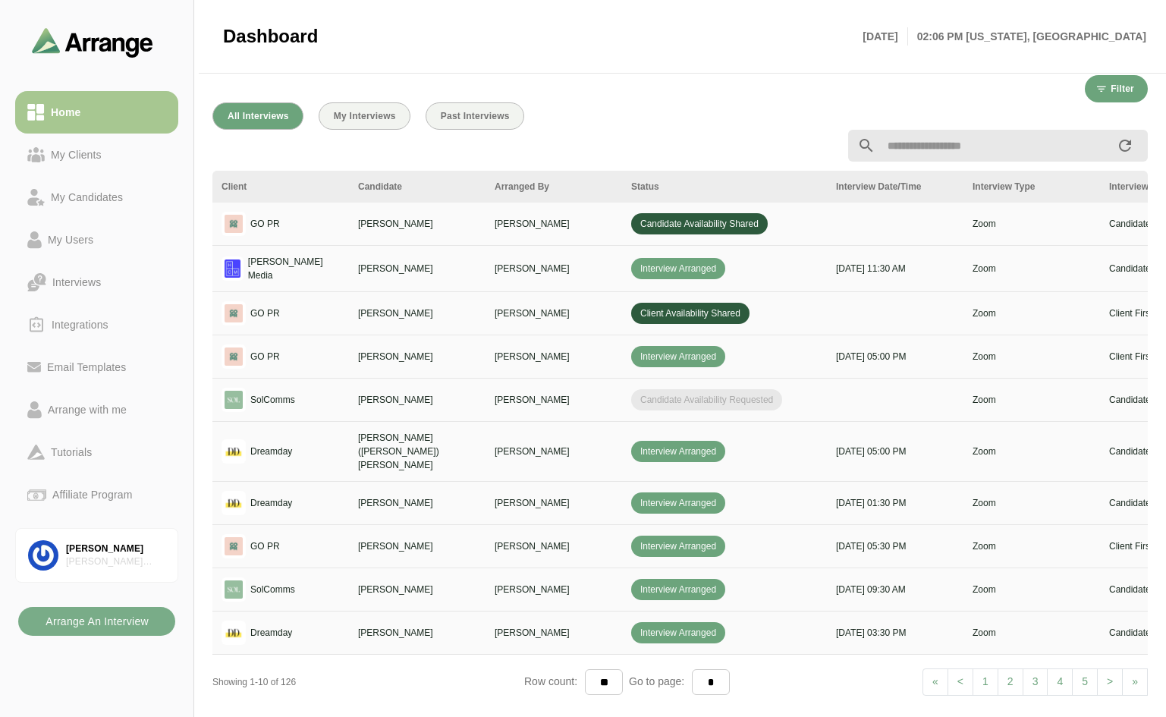
scroll to position [535, 0]
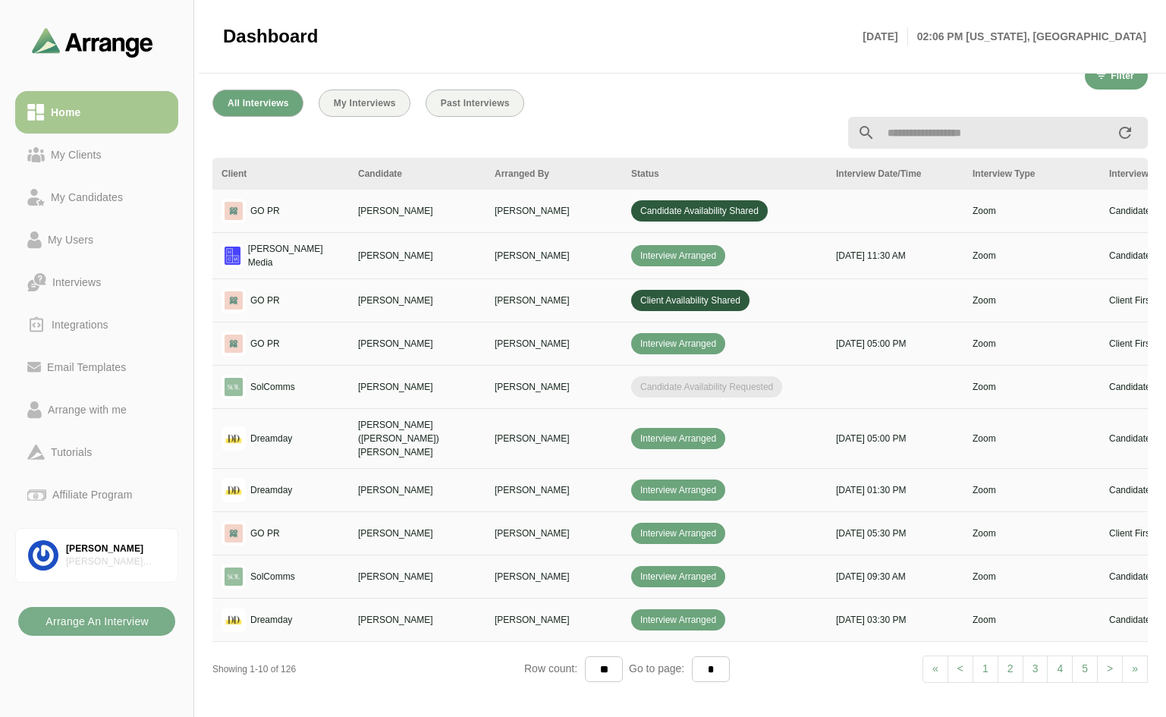
click at [741, 386] on span "Candidate Availability Requested" at bounding box center [706, 386] width 151 height 21
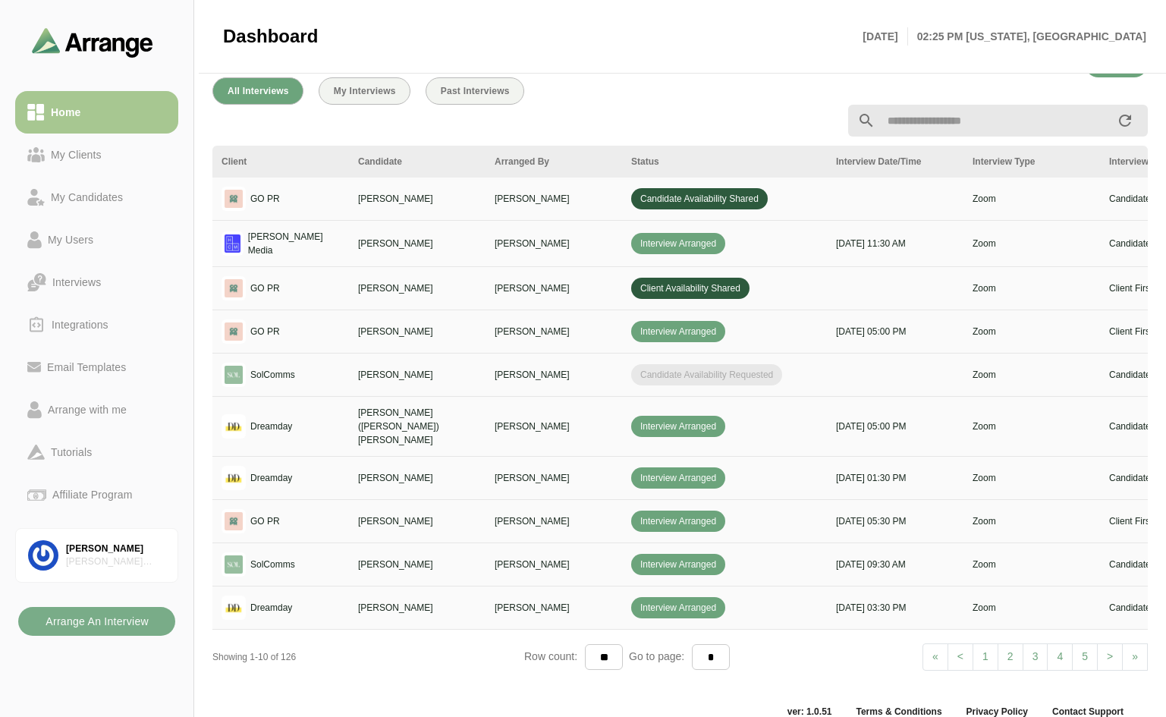
scroll to position [560, 0]
